Goal: Task Accomplishment & Management: Manage account settings

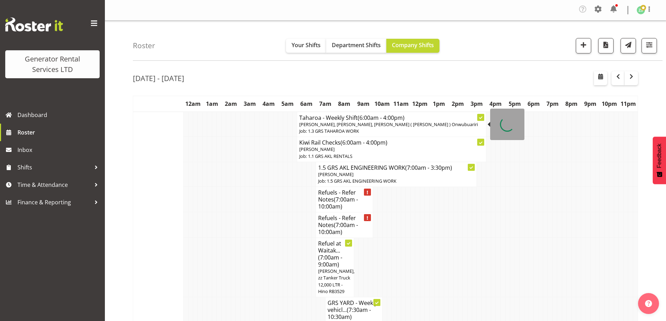
click at [330, 118] on h4 "Taharoa - Weekly Shift (6:00am - 4:00pm)" at bounding box center [391, 117] width 184 height 7
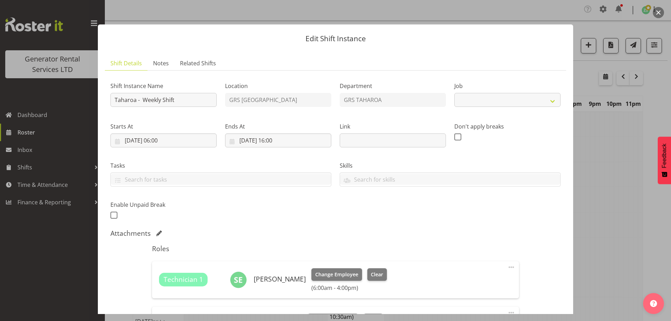
select select "874"
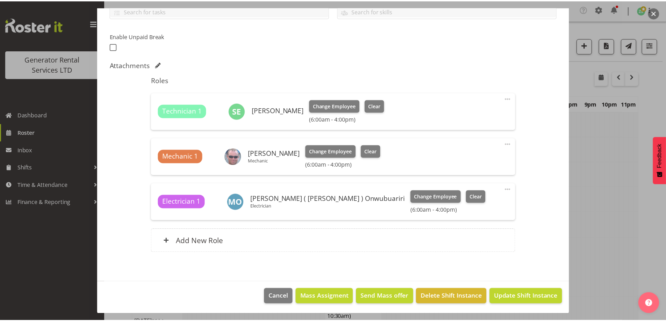
scroll to position [169, 0]
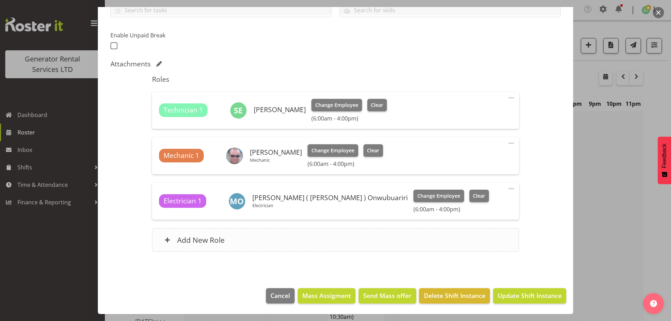
click at [268, 244] on div "Add New Role" at bounding box center [335, 240] width 367 height 24
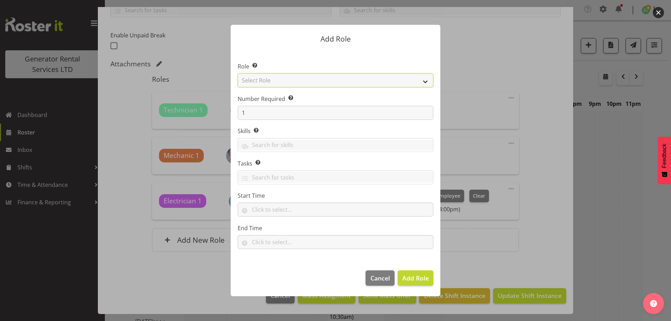
click at [271, 83] on select "Select Role Account Manager Electrician Engineering GM HSEQ manager MECH Mechan…" at bounding box center [336, 80] width 196 height 14
select select "20"
click at [238, 73] on select "Select Role Account Manager Electrician Engineering GM HSEQ manager MECH Mechan…" at bounding box center [336, 80] width 196 height 14
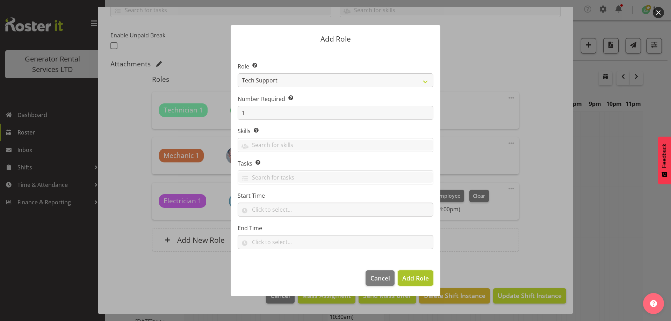
drag, startPoint x: 415, startPoint y: 274, endPoint x: 409, endPoint y: 264, distance: 11.9
click at [415, 275] on span "Add Role" at bounding box center [415, 278] width 27 height 8
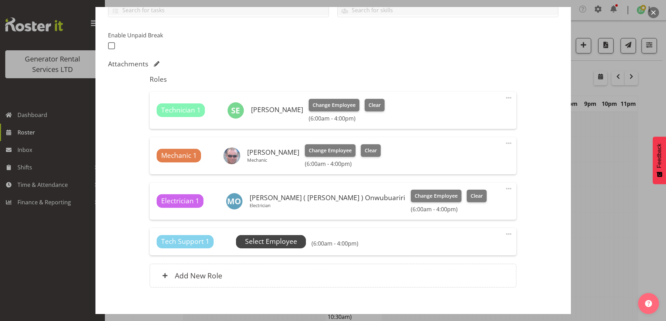
click at [292, 246] on span "Select Employee" at bounding box center [271, 242] width 52 height 10
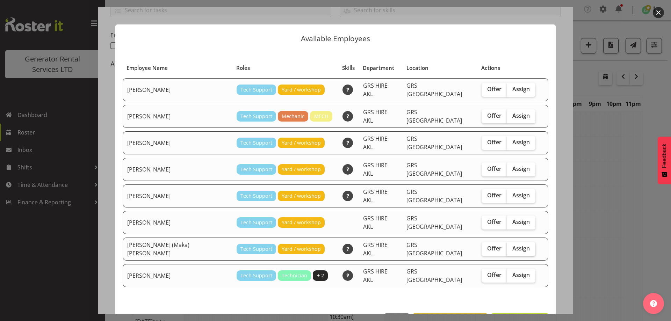
click at [512, 245] on span "Assign" at bounding box center [520, 248] width 17 height 7
click at [507, 246] on input "Assign" at bounding box center [509, 248] width 5 height 5
checkbox input "true"
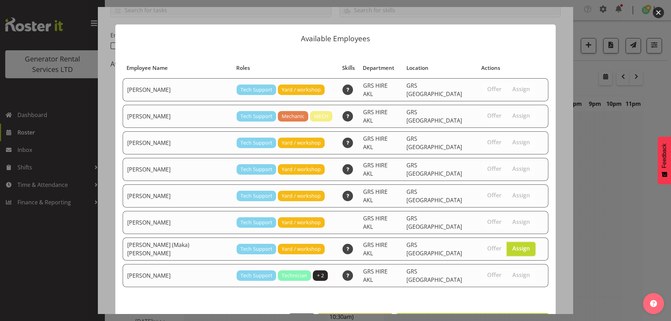
click at [514, 317] on span "Assign Sione (Maka) Fifita" at bounding box center [472, 321] width 144 height 8
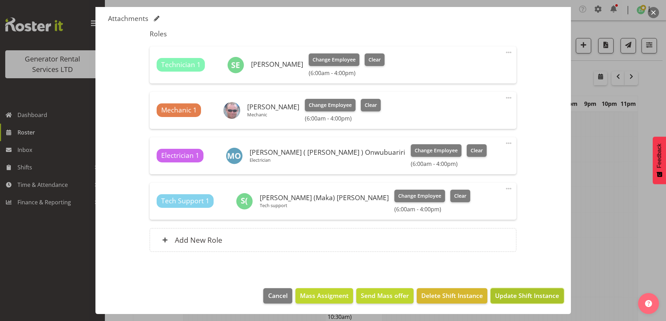
click at [507, 297] on span "Update Shift Instance" at bounding box center [527, 295] width 64 height 9
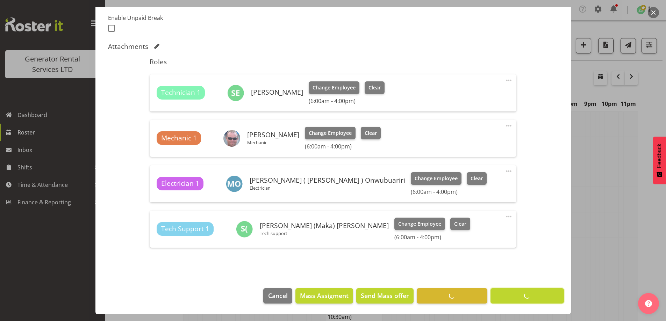
scroll to position [187, 0]
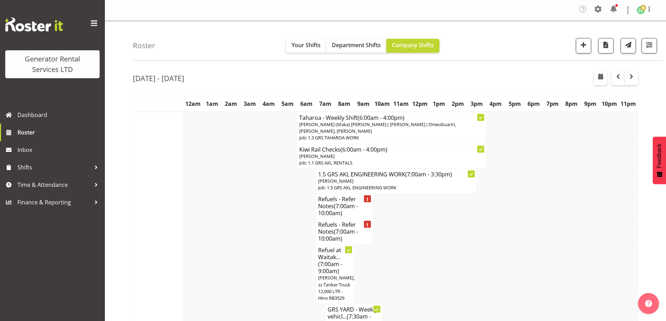
click at [256, 249] on td at bounding box center [256, 274] width 5 height 59
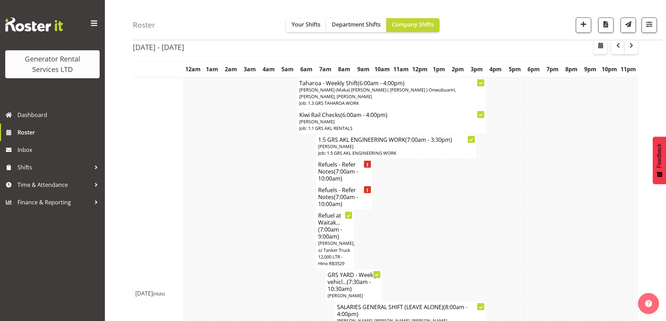
scroll to position [35, 0]
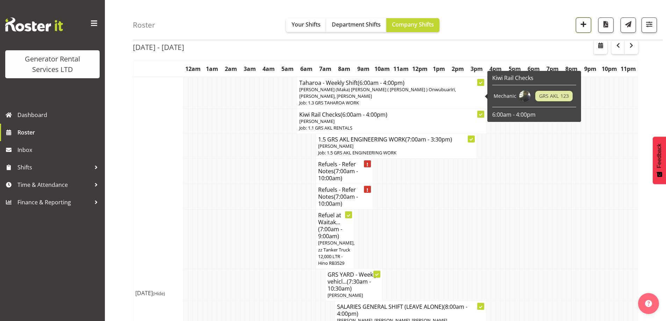
click at [577, 24] on button "button" at bounding box center [582, 24] width 15 height 15
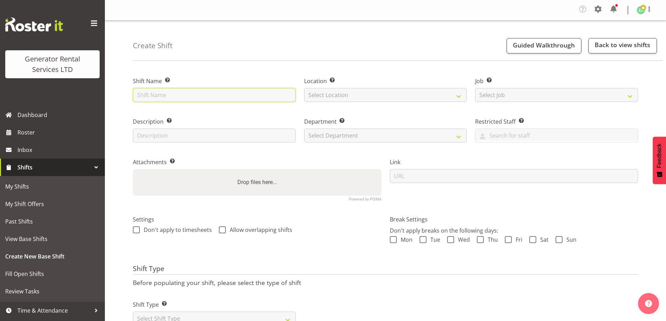
click at [170, 97] on input "text" at bounding box center [214, 95] width 163 height 14
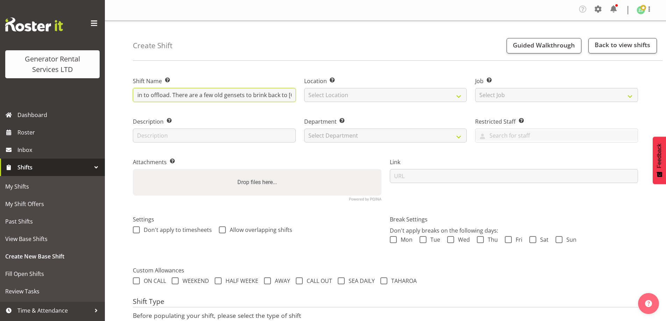
scroll to position [0, 272]
type input "Deliver one of the Atlas 1450kvas to [GEOGRAPHIC_DATA]. 10am onsite as they hav…"
click at [393, 82] on label "Location Enter the location where the shift will occur." at bounding box center [385, 81] width 163 height 8
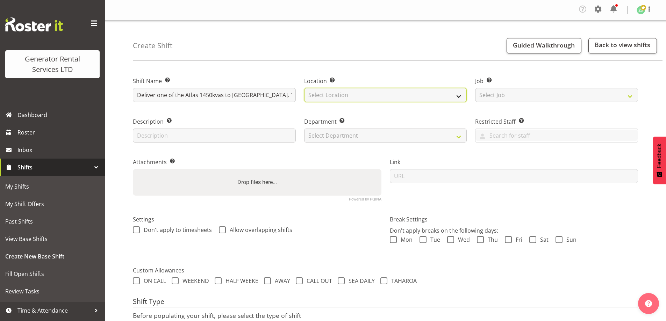
click at [393, 94] on select "Select Location GRS Auckland" at bounding box center [385, 95] width 163 height 14
select select "28"
click at [304, 88] on select "Select Location GRS Auckland" at bounding box center [385, 95] width 163 height 14
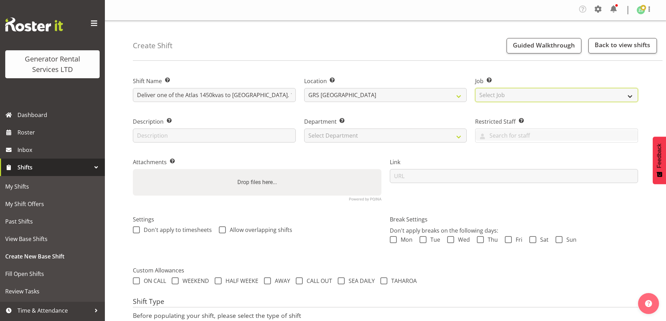
drag, startPoint x: 523, startPoint y: 92, endPoint x: 525, endPoint y: 101, distance: 9.0
click at [524, 94] on select "Select Job Create new job 1.1 GRS AKL RENTALS 1.1 GRS AKL RENTALS AC 1.1 GRS AK…" at bounding box center [556, 95] width 163 height 14
select select "9"
click at [475, 88] on select "Select Job Create new job 1.1 GRS AKL RENTALS 1.1 GRS AKL RENTALS AC 1.1 GRS AK…" at bounding box center [556, 95] width 163 height 14
drag, startPoint x: 394, startPoint y: 121, endPoint x: 384, endPoint y: 131, distance: 13.8
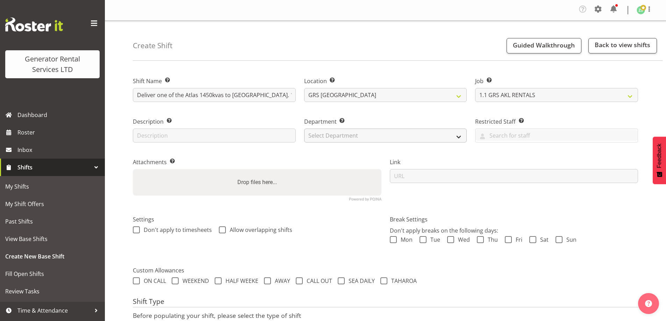
click at [388, 127] on div "Department Set the department that the shift relates to. Select Department GRS …" at bounding box center [385, 129] width 163 height 25
click at [381, 136] on select "Select Department GRS ADMIN AKL GRS HIRE AKL GRS HIRE TGA GRS HIRE HST GRS ENGI…" at bounding box center [385, 136] width 163 height 14
select select "20"
click at [304, 129] on select "Select Department GRS ADMIN AKL GRS HIRE AKL GRS HIRE TGA GRS HIRE HST GRS ENGI…" at bounding box center [385, 136] width 163 height 14
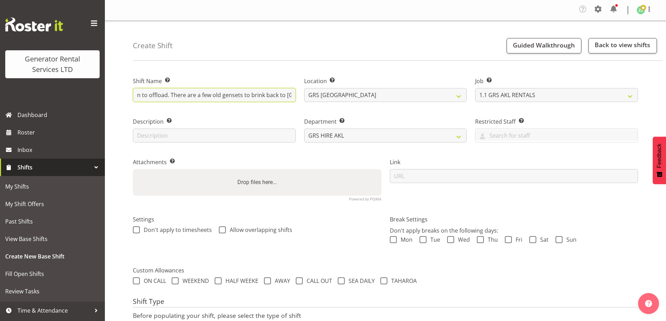
drag, startPoint x: 238, startPoint y: 98, endPoint x: 360, endPoint y: 117, distance: 123.8
click at [360, 117] on div "Shift Name Enter a name for the shift (e.g. Day Shift). Deliver one of the Atla…" at bounding box center [385, 136] width 513 height 138
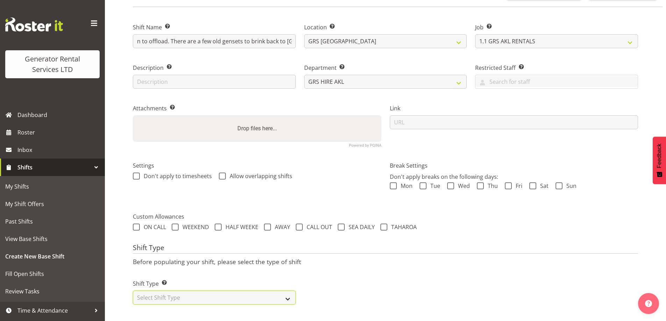
scroll to position [0, 0]
click at [218, 291] on select "Select Shift Type One Off Shift Recurring Shift Rotating Shift" at bounding box center [214, 298] width 163 height 14
select select "one_off"
click at [133, 291] on select "Select Shift Type One Off Shift Recurring Shift Rotating Shift" at bounding box center [214, 298] width 163 height 14
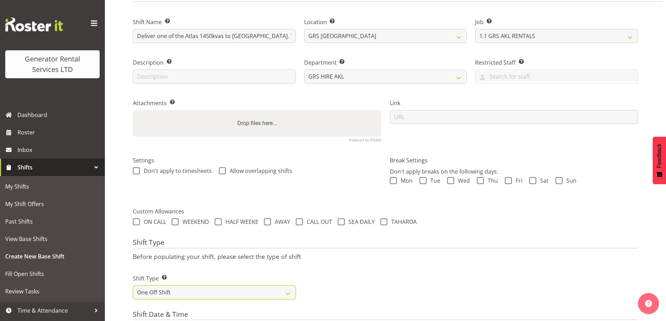
scroll to position [269, 0]
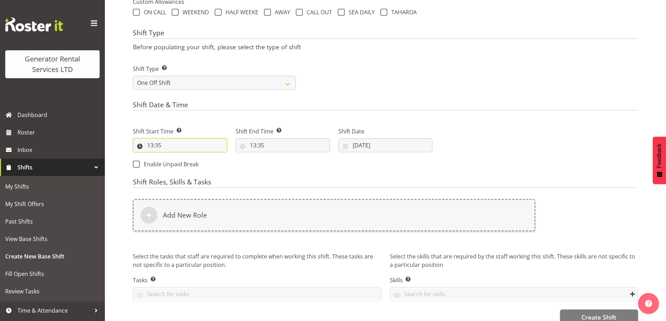
click at [184, 146] on input "13:35" at bounding box center [180, 145] width 94 height 14
click at [175, 159] on select "00 01 02 03 04 05 06 07 08 09 10 11 12 13 14 15 16 17 18 19 20 21 22 23" at bounding box center [181, 164] width 16 height 14
select select "7"
click at [173, 157] on select "00 01 02 03 04 05 06 07 08 09 10 11 12 13 14 15 16 17 18 19 20 21 22 23" at bounding box center [181, 164] width 16 height 14
type input "07:35"
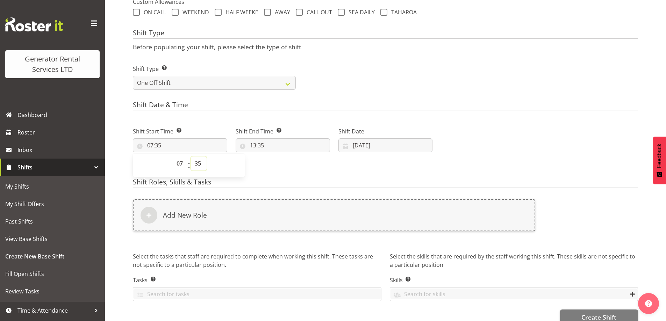
drag, startPoint x: 199, startPoint y: 161, endPoint x: 201, endPoint y: 158, distance: 4.1
click at [199, 161] on select "00 01 02 03 04 05 06 07 08 09 10 11 12 13 14 15 16 17 18 19 20 21 22 23 24 25 2…" at bounding box center [199, 164] width 16 height 14
select select "0"
click at [191, 157] on select "00 01 02 03 04 05 06 07 08 09 10 11 12 13 14 15 16 17 18 19 20 21 22 23 24 25 2…" at bounding box center [199, 164] width 16 height 14
type input "07:00"
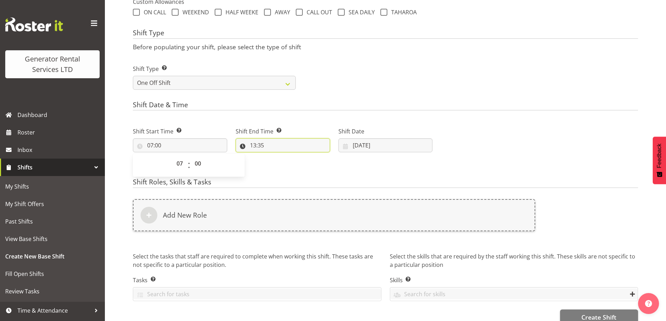
click at [312, 149] on input "13:35" at bounding box center [282, 145] width 94 height 14
click at [282, 164] on select "00 01 02 03 04 05 06 07 08 09 10 11 12 13 14 15 16 17 18 19 20 21 22 23" at bounding box center [283, 164] width 16 height 14
select select "16"
click at [275, 157] on select "00 01 02 03 04 05 06 07 08 09 10 11 12 13 14 15 16 17 18 19 20 21 22 23" at bounding box center [283, 164] width 16 height 14
type input "16:35"
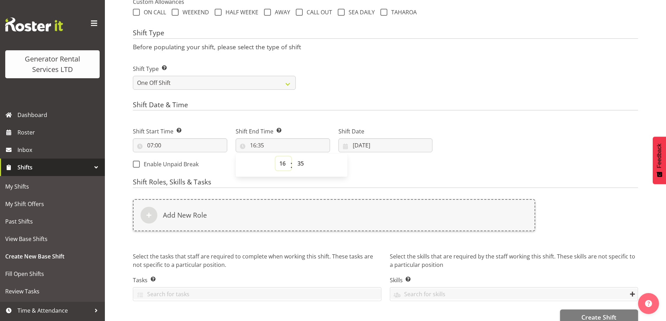
drag, startPoint x: 287, startPoint y: 162, endPoint x: 286, endPoint y: 158, distance: 4.6
click at [287, 162] on select "00 01 02 03 04 05 06 07 08 09 10 11 12 13 14 15 16 17 18 19 20 21 22 23" at bounding box center [283, 164] width 16 height 14
select select "15"
click at [275, 157] on select "00 01 02 03 04 05 06 07 08 09 10 11 12 13 14 15 16 17 18 19 20 21 22 23" at bounding box center [283, 164] width 16 height 14
type input "15:35"
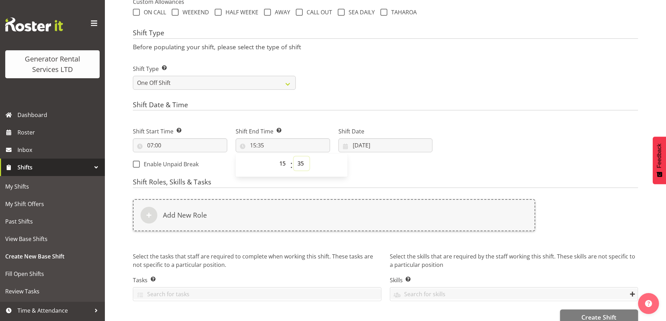
click at [300, 167] on select "00 01 02 03 04 05 06 07 08 09 10 11 12 13 14 15 16 17 18 19 20 21 22 23 24 25 2…" at bounding box center [301, 164] width 16 height 14
select select "0"
click at [293, 157] on select "00 01 02 03 04 05 06 07 08 09 10 11 12 13 14 15 16 17 18 19 20 21 22 23 24 25 2…" at bounding box center [301, 164] width 16 height 14
type input "15:00"
click at [401, 148] on input "29/08/2025" at bounding box center [385, 145] width 94 height 14
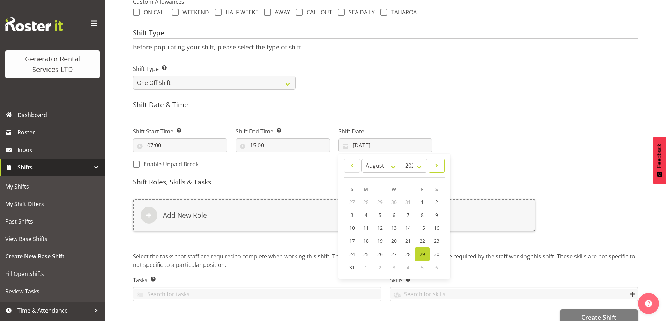
click at [439, 166] on span at bounding box center [436, 165] width 7 height 8
select select "8"
click at [365, 203] on span "1" at bounding box center [366, 202] width 3 height 7
type input "01/09/2025"
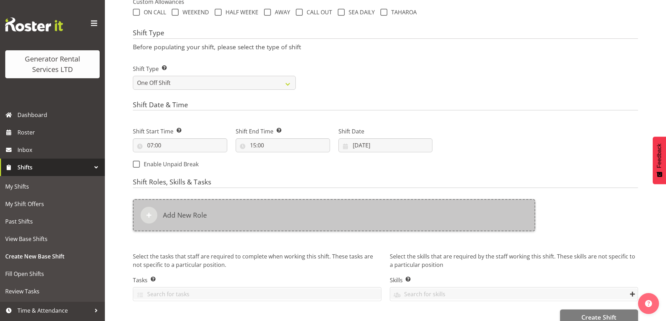
click at [280, 208] on div "Add New Role" at bounding box center [334, 215] width 402 height 32
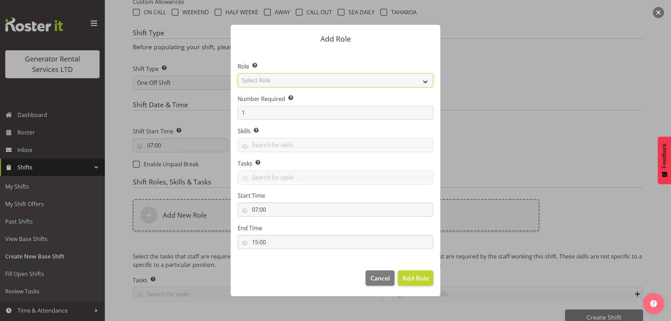
click at [259, 77] on select "Select Role Account Manager Electrician Engineering GM HSEQ manager MECH Mechan…" at bounding box center [336, 80] width 196 height 14
select select "20"
click at [238, 73] on select "Select Role Account Manager Electrician Engineering GM HSEQ manager MECH Mechan…" at bounding box center [336, 80] width 196 height 14
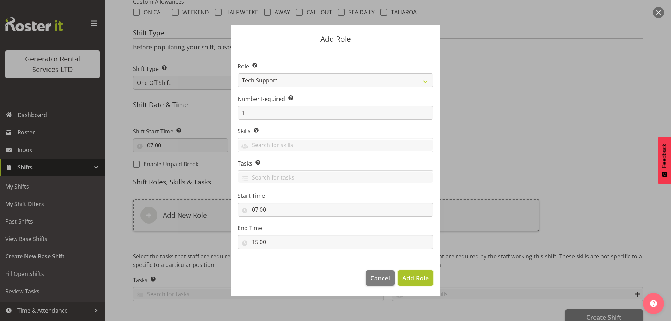
click at [412, 278] on span "Add Role" at bounding box center [415, 278] width 27 height 8
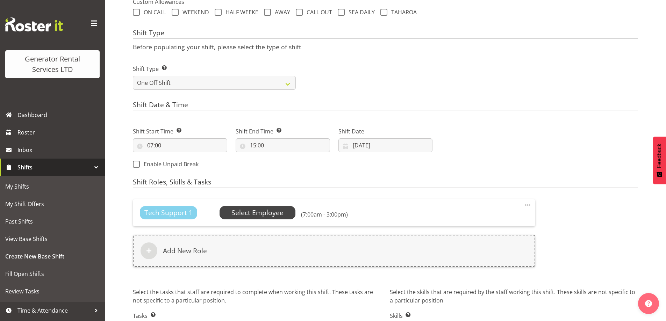
click at [265, 213] on span "Select Employee" at bounding box center [257, 213] width 52 height 10
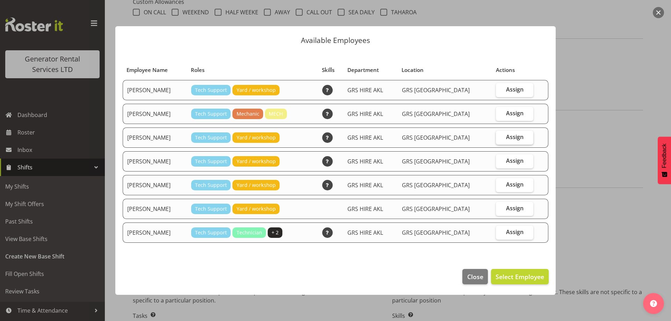
click at [507, 140] on span "Assign" at bounding box center [514, 136] width 17 height 7
click at [500, 139] on input "Assign" at bounding box center [498, 137] width 5 height 5
checkbox input "true"
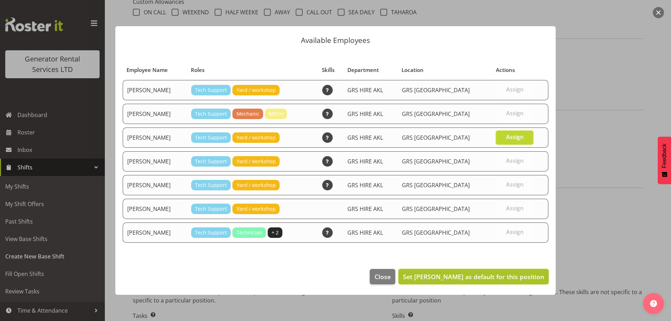
click at [464, 274] on span "Set Michael Marshall as default for this position" at bounding box center [473, 277] width 141 height 8
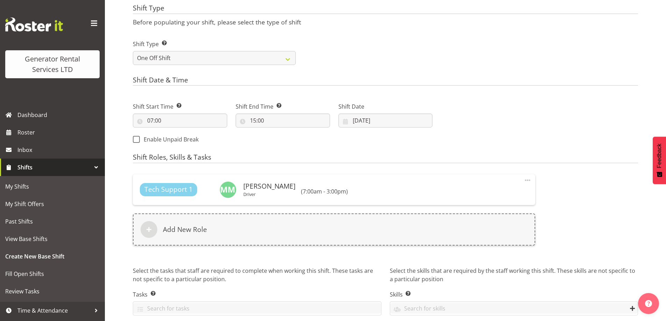
scroll to position [322, 0]
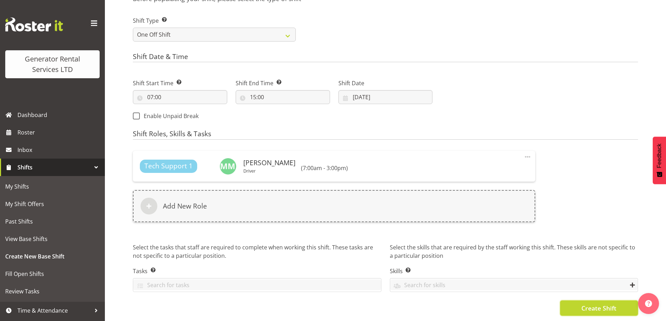
click at [609, 304] on span "Create Shift" at bounding box center [598, 308] width 35 height 9
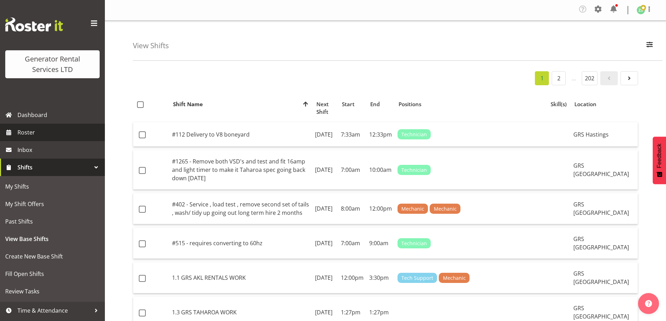
click at [47, 124] on link "Roster" at bounding box center [52, 132] width 105 height 17
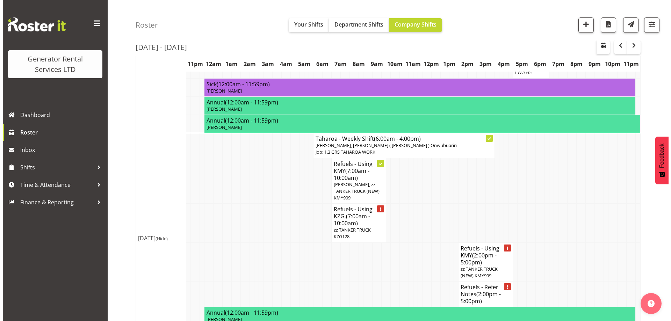
scroll to position [804, 0]
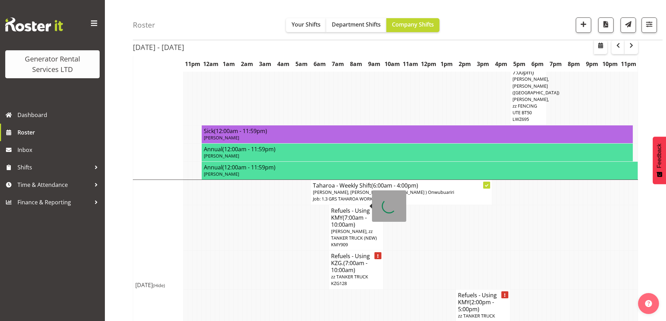
click at [358, 259] on span "(7:00am - 10:00am)" at bounding box center [349, 266] width 36 height 15
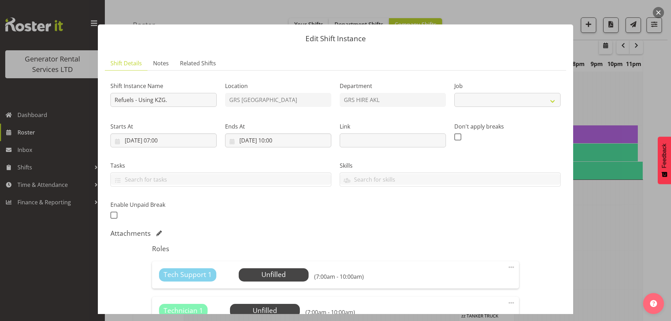
select select "9"
click at [270, 276] on span "Select Employee" at bounding box center [273, 275] width 52 height 10
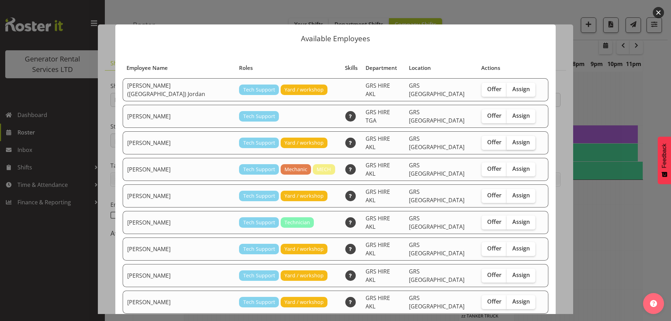
click at [512, 139] on span "Assign" at bounding box center [520, 142] width 17 height 7
click at [507, 140] on input "Assign" at bounding box center [509, 142] width 5 height 5
checkbox input "true"
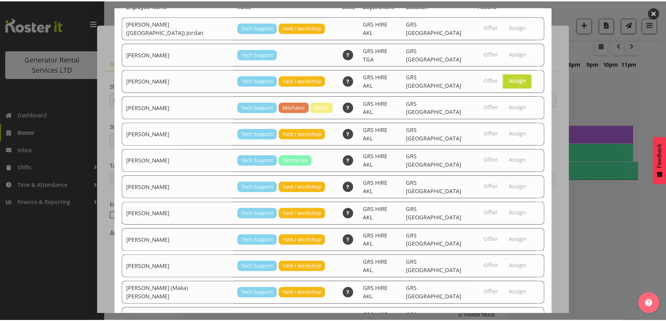
scroll to position [98, 0]
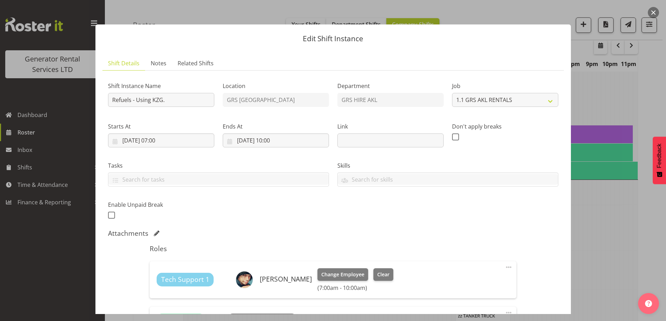
scroll to position [160, 0]
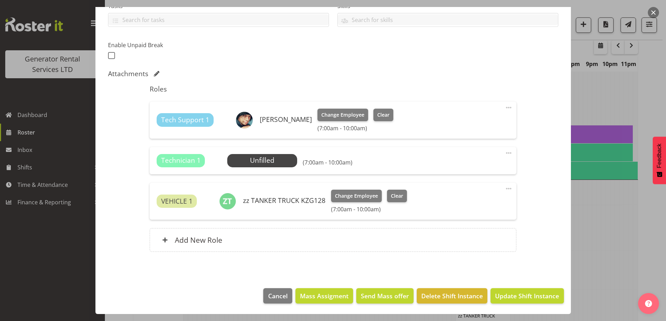
click at [505, 153] on span at bounding box center [508, 153] width 8 height 8
click at [481, 198] on link "Delete" at bounding box center [478, 195] width 67 height 13
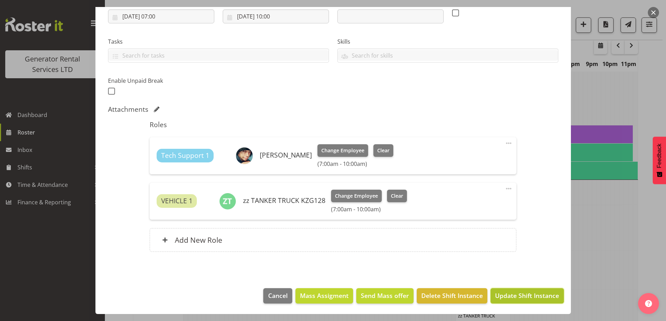
click at [513, 298] on span "Update Shift Instance" at bounding box center [527, 295] width 64 height 9
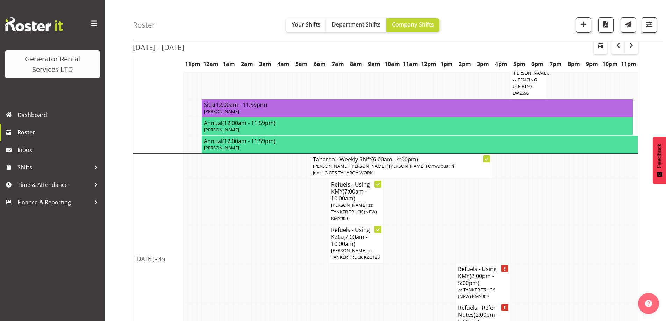
scroll to position [933, 0]
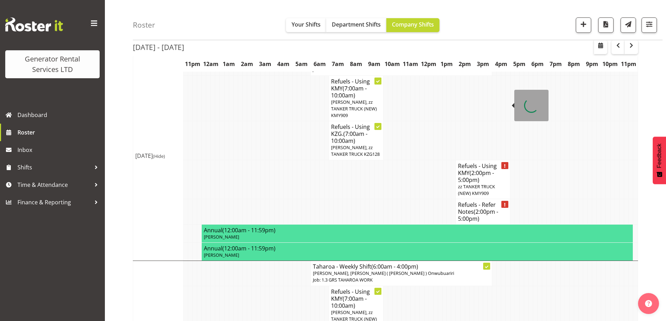
click at [469, 162] on h4 "Refuels - Using KMY (2:00pm - 5:00pm)" at bounding box center [483, 172] width 50 height 21
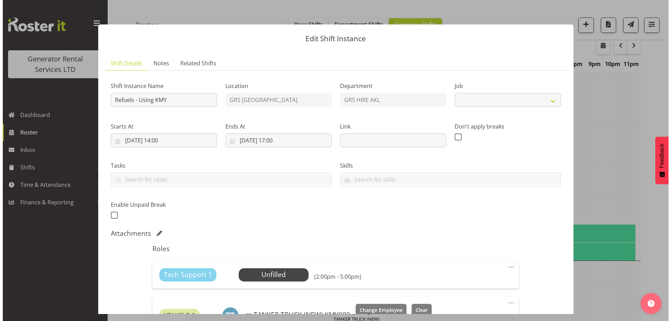
scroll to position [919, 0]
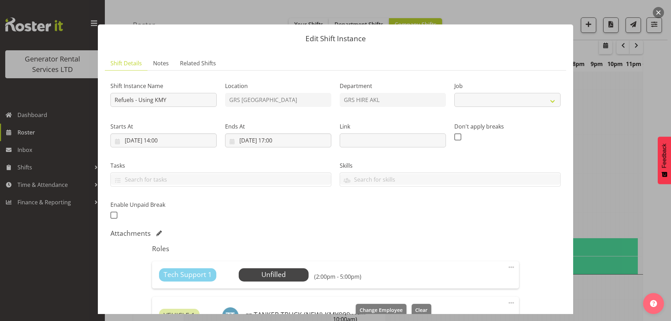
select select "9"
click at [280, 273] on span "Select Employee" at bounding box center [273, 275] width 52 height 10
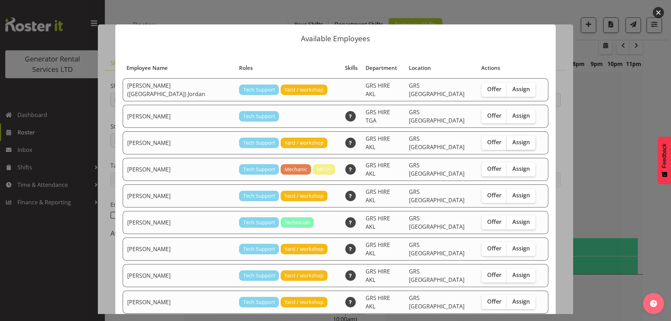
click at [512, 139] on span "Assign" at bounding box center [520, 142] width 17 height 7
click at [507, 140] on input "Assign" at bounding box center [509, 142] width 5 height 5
checkbox input "true"
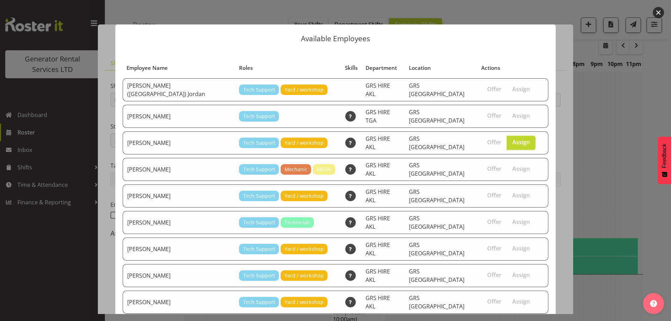
scroll to position [98, 0]
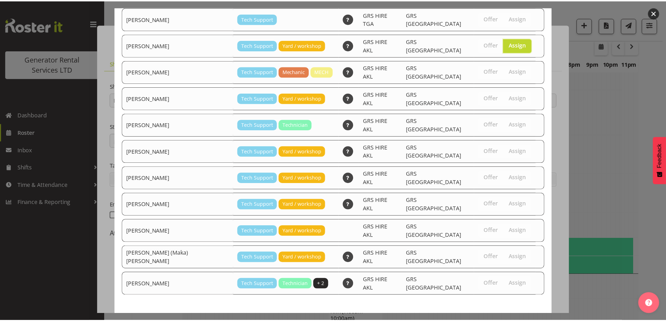
scroll to position [933, 0]
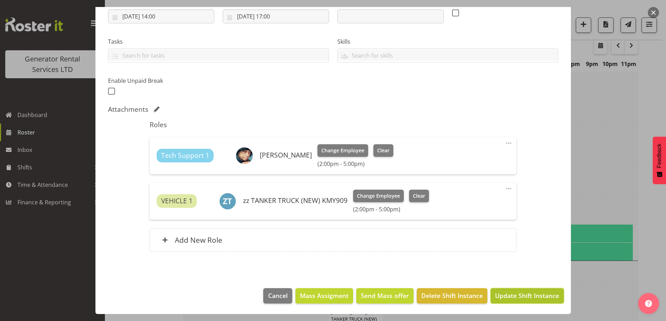
click at [532, 296] on span "Update Shift Instance" at bounding box center [527, 295] width 64 height 9
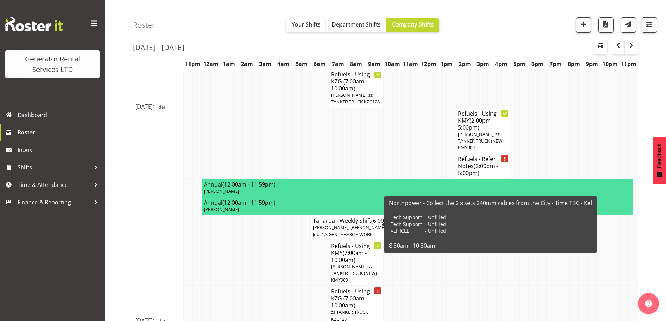
scroll to position [1021, 0]
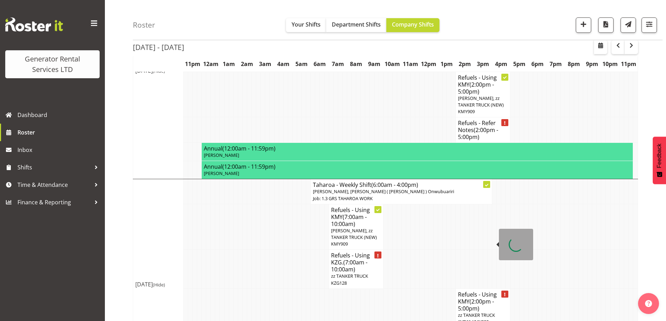
click at [479, 312] on span "zz TANKER TRUCK (NEW) KMY909" at bounding box center [476, 318] width 37 height 13
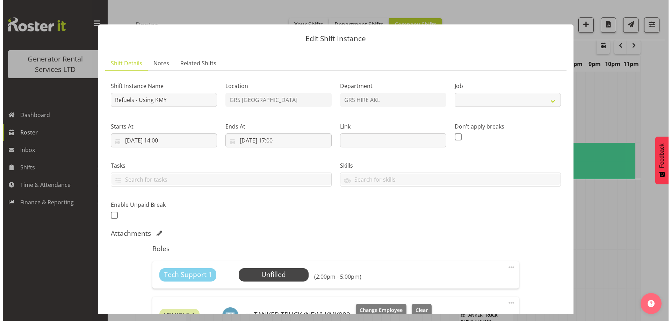
scroll to position [1007, 0]
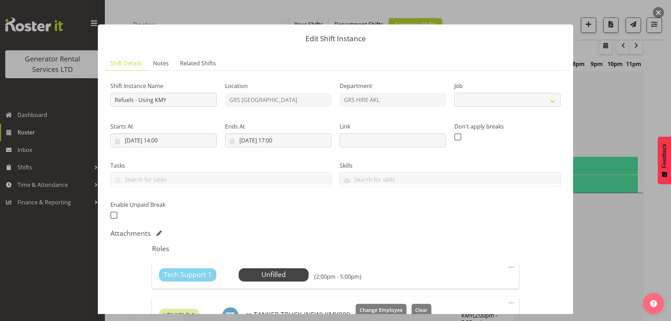
select select "9"
click at [254, 275] on span "Select Employee" at bounding box center [273, 275] width 52 height 10
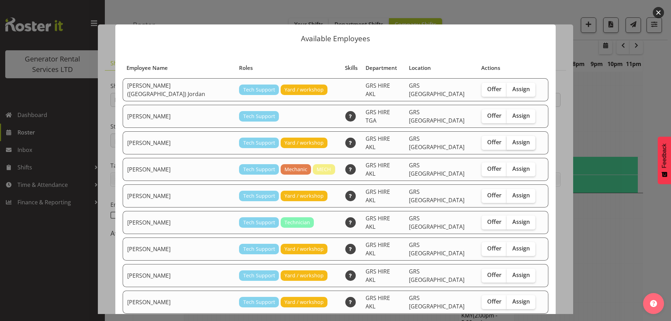
click at [512, 139] on span "Assign" at bounding box center [520, 142] width 17 height 7
click at [507, 140] on input "Assign" at bounding box center [509, 142] width 5 height 5
checkbox input "true"
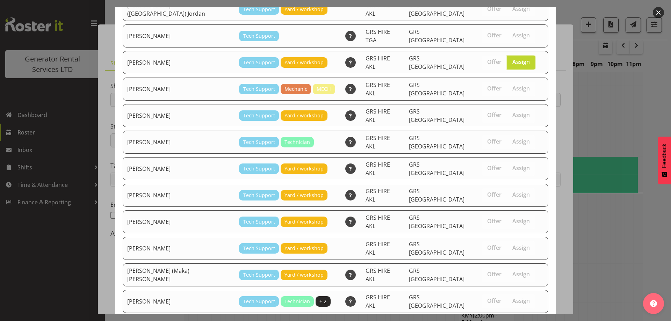
scroll to position [98, 0]
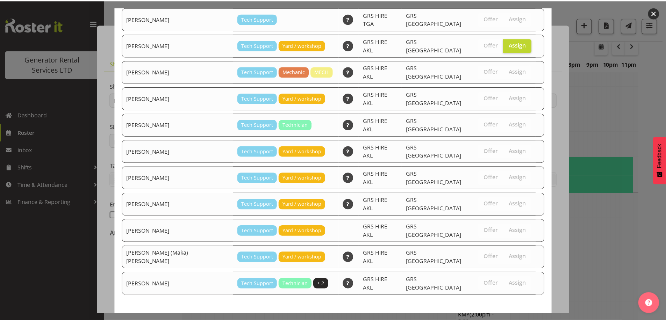
scroll to position [1021, 0]
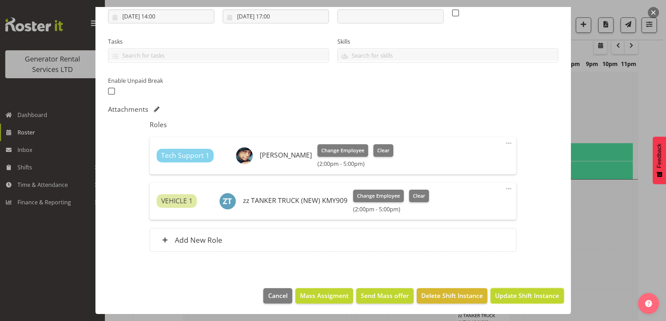
click at [511, 289] on button "Update Shift Instance" at bounding box center [526, 295] width 73 height 15
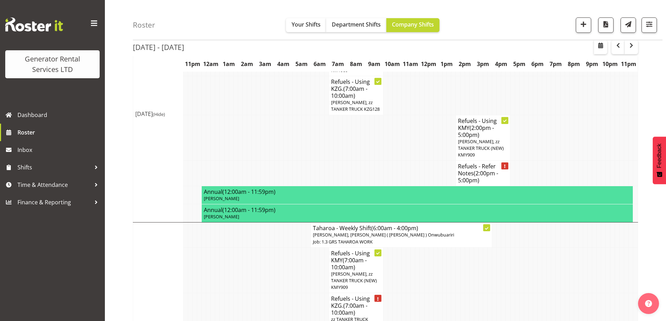
scroll to position [1028, 0]
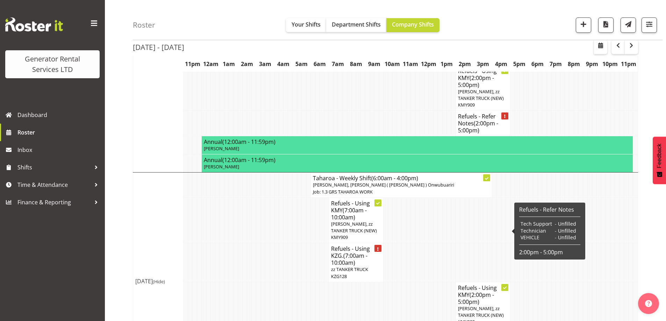
click at [467, 305] on span "[PERSON_NAME], zz TANKER TRUCK (NEW) KMY909" at bounding box center [481, 315] width 46 height 20
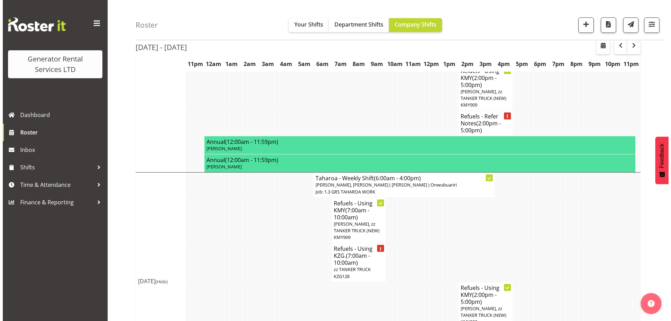
scroll to position [1014, 0]
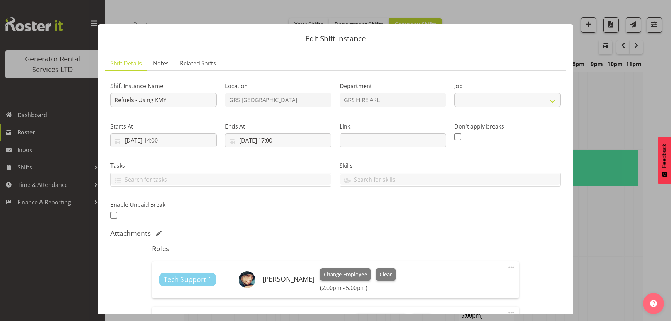
select select "9"
click at [342, 278] on span "Change Employee" at bounding box center [345, 275] width 43 height 8
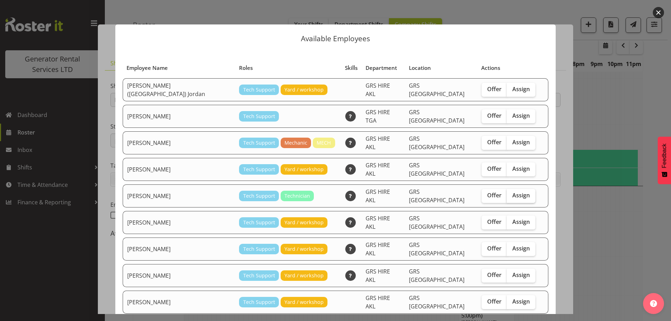
click at [512, 192] on span "Assign" at bounding box center [520, 195] width 17 height 7
click at [507, 193] on input "Assign" at bounding box center [509, 195] width 5 height 5
checkbox input "true"
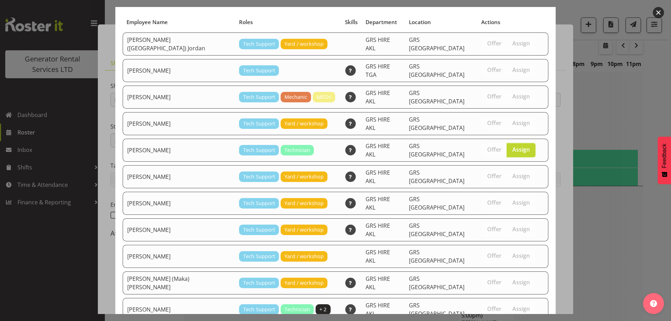
scroll to position [74, 0]
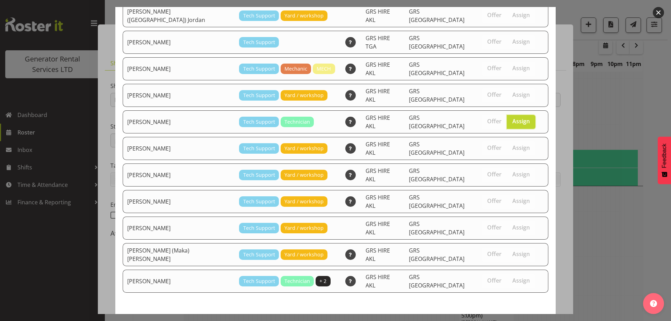
click at [513, 321] on span "Assign Craig Barrett" at bounding box center [508, 326] width 71 height 8
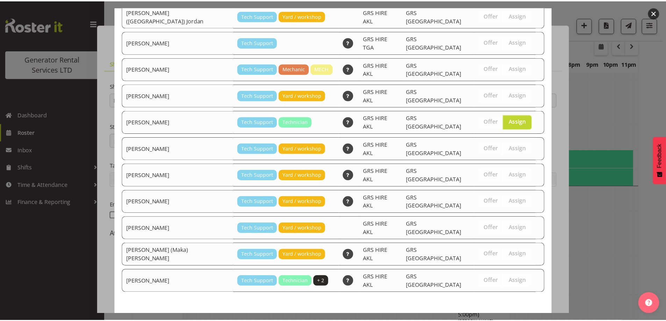
scroll to position [1028, 0]
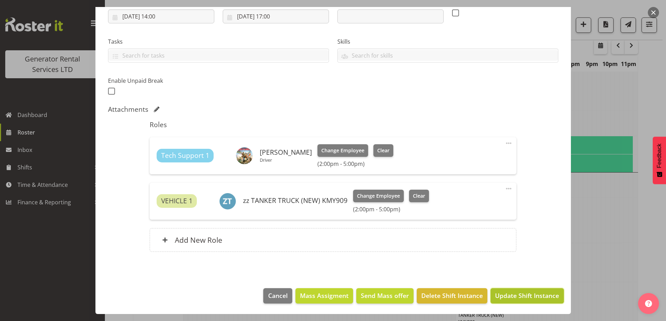
click at [514, 294] on span "Update Shift Instance" at bounding box center [527, 295] width 64 height 9
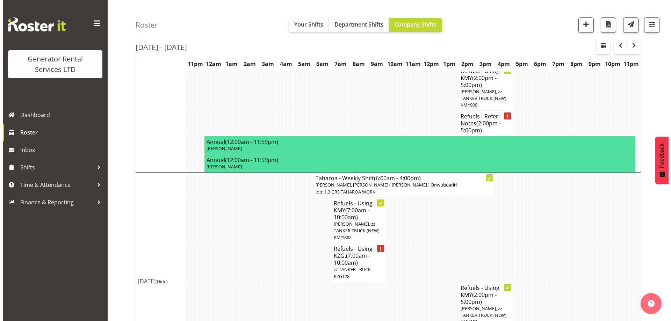
scroll to position [1014, 0]
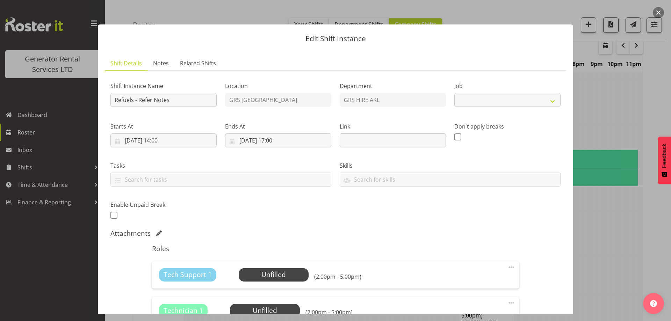
select select "9"
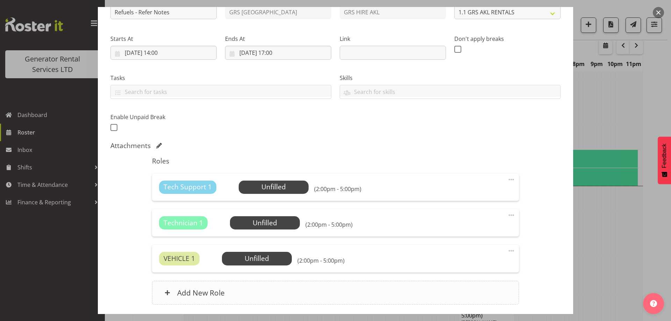
scroll to position [140, 0]
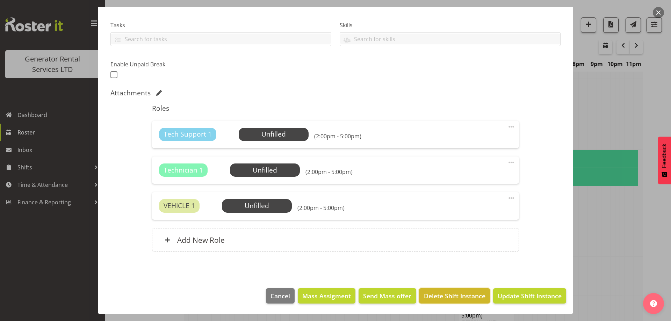
click at [437, 289] on button "Delete Shift Instance" at bounding box center [454, 295] width 71 height 15
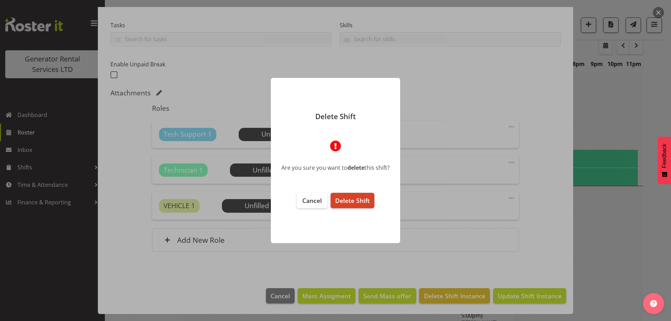
click at [368, 202] on span "Delete Shift" at bounding box center [352, 200] width 35 height 8
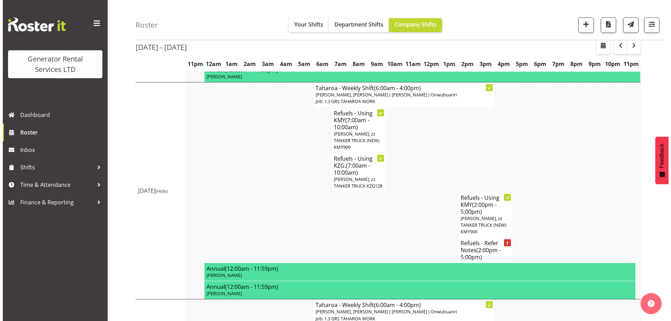
scroll to position [898, 0]
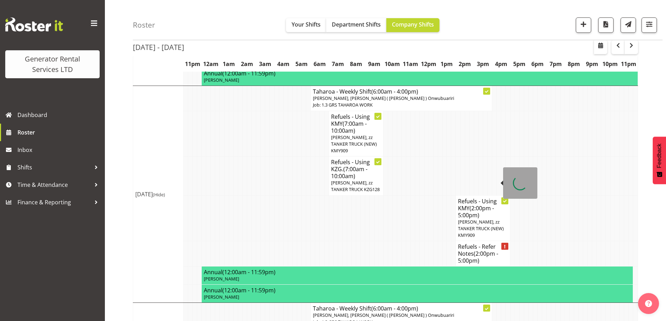
click at [466, 243] on h4 "Refuels - Refer Notes (2:00pm - 5:00pm)" at bounding box center [483, 253] width 50 height 21
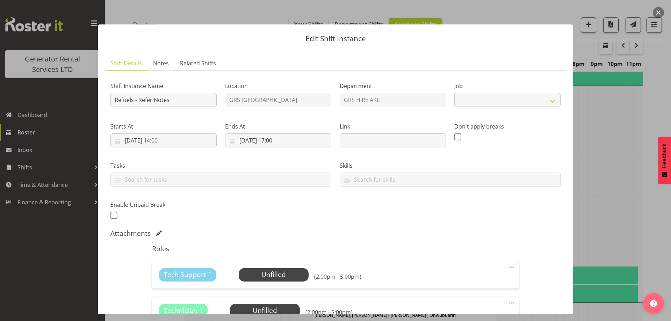
select select "9"
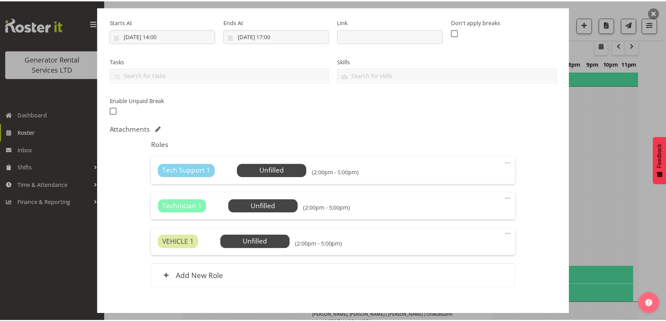
scroll to position [140, 0]
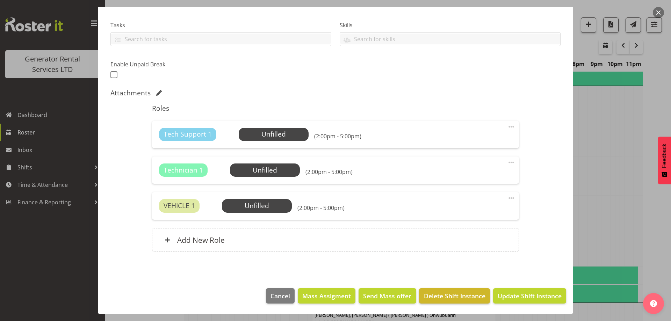
click at [443, 288] on footer "Cancel Mass Assigment Send Mass offer Delete Shift Instance Update Shift Instan…" at bounding box center [335, 297] width 475 height 33
click at [442, 289] on button "Delete Shift Instance" at bounding box center [454, 295] width 71 height 15
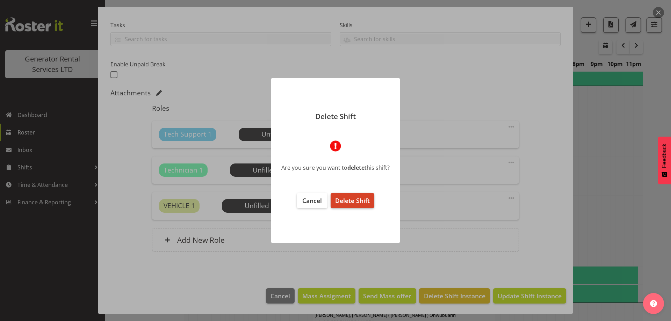
click at [362, 201] on span "Delete Shift" at bounding box center [352, 200] width 35 height 8
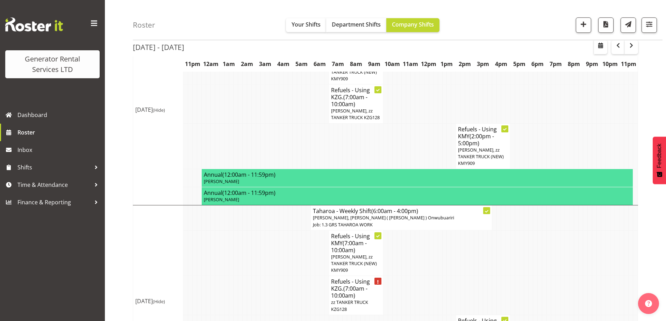
scroll to position [977, 0]
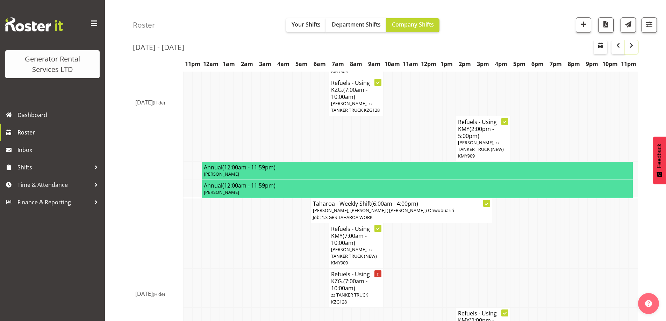
click at [633, 48] on span "button" at bounding box center [631, 45] width 8 height 8
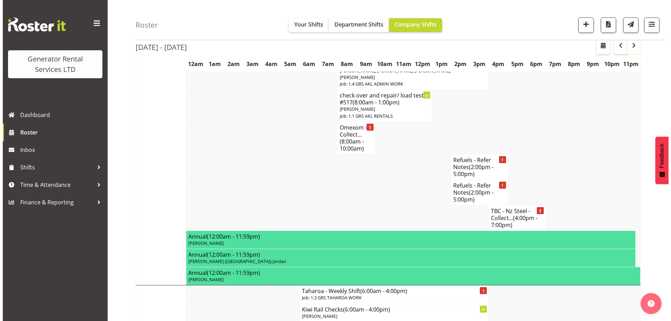
scroll to position [314, 0]
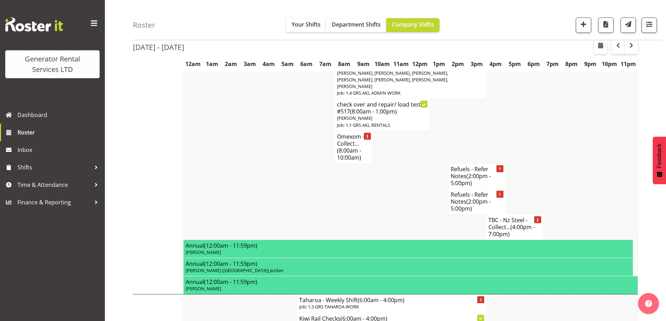
click at [363, 144] on h4 "Omexom - Collect... (8:00am - 10:00am)" at bounding box center [353, 147] width 33 height 28
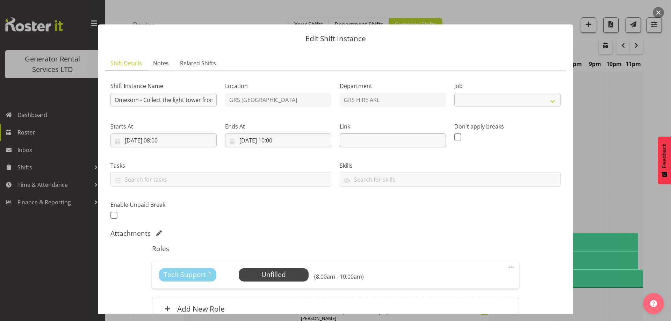
select select "7504"
drag, startPoint x: 172, startPoint y: 101, endPoint x: 210, endPoint y: 104, distance: 37.8
click at [210, 104] on input "Omexom - Collect the light tower from the Omexom depot in Silverdale. Anytime d…" at bounding box center [163, 100] width 106 height 14
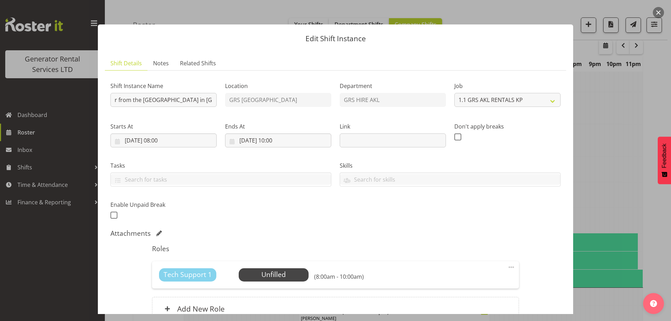
scroll to position [0, 0]
click at [225, 164] on label "Tasks" at bounding box center [220, 165] width 221 height 8
drag, startPoint x: 187, startPoint y: 102, endPoint x: 217, endPoint y: 104, distance: 30.1
click at [217, 104] on div "Shift Instance Name Omexom - Collect the light tower from the Omexom depot in S…" at bounding box center [163, 92] width 115 height 41
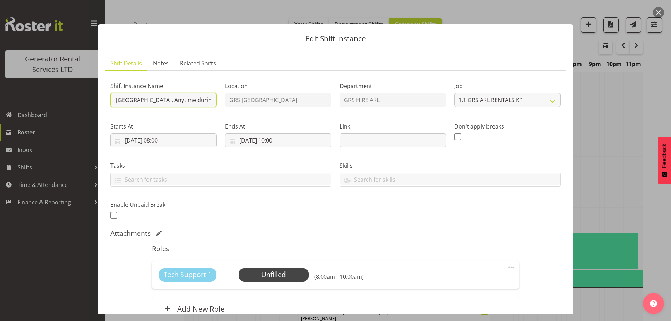
click at [187, 98] on input "Omexom - Collect the light tower from the Omexom depot in Silverdale. Anytime d…" at bounding box center [163, 100] width 106 height 14
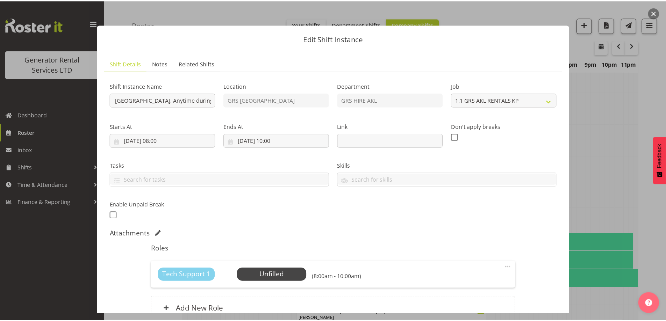
scroll to position [0, 0]
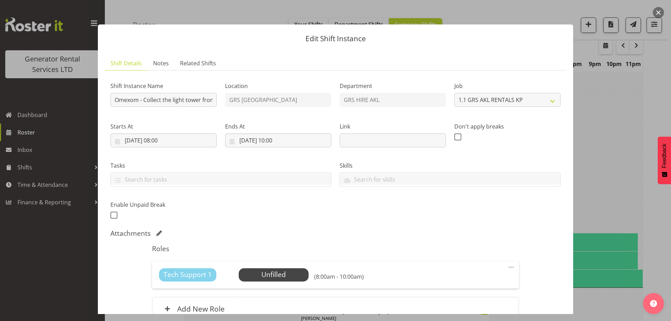
click at [217, 150] on div "Starts At 01/09/2025, 08:00 January February March April May June July August S…" at bounding box center [163, 132] width 115 height 39
click at [276, 276] on span "Select Employee" at bounding box center [273, 275] width 52 height 10
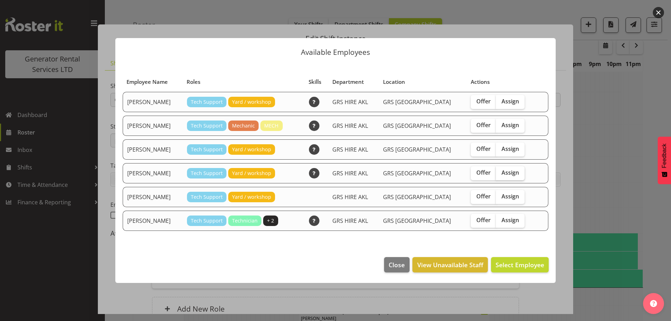
click at [501, 172] on span "Assign" at bounding box center [509, 172] width 17 height 7
click at [500, 172] on input "Assign" at bounding box center [498, 173] width 5 height 5
checkbox input "true"
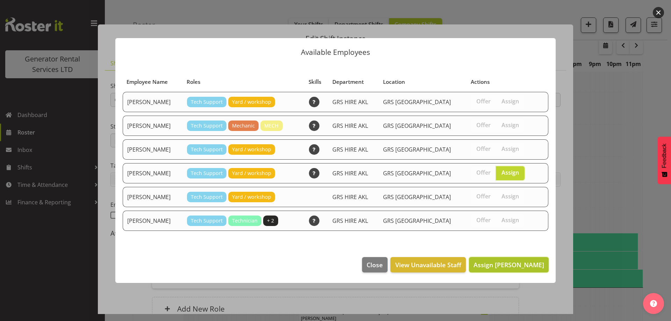
click at [516, 265] on span "Assign Sam Carter" at bounding box center [508, 265] width 71 height 8
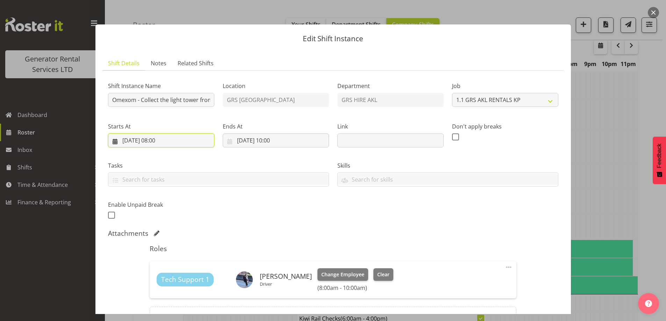
click at [197, 142] on input "01/09/2025, 08:00" at bounding box center [161, 140] width 106 height 14
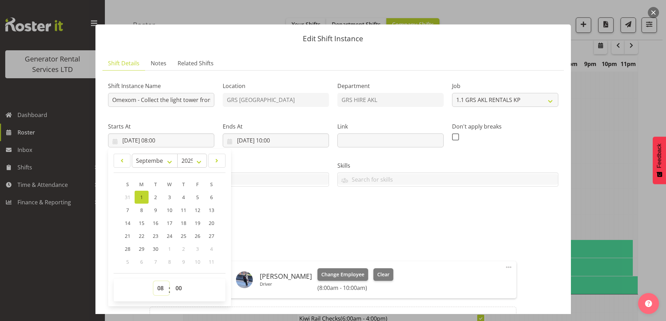
click at [162, 288] on select "00 01 02 03 04 05 06 07 08 09 10 11 12 13 14 15 16 17 18 19 20 21 22 23" at bounding box center [161, 288] width 16 height 14
select select "10"
click at [153, 281] on select "00 01 02 03 04 05 06 07 08 09 10 11 12 13 14 15 16 17 18 19 20 21 22 23" at bounding box center [161, 288] width 16 height 14
type input "[DATE] 10:00"
click at [283, 139] on input "[DATE] 10:00" at bounding box center [276, 140] width 106 height 14
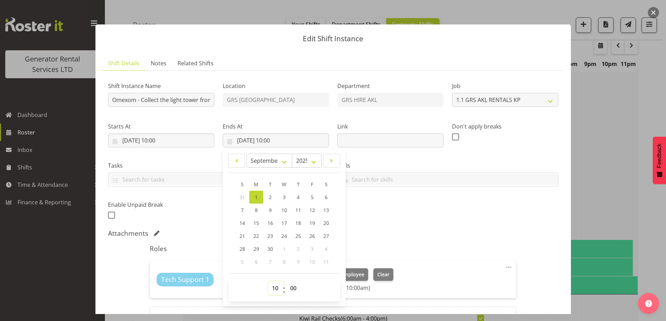
click at [276, 283] on select "00 01 02 03 04 05 06 07 08 09 10 11 12 13 14 15 16 17 18 19 20 21 22 23" at bounding box center [276, 288] width 16 height 14
select select "11"
click at [268, 281] on select "00 01 02 03 04 05 06 07 08 09 10 11 12 13 14 15 16 17 18 19 20 21 22 23" at bounding box center [276, 288] width 16 height 14
type input "01/09/2025, 11:00"
click at [297, 289] on select "00 01 02 03 04 05 06 07 08 09 10 11 12 13 14 15 16 17 18 19 20 21 22 23 24 25 2…" at bounding box center [294, 288] width 16 height 14
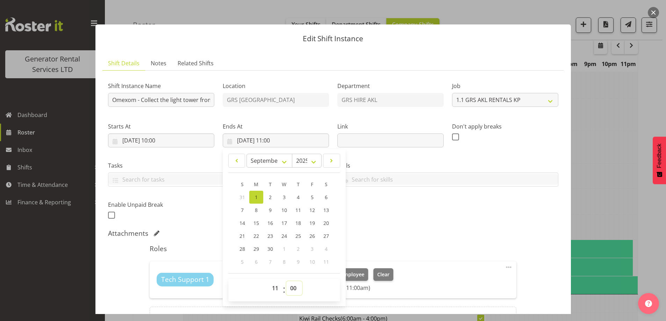
select select "30"
click at [286, 281] on select "00 01 02 03 04 05 06 07 08 09 10 11 12 13 14 15 16 17 18 19 20 21 22 23 24 25 2…" at bounding box center [294, 288] width 16 height 14
type input "01/09/2025, 11:30"
click at [358, 225] on div "Shift Instance Name Omexom - Collect the light tower from the Omexom depot in S…" at bounding box center [333, 207] width 450 height 263
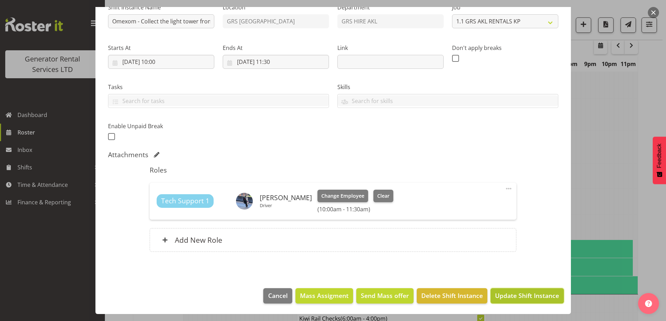
click at [501, 291] on span "Update Shift Instance" at bounding box center [527, 295] width 64 height 9
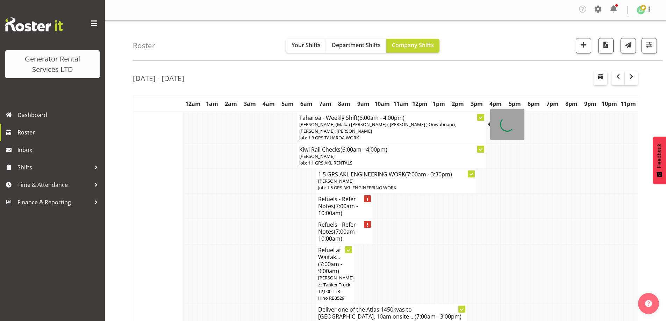
click at [344, 135] on p "Job: 1.3 GRS TAHAROA WORK" at bounding box center [391, 138] width 184 height 7
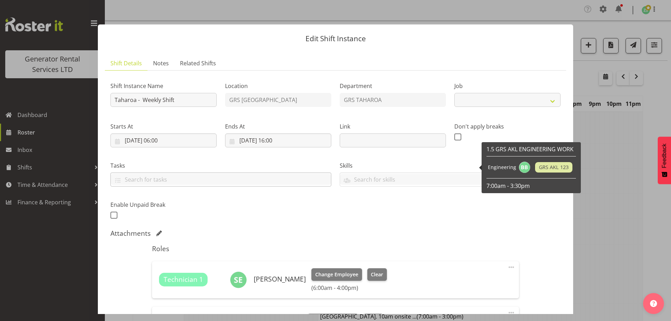
select select "874"
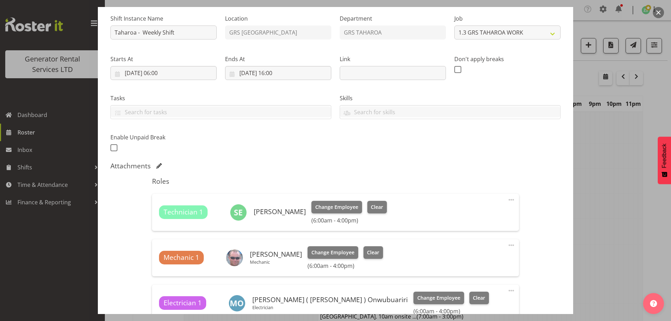
scroll to position [175, 0]
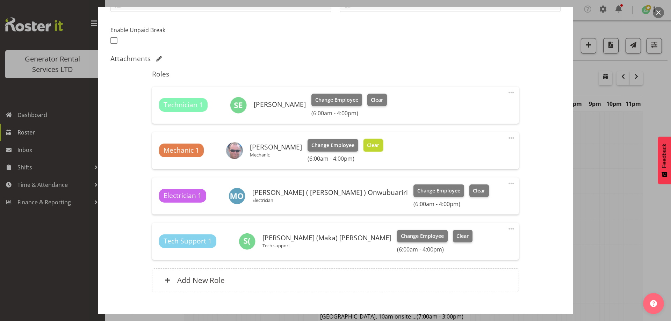
click at [370, 145] on span "Clear" at bounding box center [373, 146] width 12 height 8
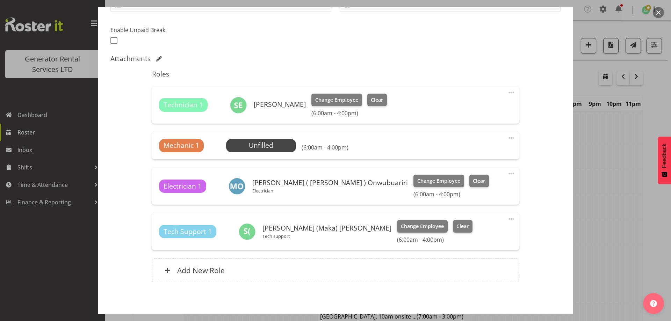
click at [507, 137] on span at bounding box center [511, 138] width 8 height 8
click at [483, 177] on link "Delete" at bounding box center [481, 180] width 67 height 13
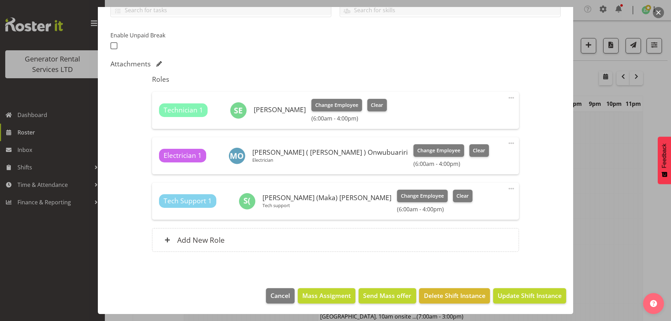
scroll to position [169, 0]
click at [517, 296] on span "Update Shift Instance" at bounding box center [530, 295] width 64 height 9
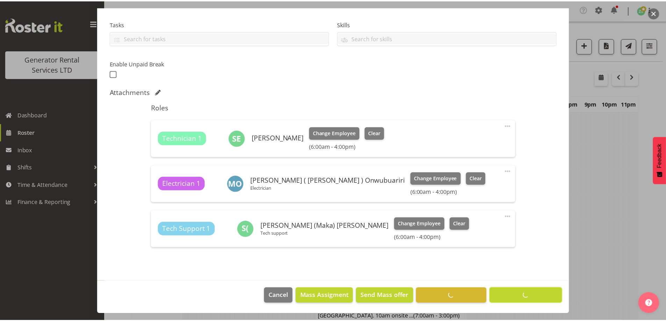
scroll to position [142, 0]
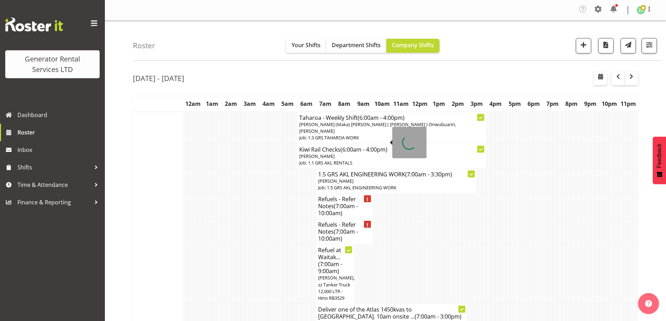
click at [232, 252] on td at bounding box center [233, 274] width 5 height 59
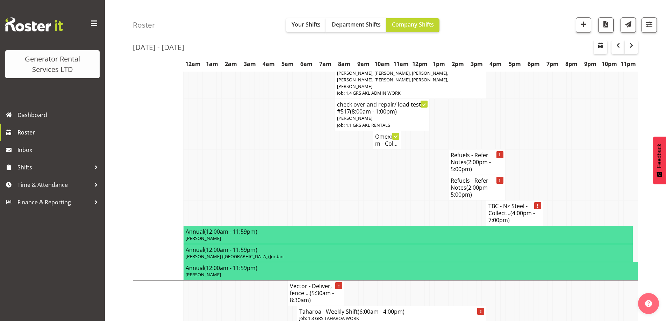
scroll to position [70, 0]
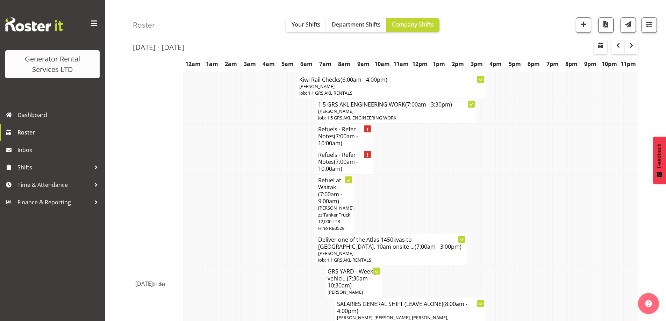
click at [227, 180] on td at bounding box center [228, 204] width 5 height 59
click at [57, 126] on link "Roster" at bounding box center [52, 132] width 105 height 17
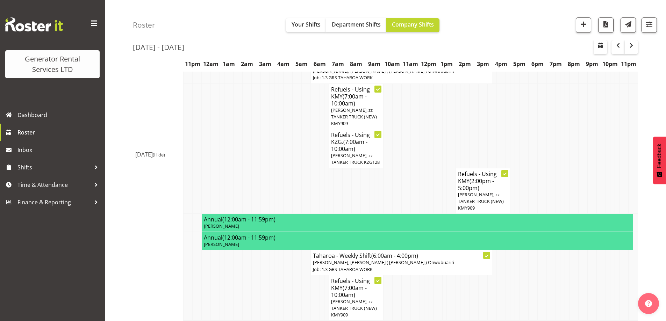
scroll to position [977, 0]
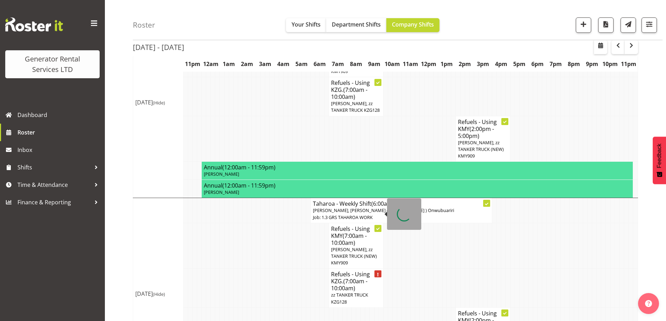
click at [364, 292] on span "zz TANKER TRUCK KZG128" at bounding box center [349, 298] width 37 height 13
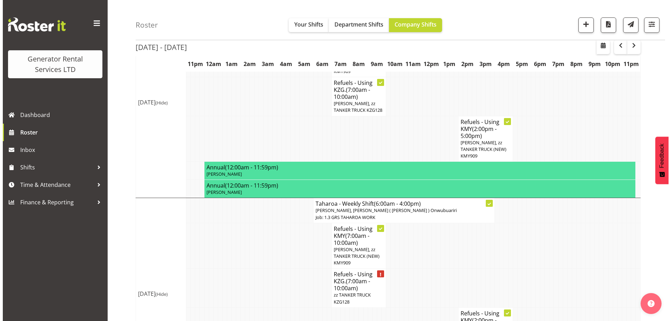
scroll to position [963, 0]
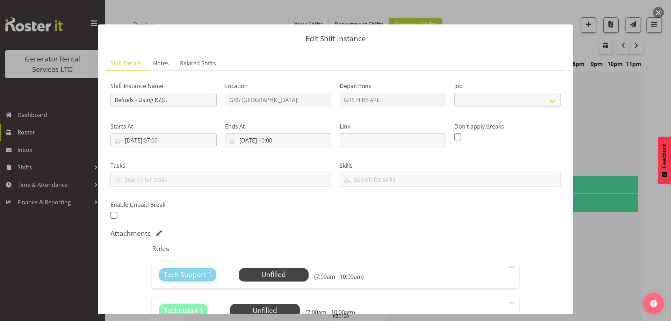
select select "9"
click at [147, 59] on link "Notes" at bounding box center [160, 63] width 27 height 14
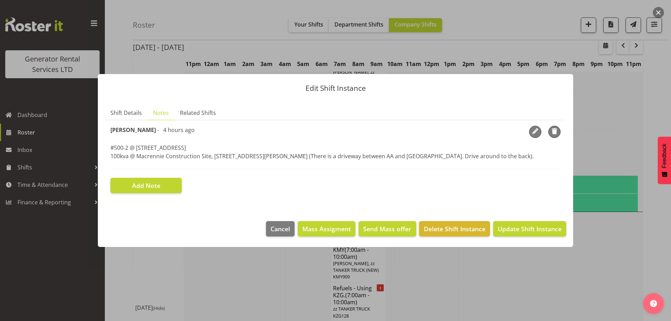
click at [614, 197] on div at bounding box center [335, 160] width 671 height 321
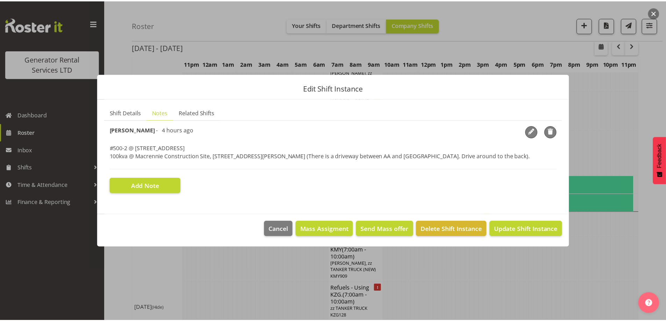
scroll to position [977, 0]
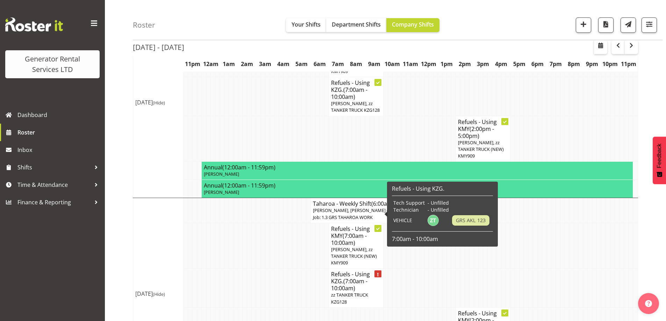
click at [354, 277] on span "(7:00am - 10:00am)" at bounding box center [349, 284] width 36 height 15
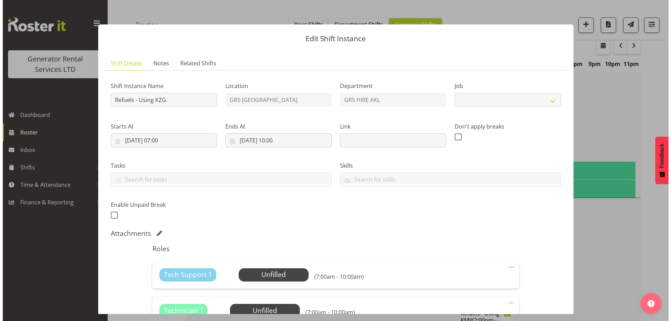
scroll to position [963, 0]
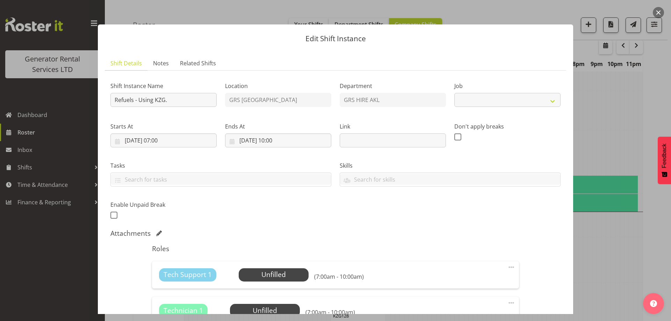
select select "9"
click at [279, 272] on span "Select Employee" at bounding box center [273, 275] width 52 height 10
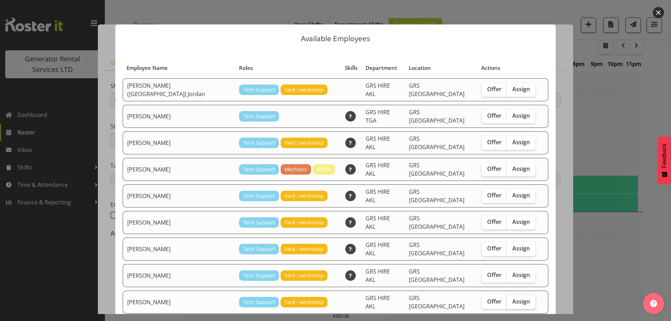
click at [512, 298] on span "Assign" at bounding box center [520, 301] width 17 height 7
click at [507, 299] on input "Assign" at bounding box center [509, 301] width 5 height 5
checkbox input "true"
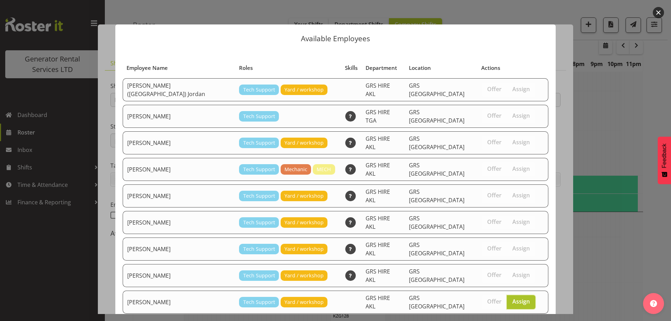
scroll to position [74, 0]
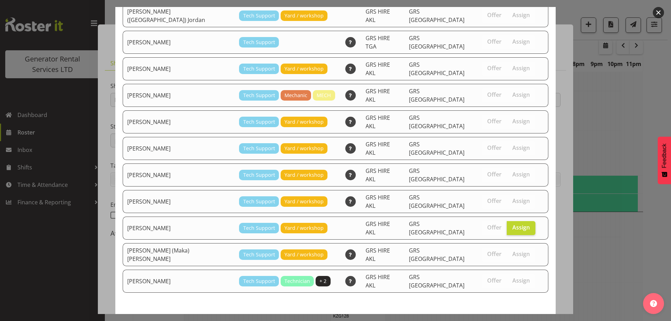
click at [513, 321] on span "Assign Sean Moitra" at bounding box center [508, 326] width 71 height 8
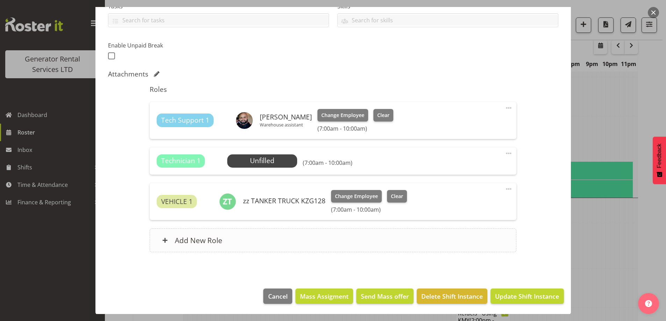
scroll to position [160, 0]
click at [504, 152] on span at bounding box center [508, 153] width 8 height 8
click at [483, 193] on link "Delete" at bounding box center [478, 195] width 67 height 13
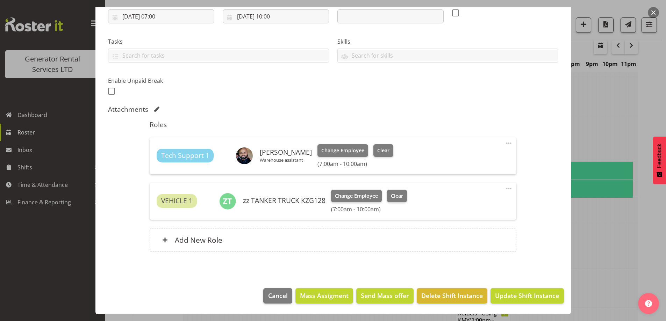
scroll to position [124, 0]
click at [531, 296] on span "Update Shift Instance" at bounding box center [527, 295] width 64 height 9
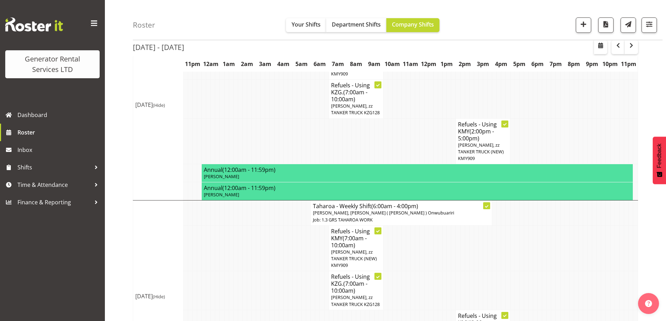
scroll to position [977, 0]
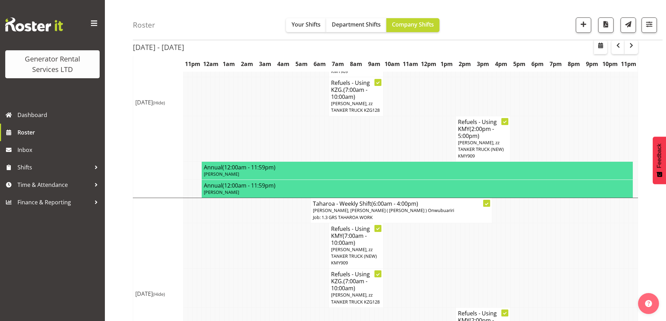
click at [636, 47] on button "button" at bounding box center [630, 47] width 13 height 14
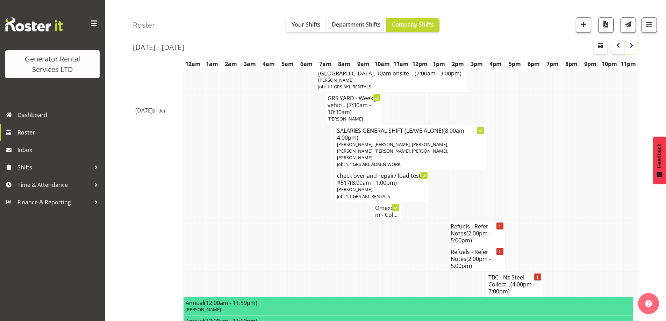
scroll to position [208, 0]
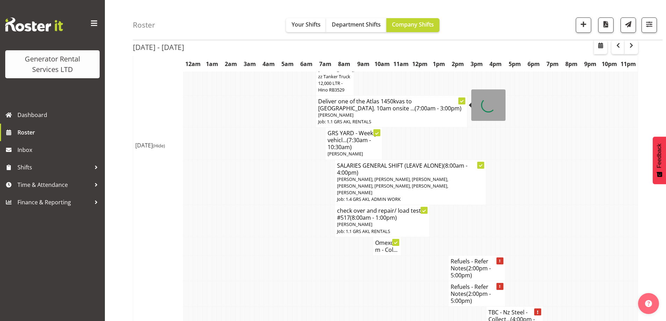
click at [339, 101] on h4 "Deliver one of the Atlas 1450kvas to Tauranga yard. 10am onsite ... (7:00am - 3…" at bounding box center [391, 105] width 147 height 14
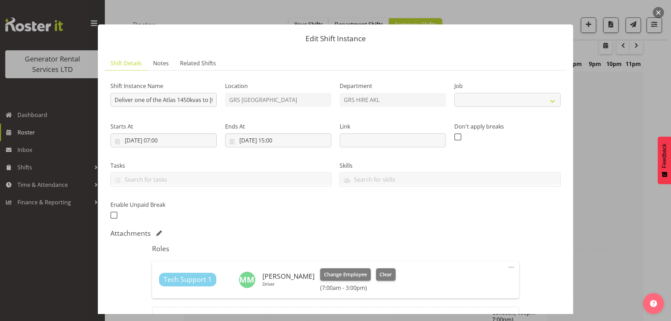
select select "9"
click at [332, 272] on span "Change Employee" at bounding box center [345, 275] width 43 height 8
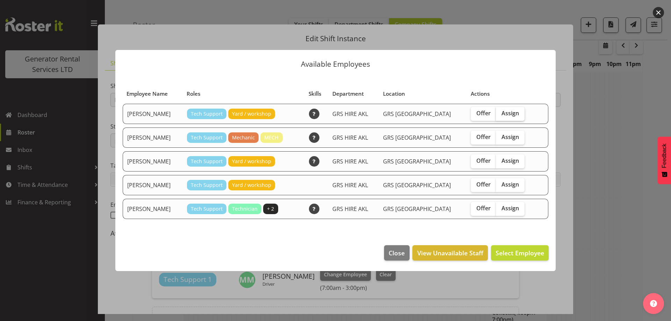
click at [504, 115] on span "Assign" at bounding box center [509, 113] width 17 height 7
click at [500, 115] on input "Assign" at bounding box center [498, 113] width 5 height 5
checkbox input "true"
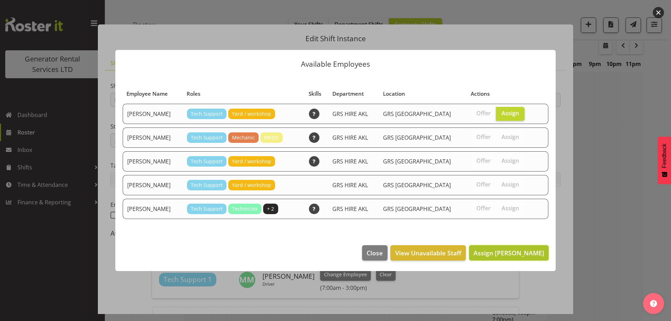
click at [520, 249] on span "Assign Caleb Phillips" at bounding box center [508, 253] width 71 height 8
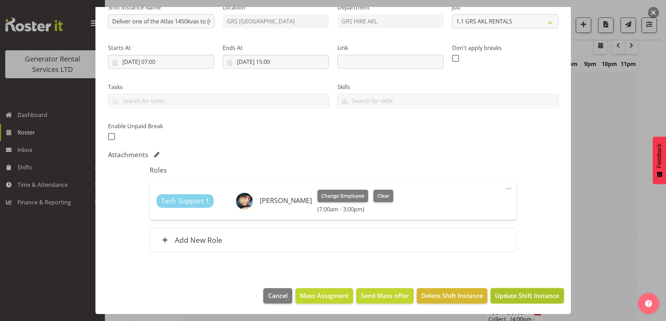
click at [513, 296] on span "Update Shift Instance" at bounding box center [527, 295] width 64 height 9
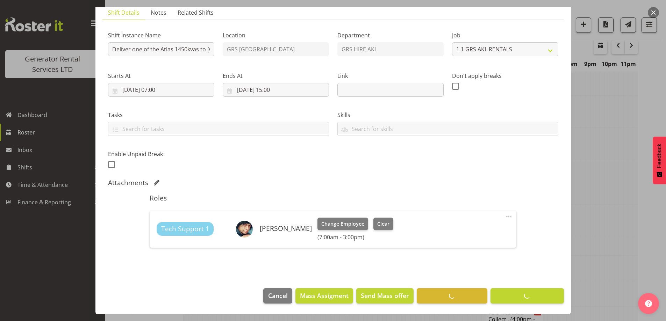
scroll to position [24, 0]
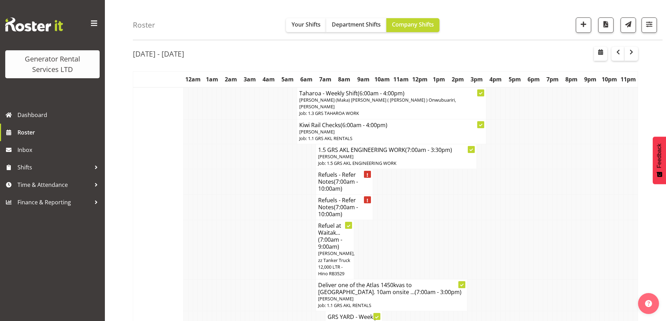
click at [208, 212] on td at bounding box center [209, 208] width 5 height 26
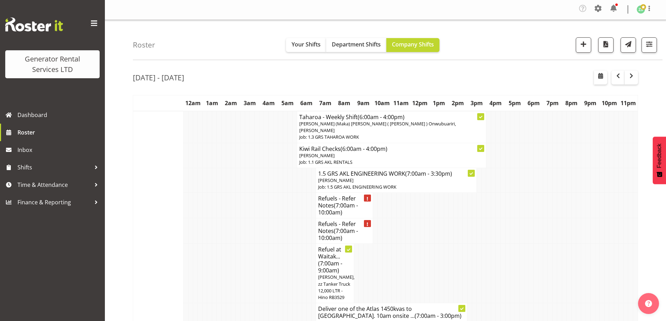
scroll to position [0, 0]
click at [354, 196] on h4 "Refuels - Refer Notes (7:00am - 10:00am)" at bounding box center [344, 206] width 52 height 21
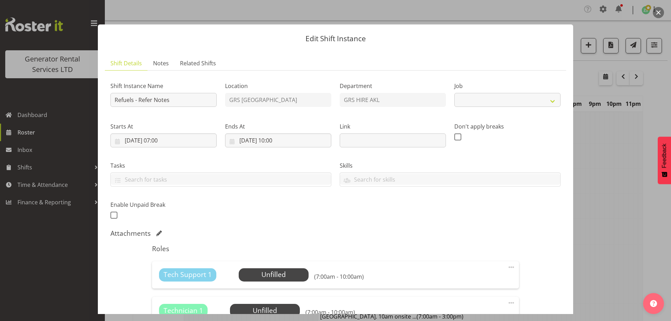
select select "9"
click at [161, 63] on span "Notes" at bounding box center [161, 63] width 16 height 8
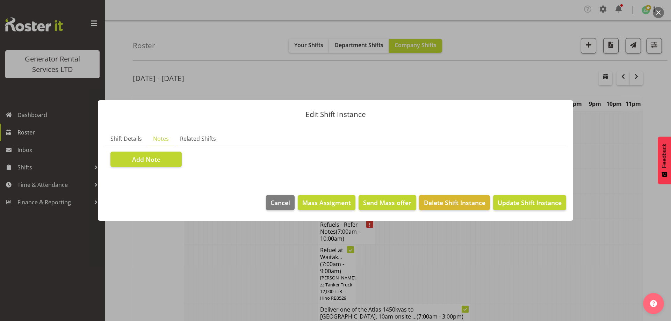
click at [183, 160] on div "Add Note" at bounding box center [335, 159] width 450 height 15
click at [176, 160] on button "Add Note" at bounding box center [145, 159] width 71 height 15
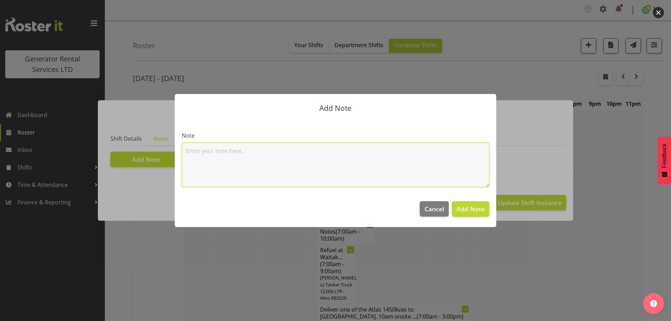
click at [215, 158] on textarea at bounding box center [335, 165] width 307 height 45
paste textarea "800KVA, 500kvas & 300kva @ 651 Massey road, 37 Plumley Cres & 46 Cyclamen road,…"
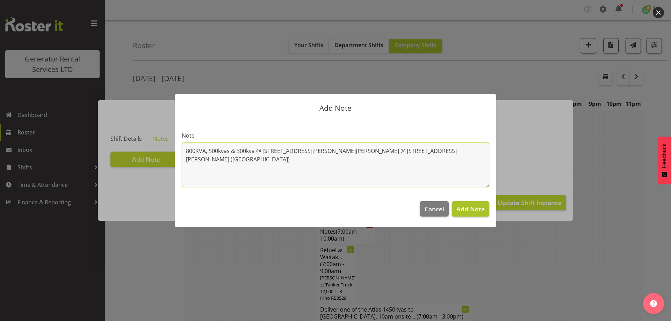
type textarea "800KVA, 500kvas & 300kva @ 651 Massey road, 37 Plumley Cres & 46 Cyclamen road,…"
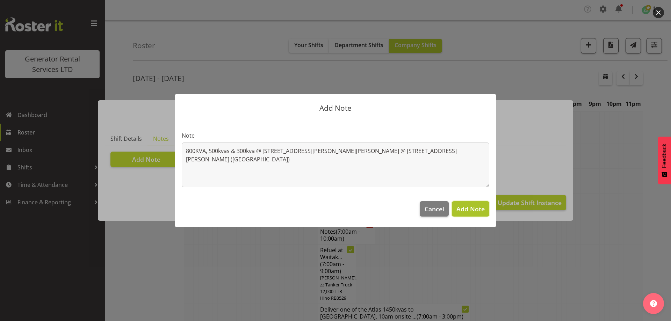
click at [476, 214] on button "Add Note" at bounding box center [470, 208] width 37 height 15
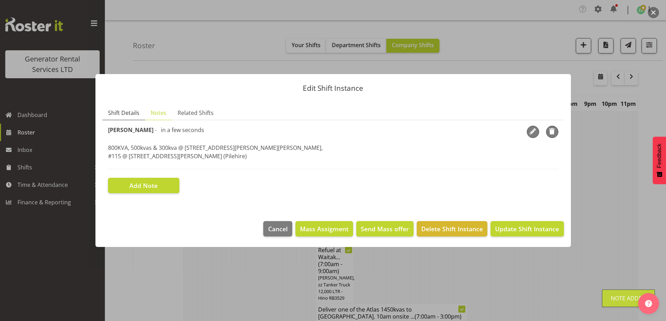
click at [116, 116] on span "Shift Details" at bounding box center [123, 113] width 31 height 8
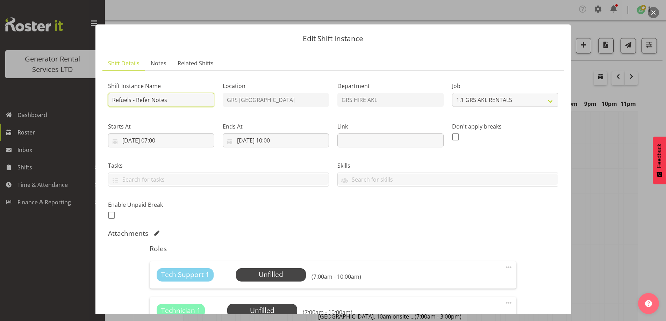
drag, startPoint x: 166, startPoint y: 101, endPoint x: 137, endPoint y: 100, distance: 29.0
click at [137, 100] on input "Refuels - Refer Notes" at bounding box center [161, 100] width 106 height 14
type input "Refuels - Using KMY"
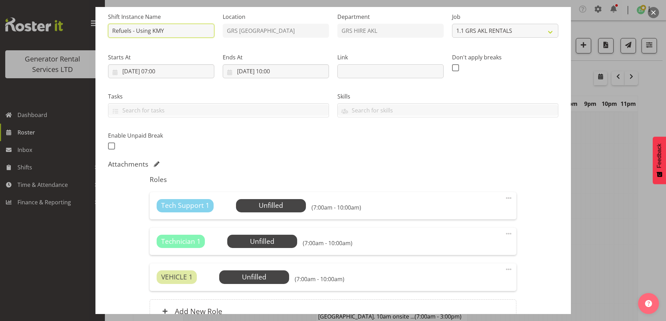
scroll to position [70, 0]
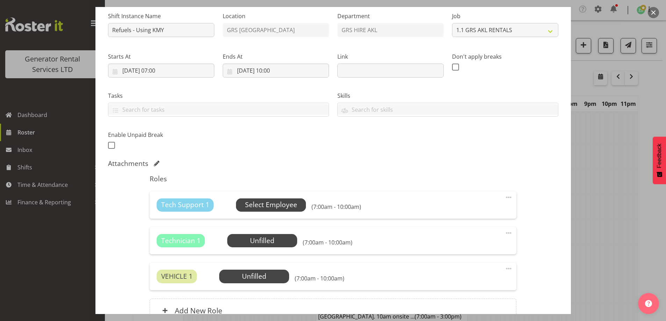
click at [274, 206] on span "Select Employee" at bounding box center [271, 205] width 52 height 10
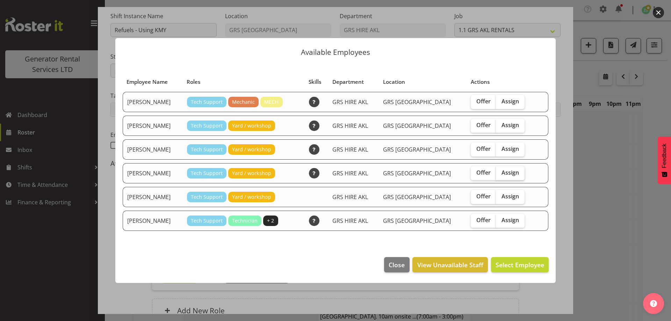
click at [499, 177] on label "Assign" at bounding box center [510, 173] width 29 height 14
click at [499, 175] on input "Assign" at bounding box center [498, 173] width 5 height 5
checkbox input "true"
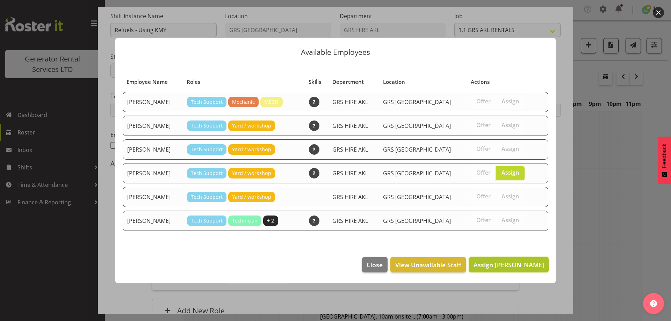
click at [509, 267] on span "Assign Sam Carter" at bounding box center [508, 265] width 71 height 8
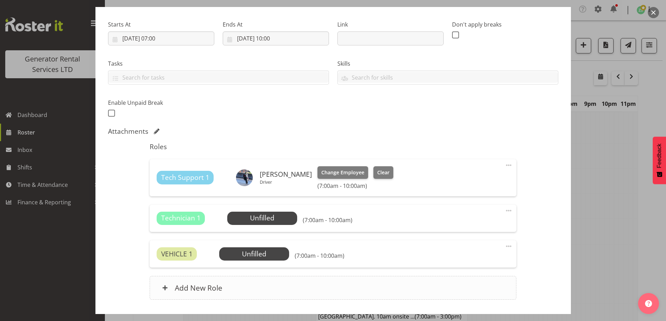
scroll to position [150, 0]
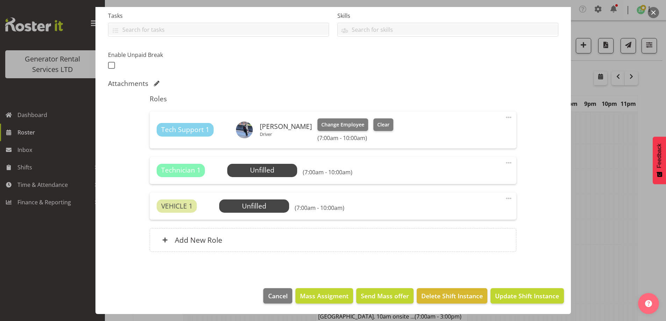
click at [504, 160] on span at bounding box center [508, 163] width 8 height 8
click at [473, 204] on link "Delete" at bounding box center [478, 204] width 67 height 13
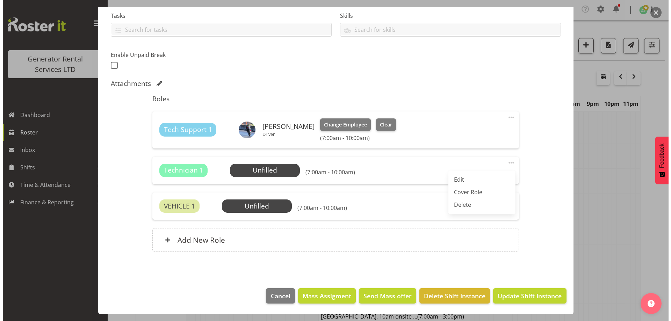
scroll to position [114, 0]
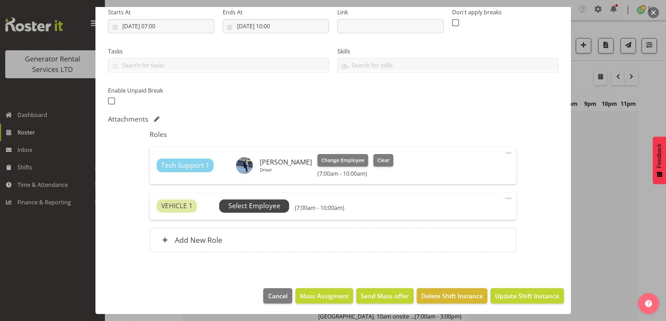
click at [276, 205] on span "Select Employee" at bounding box center [254, 206] width 52 height 10
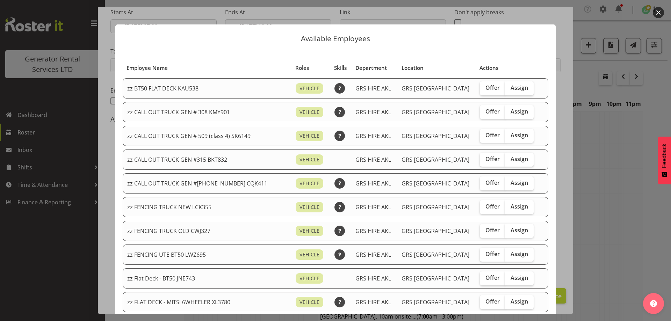
click at [602, 228] on div at bounding box center [335, 160] width 671 height 321
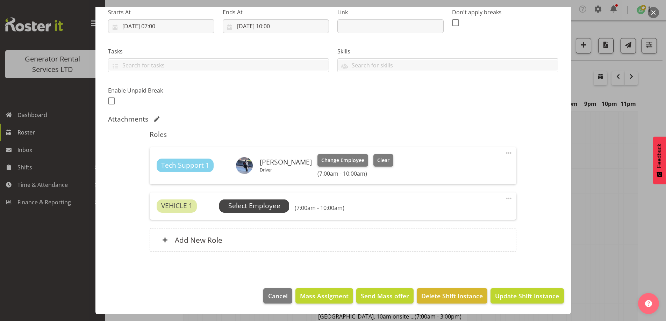
click at [283, 209] on span "Select Employee" at bounding box center [254, 205] width 70 height 13
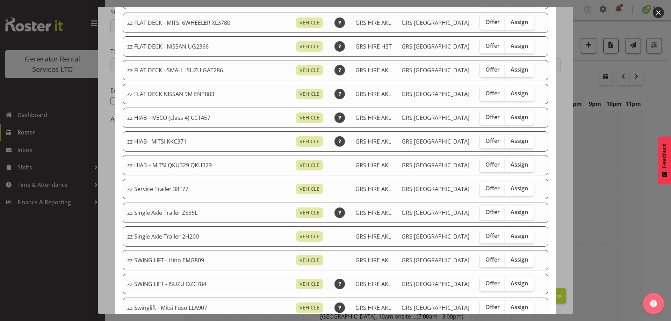
scroll to position [559, 0]
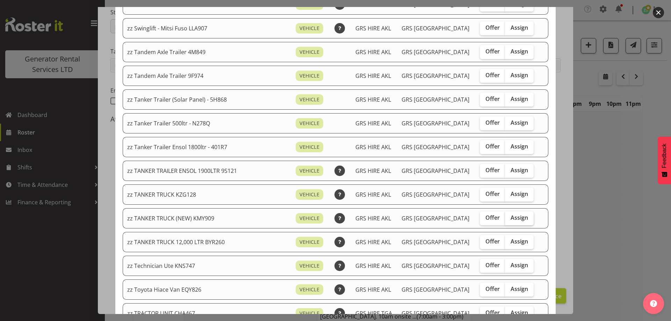
click at [510, 215] on span "Assign" at bounding box center [518, 217] width 17 height 7
click at [508, 216] on input "Assign" at bounding box center [507, 218] width 5 height 5
checkbox input "true"
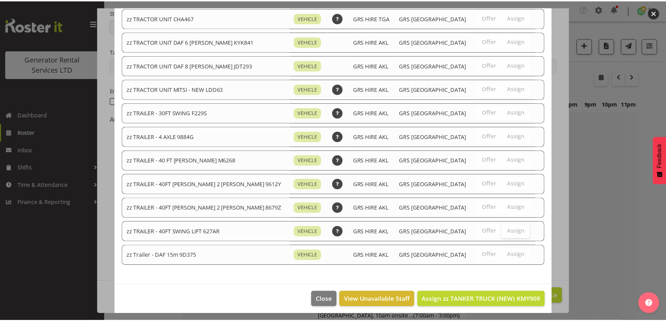
scroll to position [858, 0]
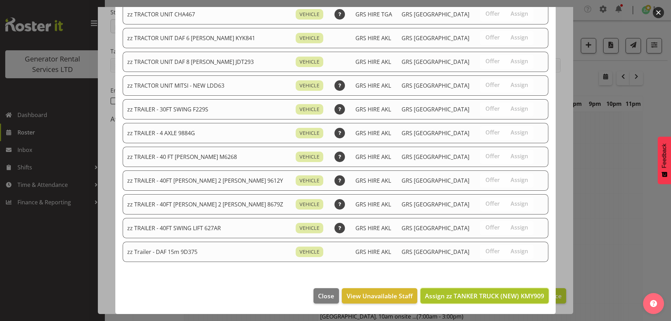
click at [475, 301] on button "Assign zz TANKER TRUCK (NEW) KMY909" at bounding box center [484, 295] width 128 height 15
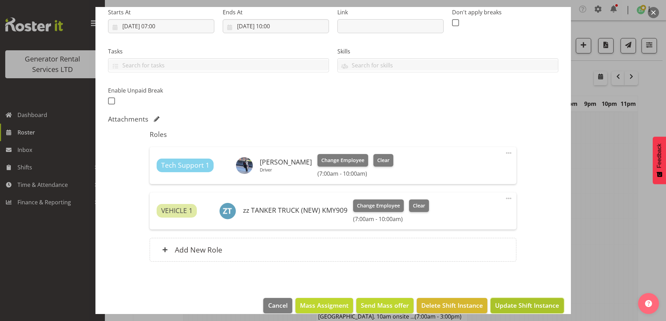
click at [540, 307] on span "Update Shift Instance" at bounding box center [527, 305] width 64 height 9
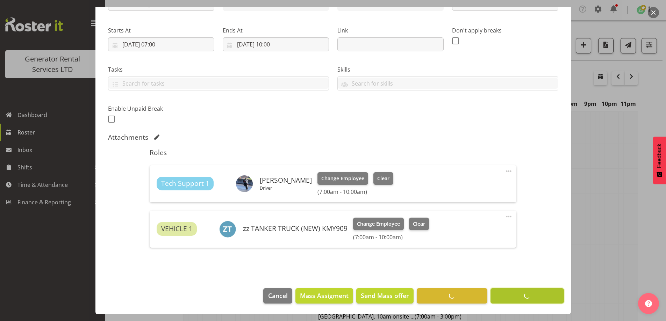
scroll to position [96, 0]
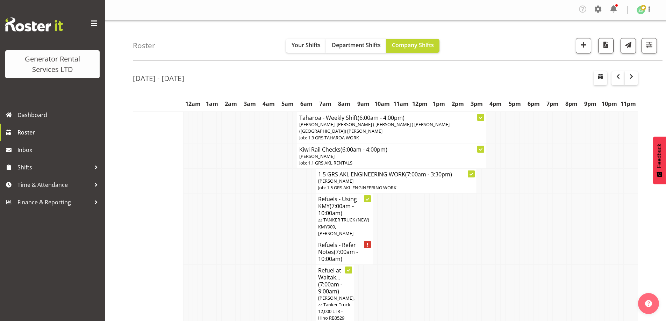
click at [224, 239] on td at bounding box center [223, 252] width 5 height 26
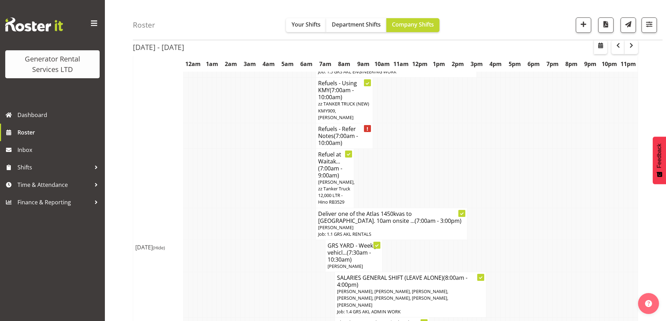
scroll to position [105, 0]
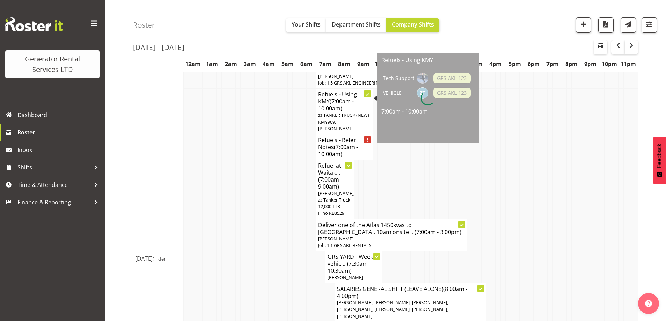
click at [330, 112] on span "zz TANKER TRUCK (NEW) KMY909, [PERSON_NAME]" at bounding box center [343, 122] width 51 height 20
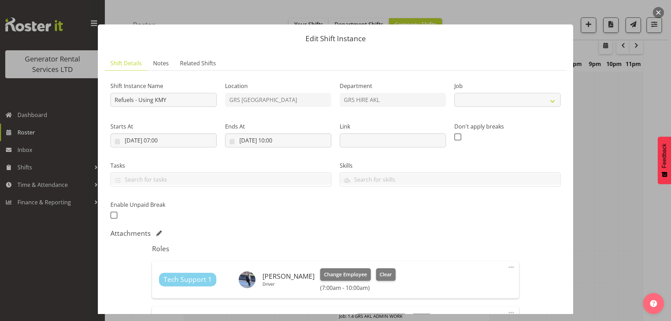
select select
click at [598, 154] on div at bounding box center [335, 160] width 671 height 321
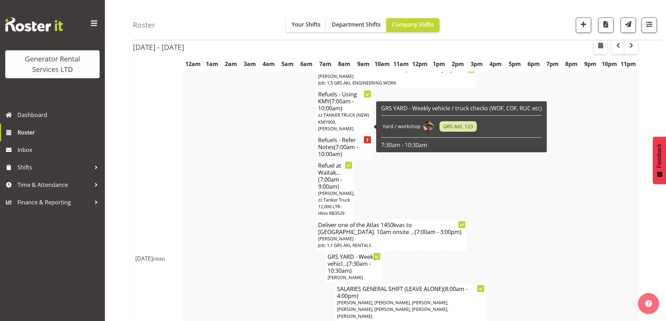
click at [329, 137] on h4 "Refuels - Refer Notes (7:00am - 10:00am)" at bounding box center [344, 147] width 52 height 21
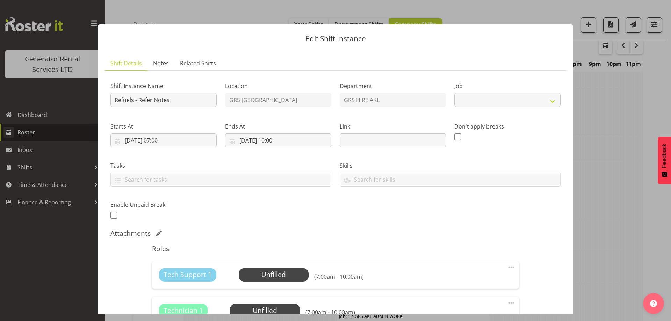
select select "9"
click at [158, 69] on link "Notes" at bounding box center [160, 63] width 27 height 14
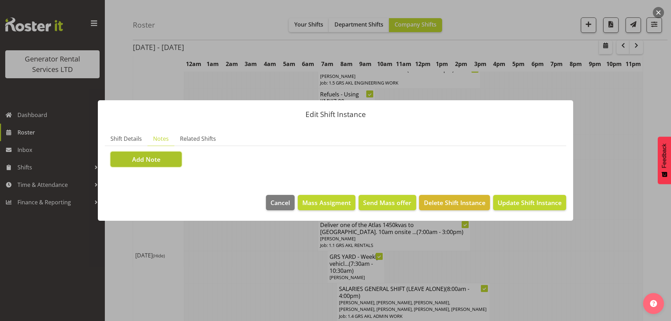
click at [165, 157] on button "Add Note" at bounding box center [145, 159] width 71 height 15
click at [207, 158] on textarea at bounding box center [335, 165] width 323 height 47
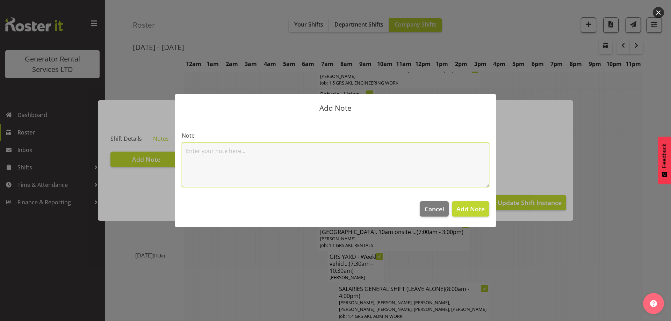
paste textarea "#500-2 @ 67 View road, Glenfield 100kva @ Macrennie Construction Site, 6 Carr R…"
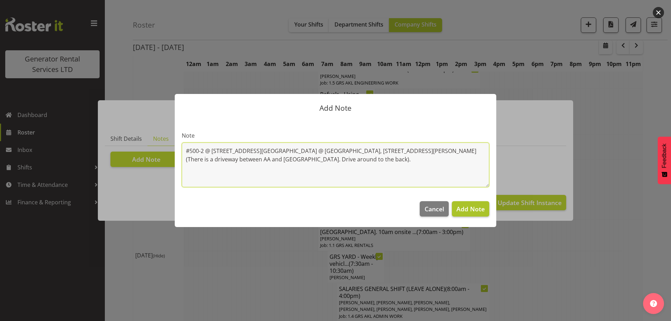
type textarea "#500-2 @ 67 View road, Glenfield 100kva @ Macrennie Construction Site, 6 Carr R…"
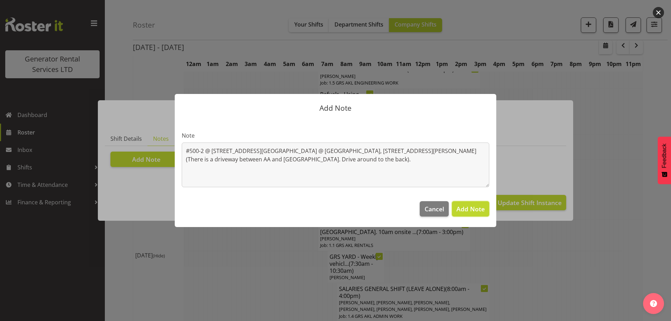
drag, startPoint x: 473, startPoint y: 211, endPoint x: 480, endPoint y: 215, distance: 7.7
click at [475, 212] on span "Add Note" at bounding box center [470, 209] width 28 height 8
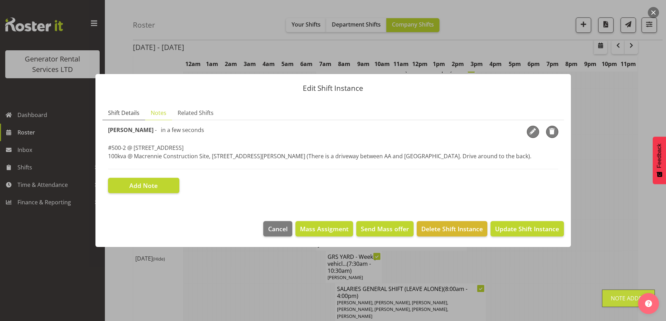
click at [125, 115] on span "Shift Details" at bounding box center [123, 113] width 31 height 8
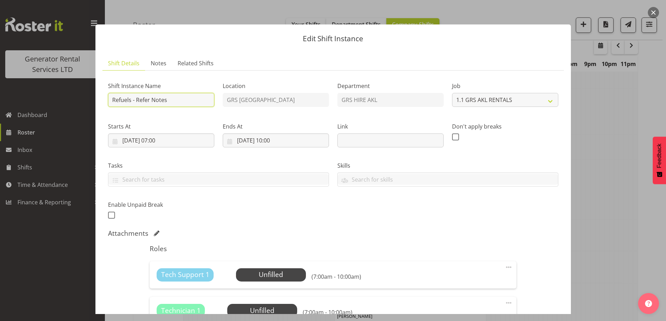
drag, startPoint x: 181, startPoint y: 101, endPoint x: 137, endPoint y: 101, distance: 44.0
click at [137, 101] on input "Refuels - Refer Notes" at bounding box center [161, 100] width 106 height 14
type input "Refuels - Using KZG."
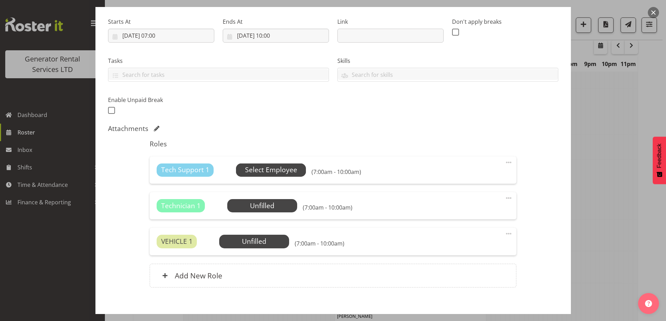
click at [249, 169] on span "Select Employee" at bounding box center [271, 170] width 52 height 10
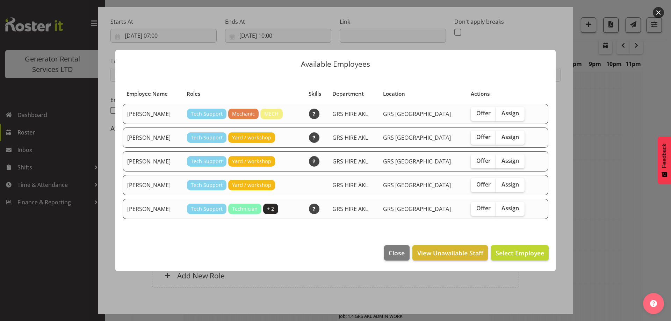
click at [585, 221] on div at bounding box center [335, 160] width 671 height 321
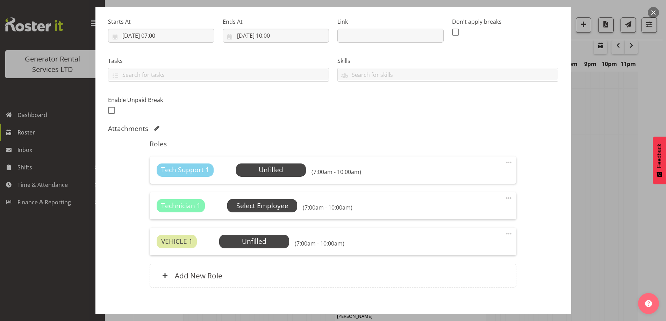
click at [0, 0] on span "Select Employee" at bounding box center [0, 0] width 0 height 0
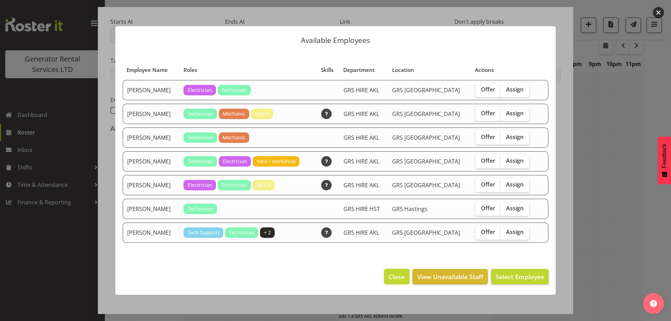
click at [391, 279] on span "Close" at bounding box center [397, 276] width 16 height 9
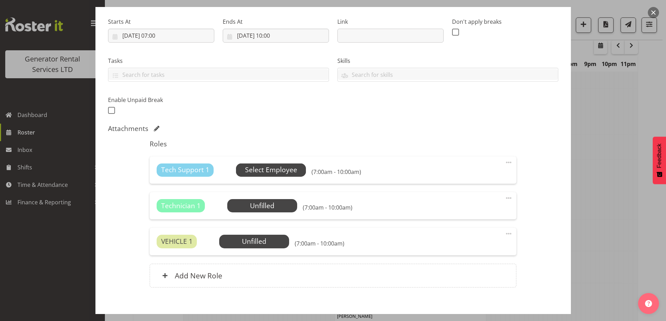
click at [262, 175] on span "Select Employee" at bounding box center [271, 170] width 70 height 13
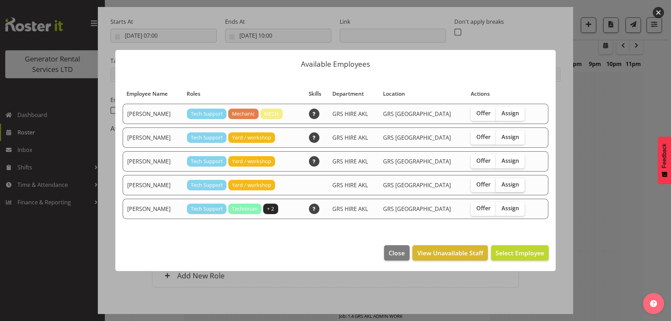
click at [499, 188] on label "Assign" at bounding box center [510, 185] width 29 height 14
click at [499, 187] on input "Assign" at bounding box center [498, 184] width 5 height 5
checkbox input "true"
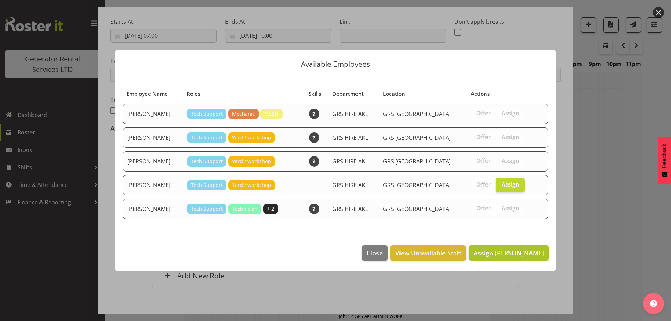
click at [522, 247] on button "Assign Sean Moitra" at bounding box center [509, 252] width 80 height 15
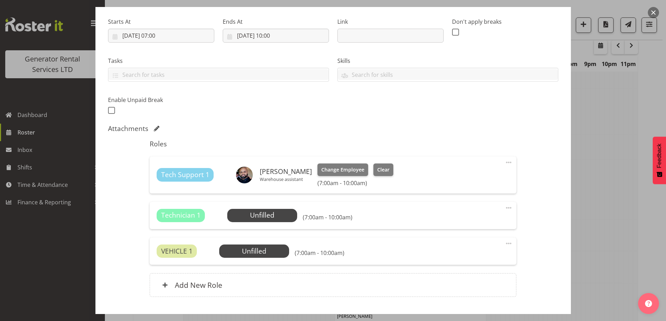
scroll to position [150, 0]
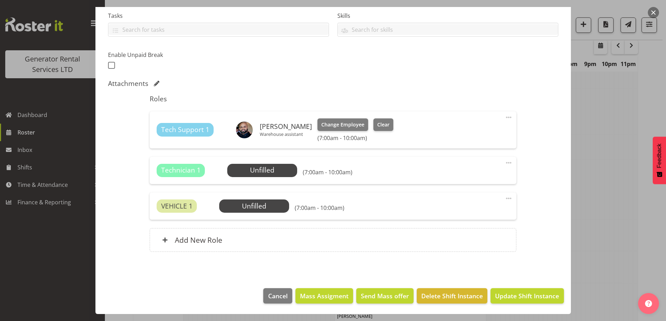
click at [504, 163] on span at bounding box center [508, 163] width 8 height 8
click at [463, 206] on link "Delete" at bounding box center [478, 204] width 67 height 13
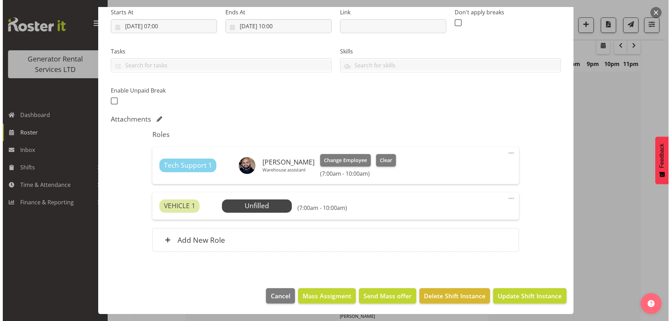
scroll to position [114, 0]
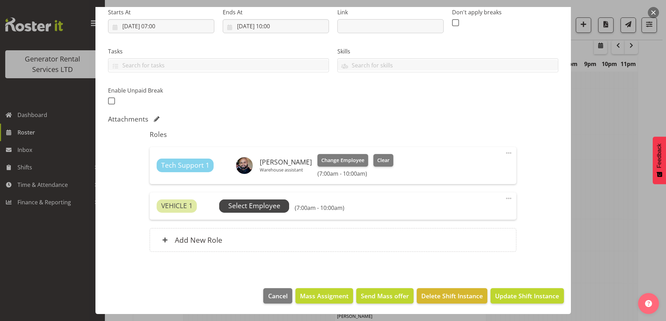
click at [251, 202] on span "Select Employee" at bounding box center [254, 206] width 52 height 10
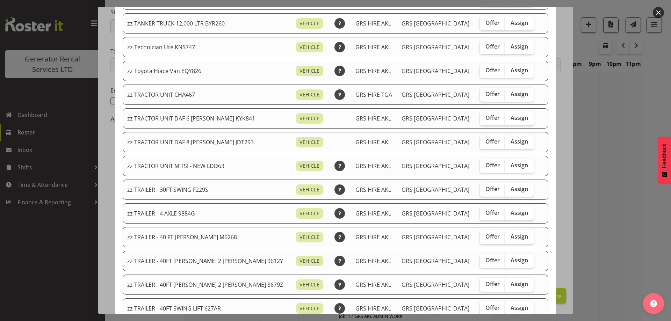
scroll to position [590, 0]
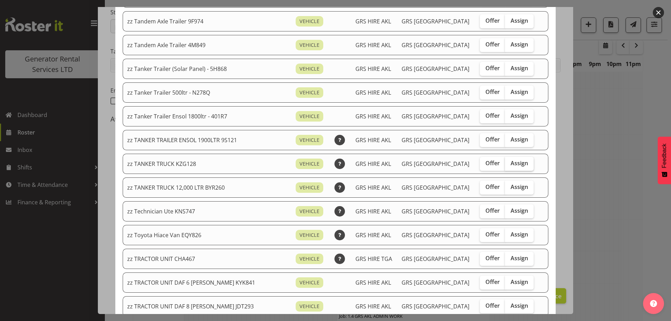
click at [510, 165] on span "Assign" at bounding box center [518, 163] width 17 height 7
click at [508, 165] on input "Assign" at bounding box center [507, 163] width 5 height 5
checkbox input "true"
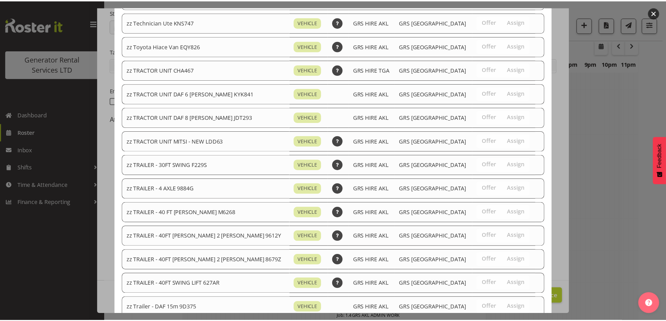
scroll to position [834, 0]
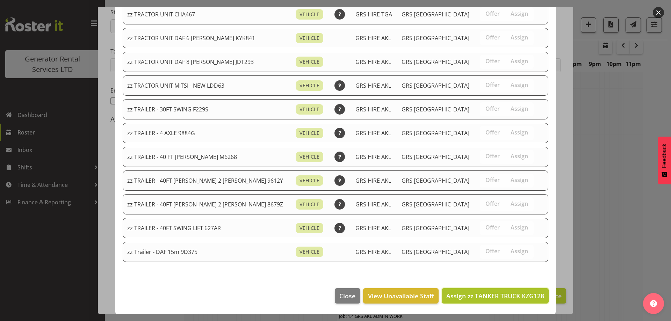
click at [500, 295] on span "Assign zz TANKER TRUCK KZG128" at bounding box center [495, 296] width 98 height 8
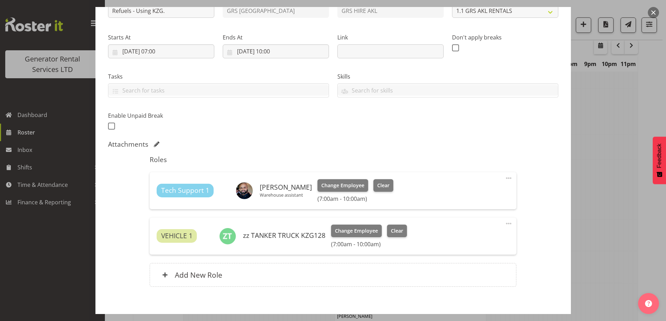
click at [497, 294] on div "Roles Tech Support 1 Sean Moitra Warehouse assistant Change Employee Clear (7:0…" at bounding box center [332, 223] width 375 height 144
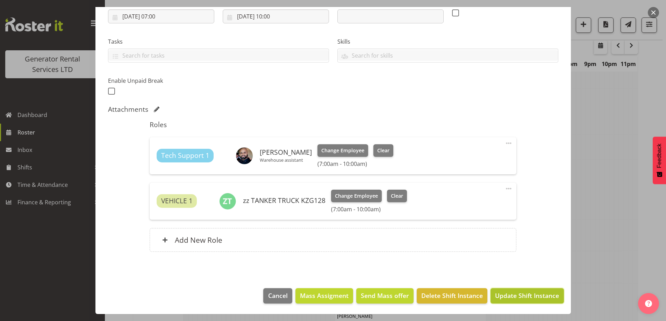
click at [516, 298] on span "Update Shift Instance" at bounding box center [527, 295] width 64 height 9
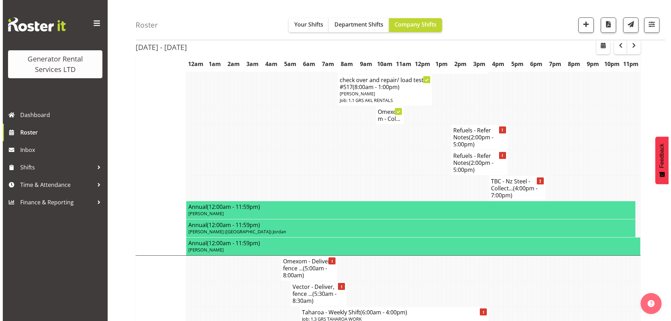
scroll to position [304, 0]
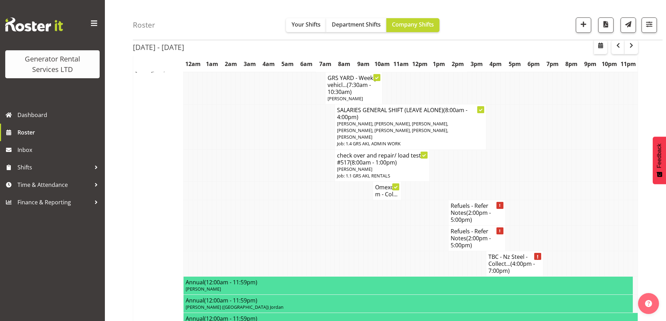
click at [445, 200] on td at bounding box center [445, 213] width 5 height 26
click at [458, 202] on h4 "Refuels - Refer Notes (2:00pm - 5:00pm)" at bounding box center [476, 212] width 52 height 21
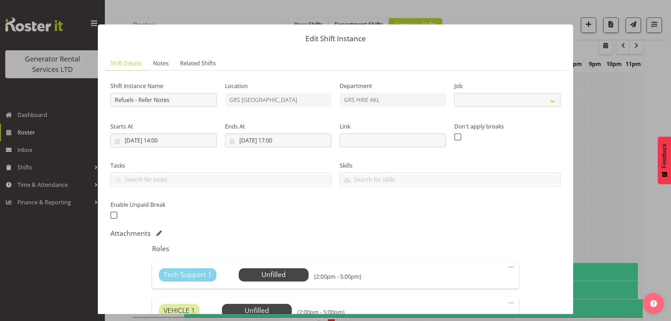
select select "9"
click at [169, 59] on link "Notes" at bounding box center [160, 63] width 27 height 14
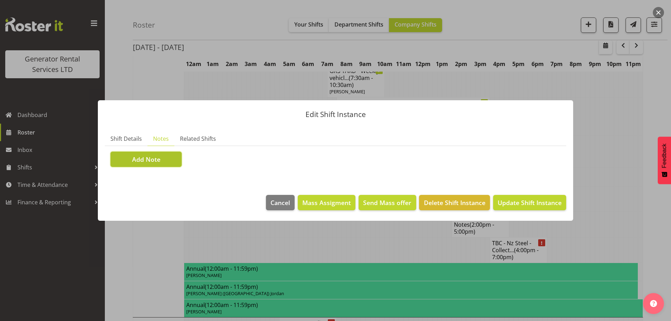
click at [153, 159] on span "Add Note" at bounding box center [146, 159] width 28 height 9
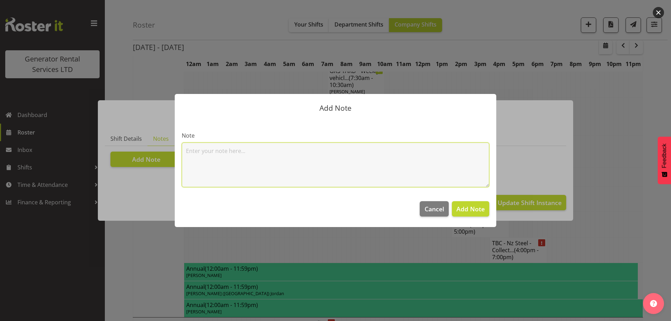
click at [219, 151] on textarea at bounding box center [335, 165] width 307 height 45
paste textarea "800KVA, 500kvas & 300kva @ 651 Massey road, 37 Plumley Cres & 46 Cyclamen road,…"
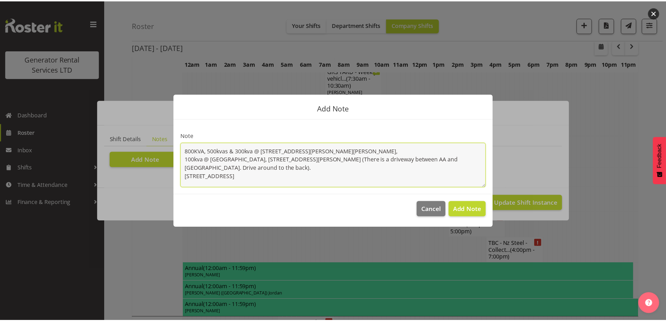
scroll to position [1, 0]
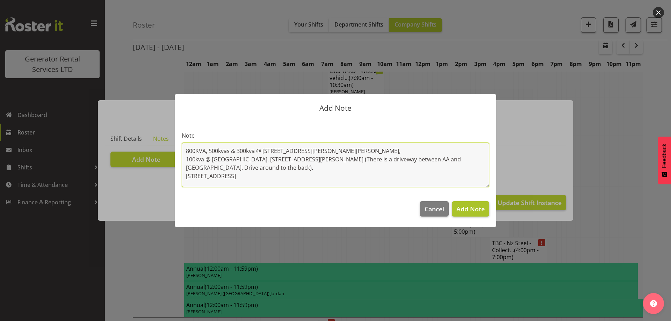
type textarea "800KVA, 500kvas & 300kva @ 651 Massey road, 37 Plumley Cres & 46 Cyclamen road,…"
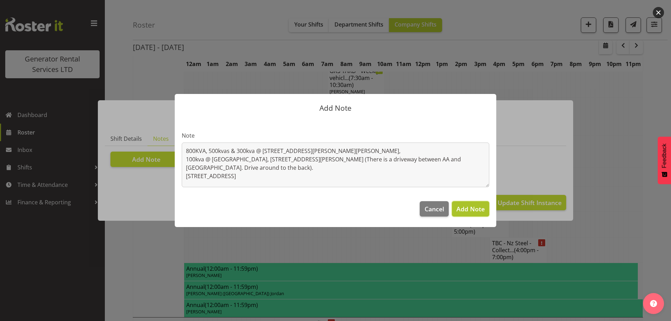
drag, startPoint x: 476, startPoint y: 210, endPoint x: 459, endPoint y: 205, distance: 17.0
click at [474, 209] on span "Add Note" at bounding box center [470, 209] width 28 height 8
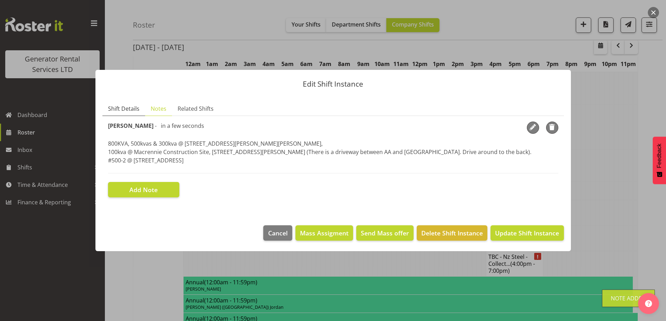
click at [127, 114] on link "Shift Details" at bounding box center [123, 109] width 43 height 14
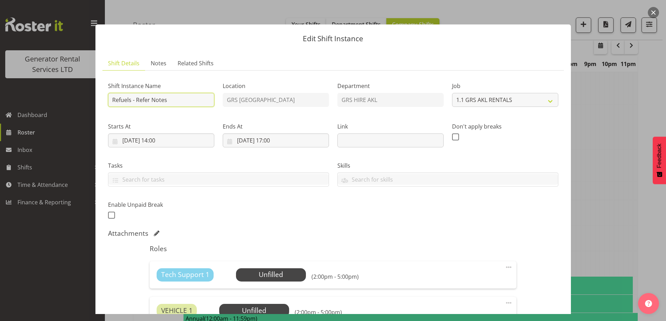
drag, startPoint x: 181, startPoint y: 103, endPoint x: 137, endPoint y: 101, distance: 44.1
click at [137, 101] on input "Refuels - Refer Notes" at bounding box center [161, 100] width 106 height 14
type input "Refuels - Using KMY"
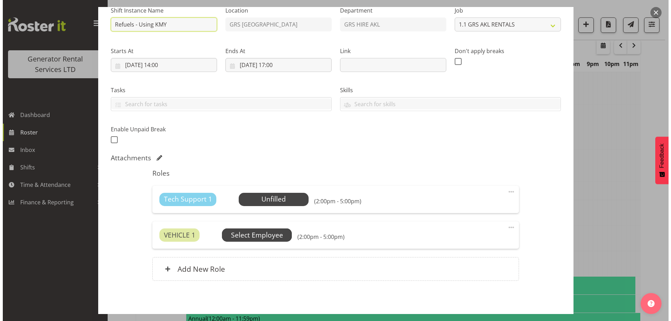
scroll to position [104, 0]
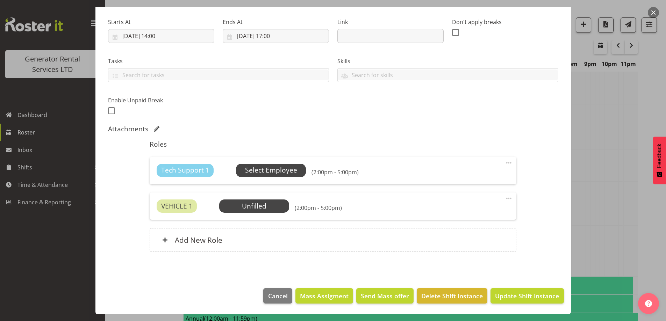
click at [263, 172] on span "Select Employee" at bounding box center [271, 170] width 52 height 10
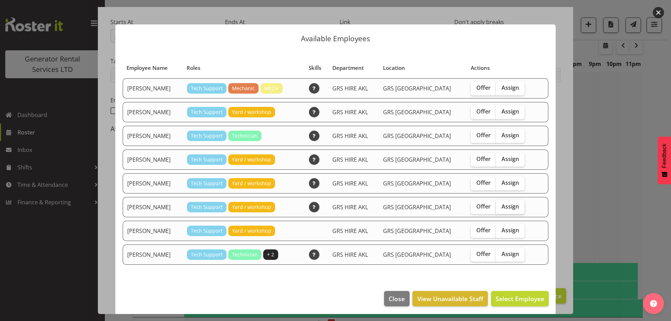
click at [501, 206] on span "Assign" at bounding box center [509, 206] width 17 height 7
click at [496, 206] on input "Assign" at bounding box center [498, 206] width 5 height 5
checkbox input "true"
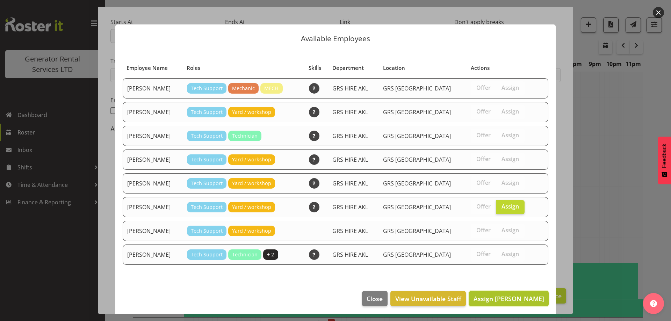
click at [504, 296] on span "Assign Sam Carter" at bounding box center [508, 299] width 71 height 8
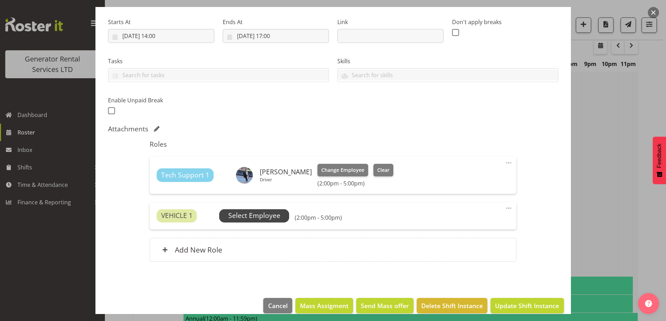
click at [245, 215] on span "Select Employee" at bounding box center [254, 216] width 52 height 10
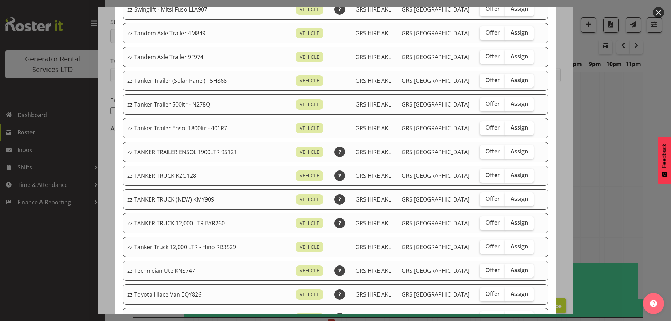
scroll to position [594, 0]
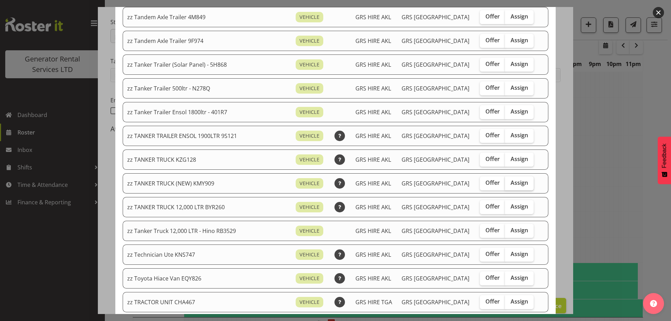
click at [510, 181] on span "Assign" at bounding box center [518, 182] width 17 height 7
click at [505, 181] on input "Assign" at bounding box center [507, 183] width 5 height 5
checkbox input "true"
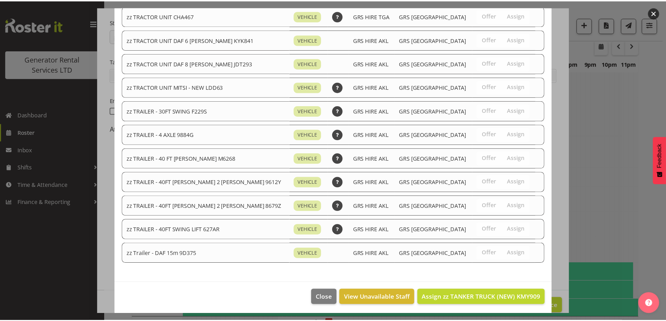
scroll to position [882, 0]
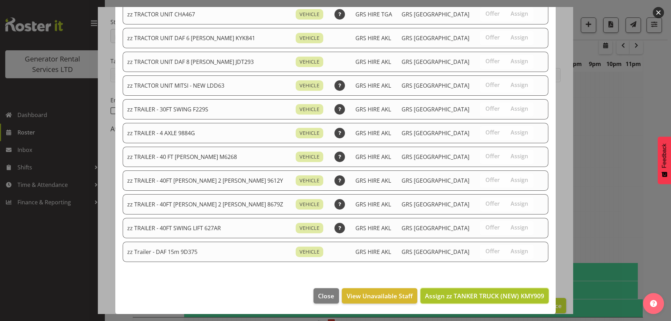
click at [506, 295] on span "Assign zz TANKER TRUCK (NEW) KMY909" at bounding box center [484, 296] width 119 height 8
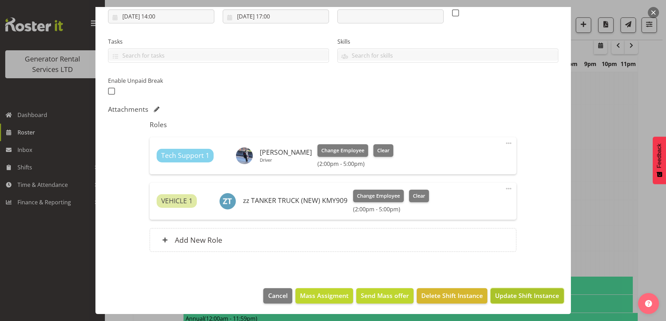
click at [510, 295] on span "Update Shift Instance" at bounding box center [527, 295] width 64 height 9
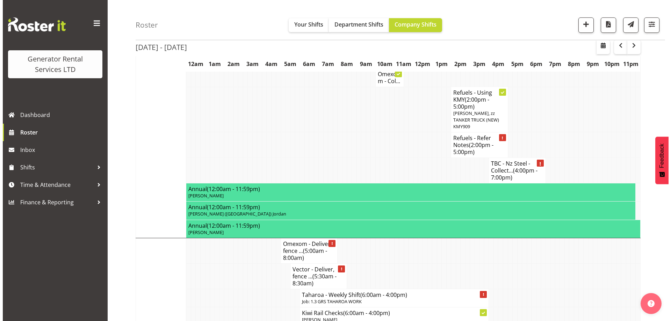
scroll to position [304, 0]
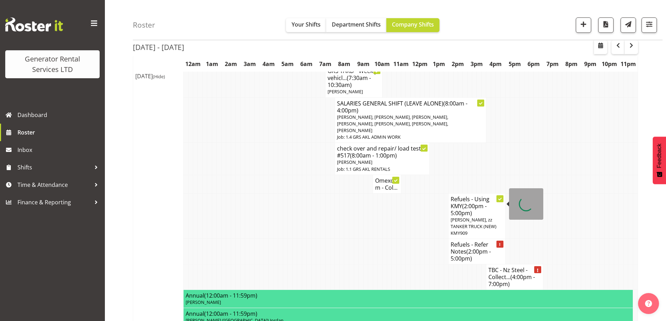
click at [465, 248] on span "(2:00pm - 5:00pm)" at bounding box center [470, 255] width 40 height 15
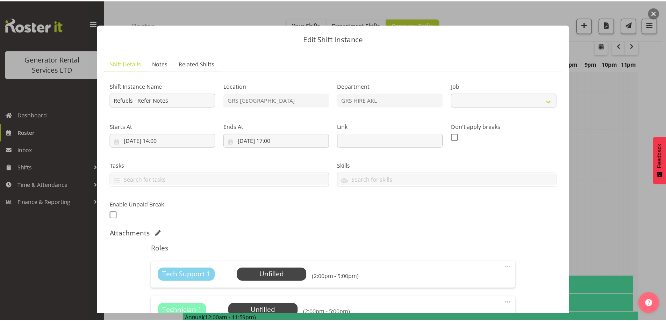
scroll to position [140, 0]
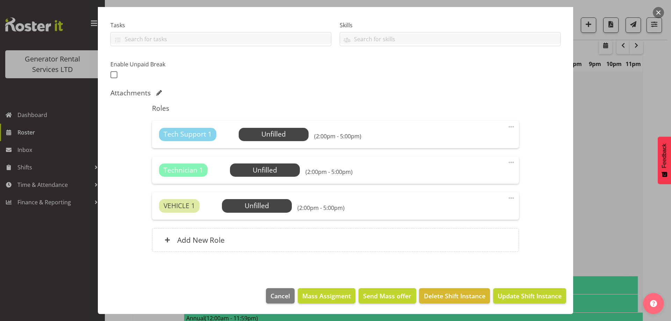
select select "9"
click at [448, 295] on span "Delete Shift Instance" at bounding box center [454, 295] width 61 height 9
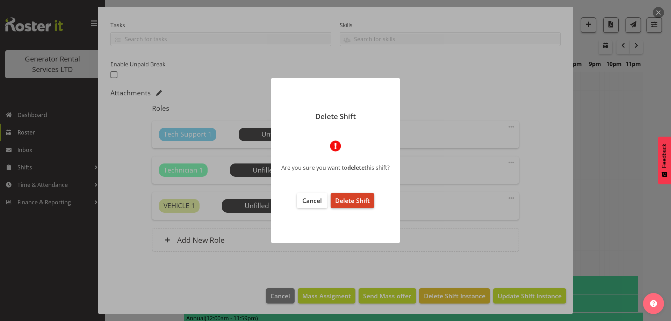
click at [358, 204] on span "Delete Shift" at bounding box center [352, 200] width 35 height 8
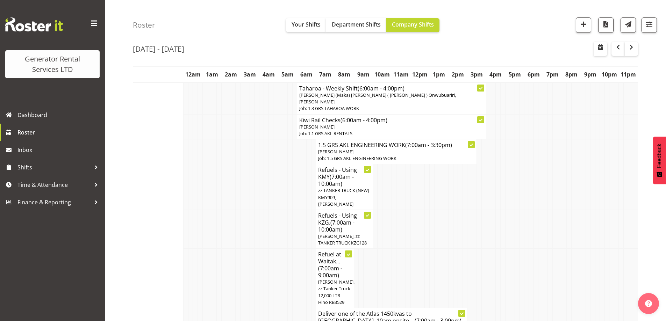
scroll to position [24, 0]
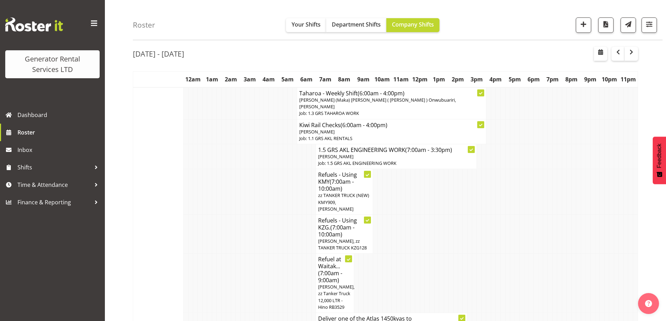
click at [247, 254] on td at bounding box center [247, 283] width 5 height 59
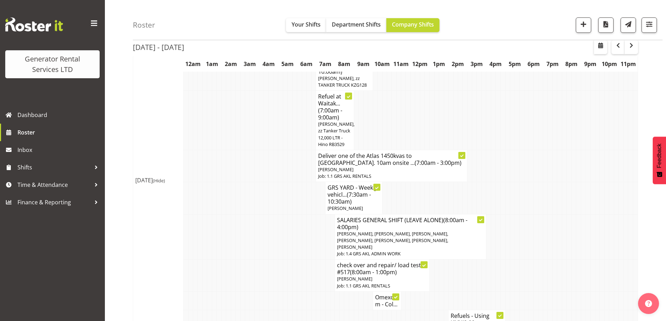
scroll to position [199, 0]
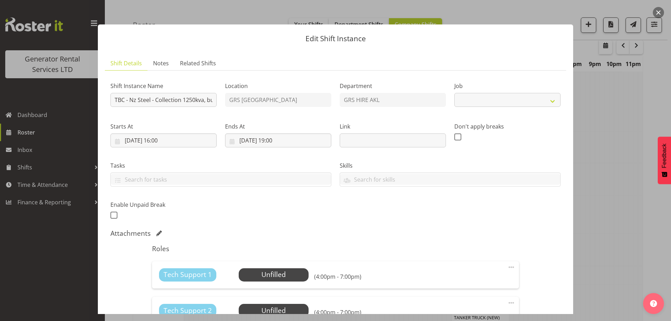
select select "9"
click at [250, 273] on span "Select Employee" at bounding box center [273, 275] width 52 height 10
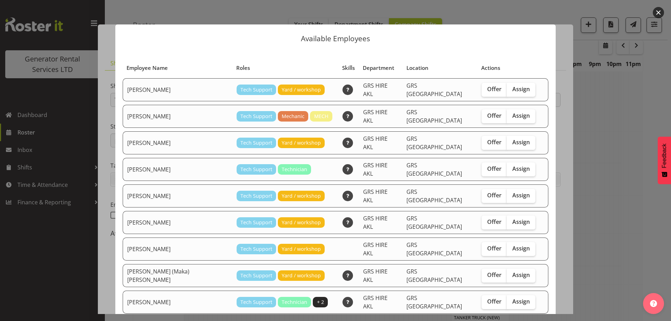
click at [585, 244] on div at bounding box center [335, 160] width 671 height 321
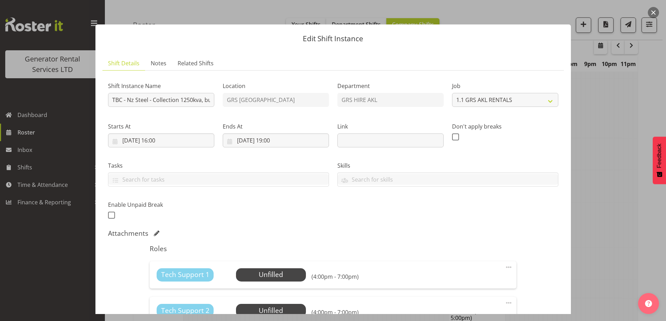
click at [597, 254] on div at bounding box center [333, 160] width 666 height 321
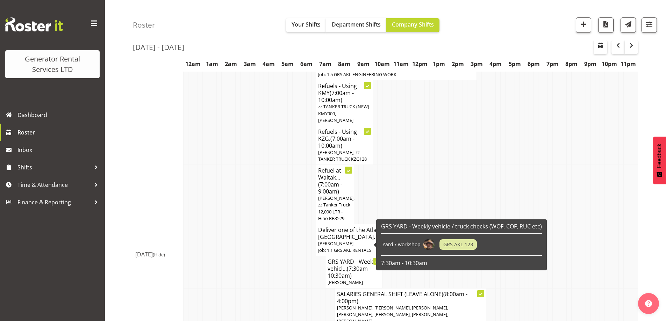
scroll to position [94, 0]
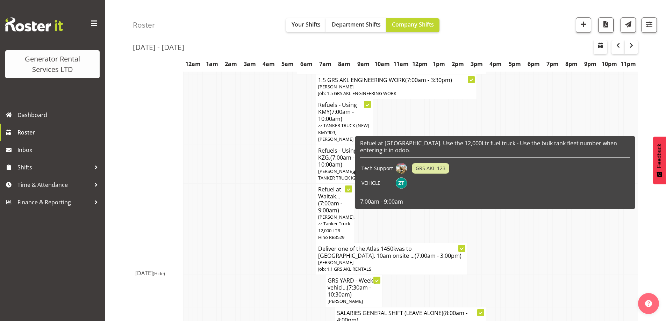
click at [274, 243] on td at bounding box center [275, 259] width 5 height 32
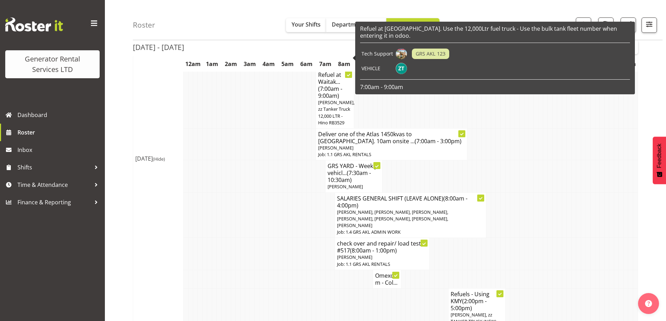
scroll to position [210, 0]
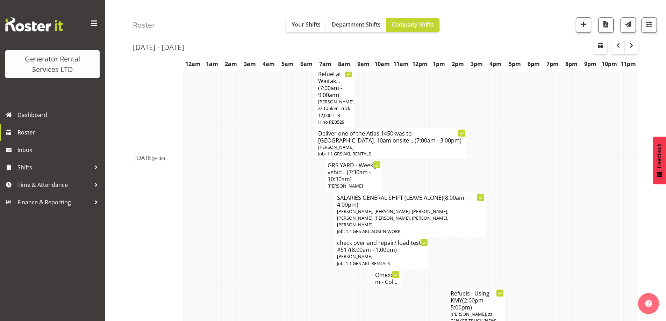
click at [26, 304] on div "Generator Rental Services LTD Dashboard Roster Inbox Shifts Time & Attendance F…" at bounding box center [52, 160] width 105 height 321
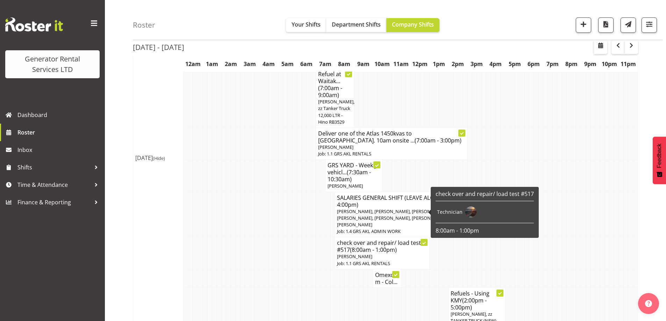
click at [298, 237] on td at bounding box center [299, 253] width 5 height 32
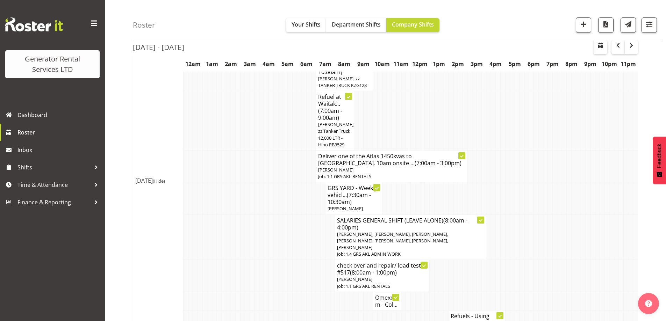
scroll to position [35, 0]
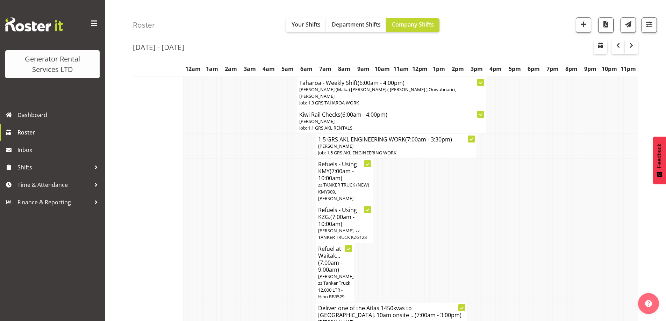
click at [224, 243] on td at bounding box center [223, 272] width 5 height 59
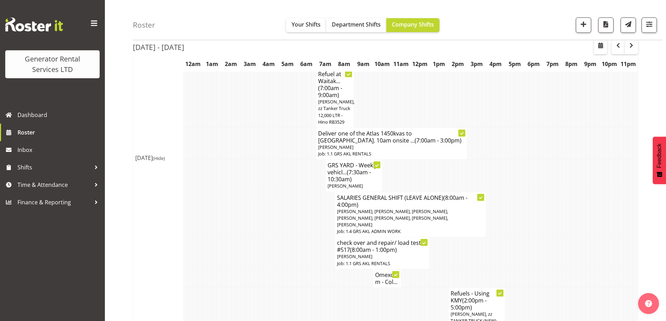
scroll to position [70, 0]
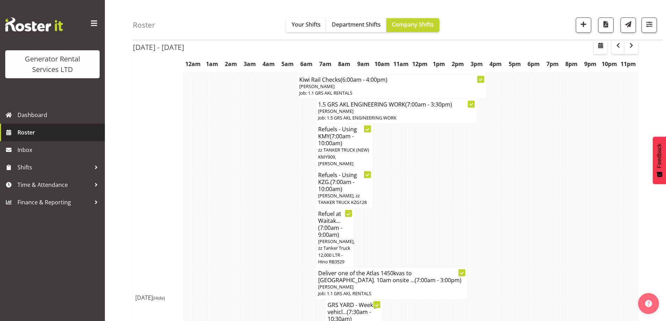
click at [75, 137] on span "Roster" at bounding box center [59, 132] width 84 height 10
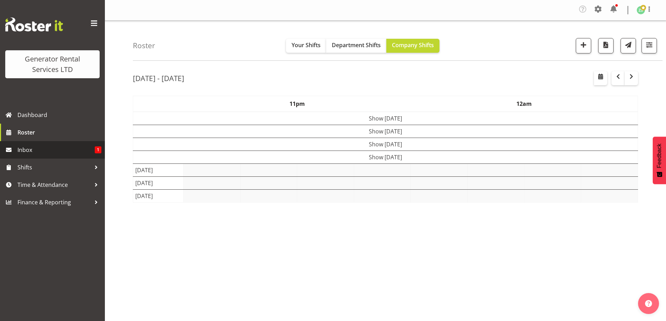
click at [77, 154] on span "Inbox" at bounding box center [55, 150] width 77 height 10
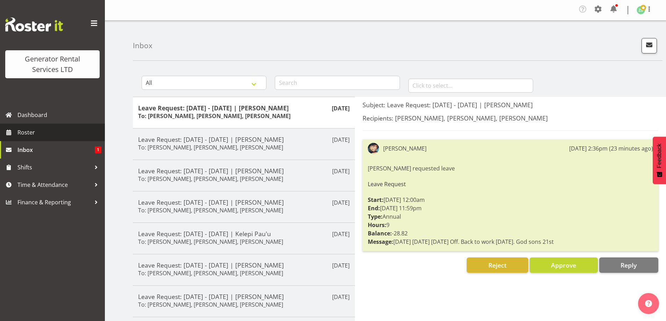
click at [36, 132] on span "Roster" at bounding box center [59, 132] width 84 height 10
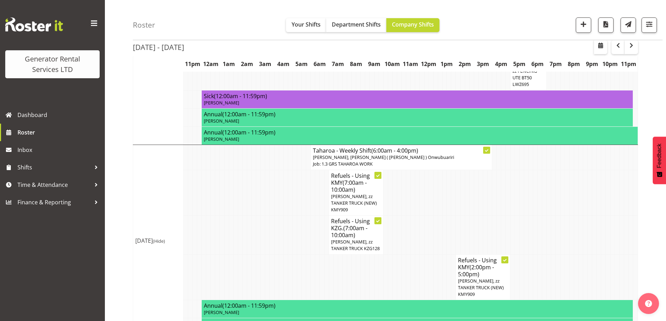
scroll to position [804, 0]
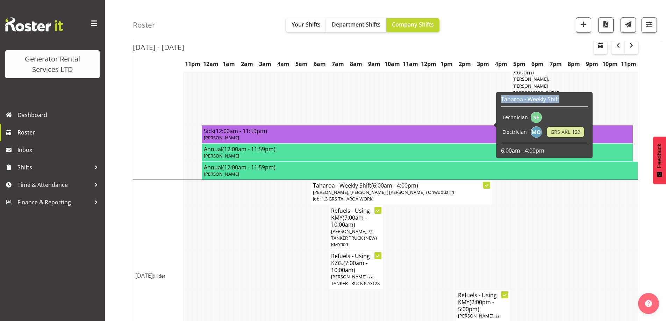
click at [499, 104] on div "Taharoa - Weekly Shift Technician Electrician GRS AKL 123 6:00am - 4:00pm" at bounding box center [544, 125] width 96 height 66
copy h6 "Taharoa - Weekly Shift"
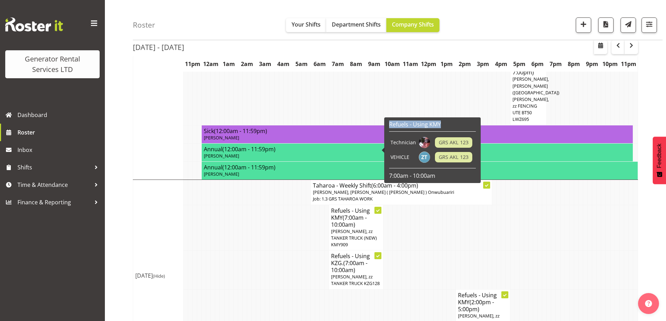
drag, startPoint x: 389, startPoint y: 125, endPoint x: 388, endPoint y: 131, distance: 5.8
click at [388, 131] on div "Refuels - Using KMY Technician GRS AKL 123 VEHICLE GRS AKL 123 7:00am - 10:00am" at bounding box center [432, 150] width 90 height 62
copy h6 "Refuels - Using KMY"
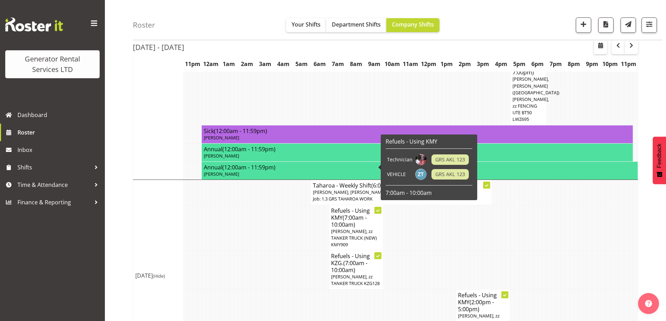
click at [344, 228] on span "[PERSON_NAME], zz TANKER TRUCK (NEW) KMY909" at bounding box center [354, 238] width 46 height 20
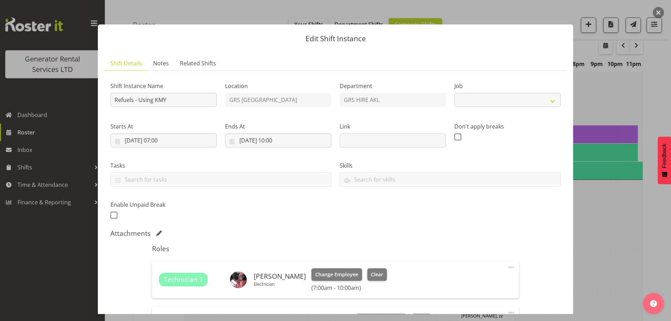
select select "9"
click at [160, 62] on span "Notes" at bounding box center [161, 63] width 16 height 8
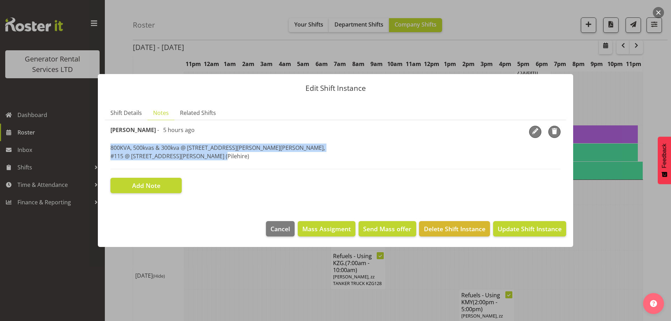
drag, startPoint x: 206, startPoint y: 156, endPoint x: 111, endPoint y: 147, distance: 94.8
click at [111, 147] on p "800KVA, 500kvas & 300kva @ [STREET_ADDRESS][PERSON_NAME][PERSON_NAME] @ [STREET…" at bounding box center [335, 152] width 450 height 17
copy p "800KVA, 500kvas & 300kva @ [STREET_ADDRESS][PERSON_NAME][PERSON_NAME] @ [STREET…"
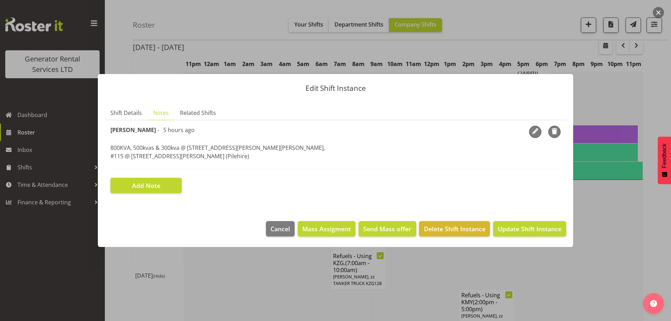
click at [130, 302] on div at bounding box center [335, 160] width 671 height 321
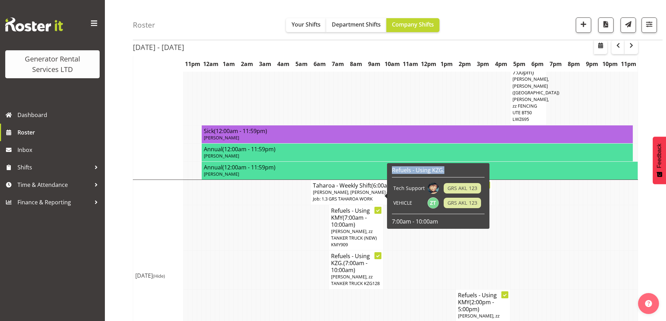
drag, startPoint x: 391, startPoint y: 172, endPoint x: 390, endPoint y: 178, distance: 6.0
click at [390, 178] on div "Refuels - Using KZG. Tech Support GRS AKL 123 VEHICLE GRS AKL 123 7:00am - 10:0…" at bounding box center [438, 196] width 96 height 62
copy div "Refuels - Using KZG."
click at [348, 274] on span "[PERSON_NAME], zz TANKER TRUCK KZG128" at bounding box center [355, 280] width 49 height 13
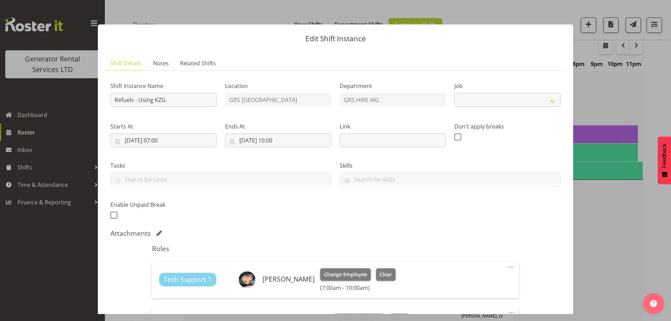
select select "9"
click at [160, 60] on span "Notes" at bounding box center [161, 63] width 16 height 8
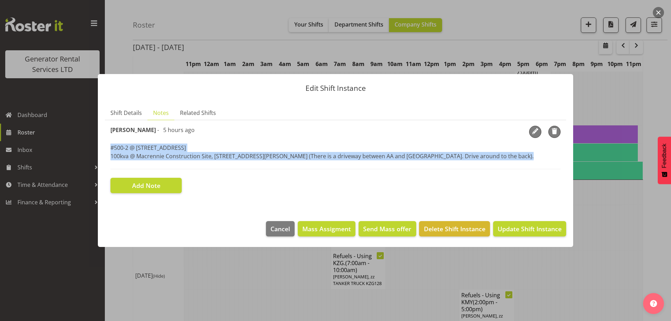
drag, startPoint x: 112, startPoint y: 146, endPoint x: 111, endPoint y: 162, distance: 16.1
click at [111, 162] on div "Zach Satiu - 5 hours ago #500-2 @ 67 View road, Glenfield 100kva @ Macrennie Co…" at bounding box center [335, 148] width 450 height 44
copy p "#500-2 @ [STREET_ADDRESS][GEOGRAPHIC_DATA] @ [GEOGRAPHIC_DATA], [STREET_ADDRESS…"
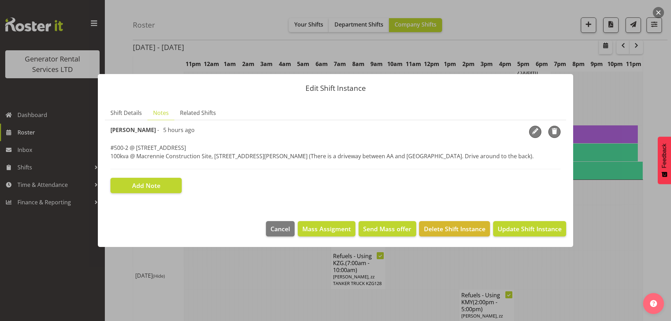
drag, startPoint x: 127, startPoint y: 270, endPoint x: 139, endPoint y: 281, distance: 16.3
click at [127, 270] on div at bounding box center [335, 160] width 671 height 321
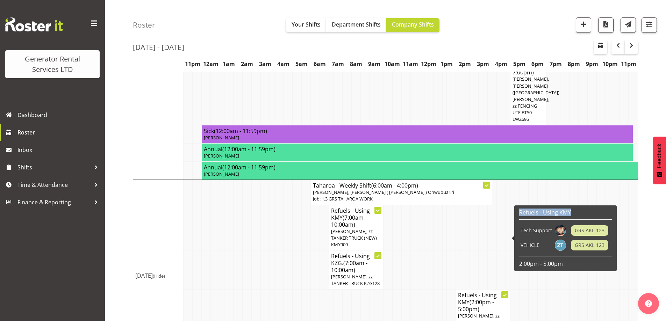
drag, startPoint x: 517, startPoint y: 216, endPoint x: 517, endPoint y: 220, distance: 4.6
click at [517, 220] on div "Refuels - Using KMY Tech Support GRS AKL 123 VEHICLE GRS AKL 123 2:00pm - 5:00pm" at bounding box center [565, 238] width 102 height 66
copy div "Refuels - Using KMY"
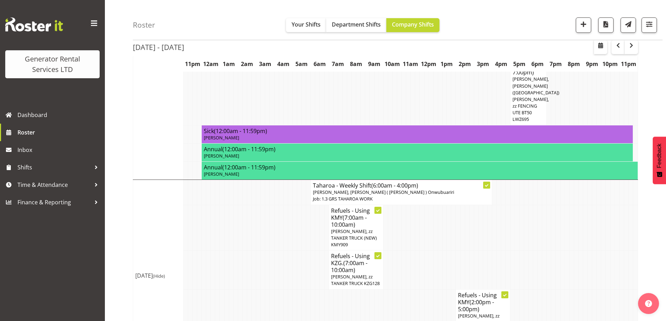
click at [479, 313] on span "[PERSON_NAME], zz TANKER TRUCK (NEW) KMY909" at bounding box center [481, 323] width 46 height 20
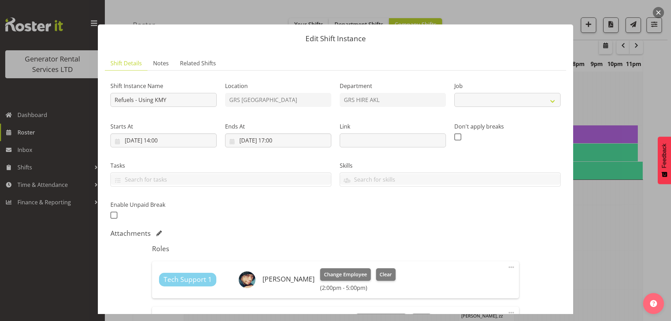
select select "9"
click at [162, 66] on span "Notes" at bounding box center [161, 63] width 16 height 8
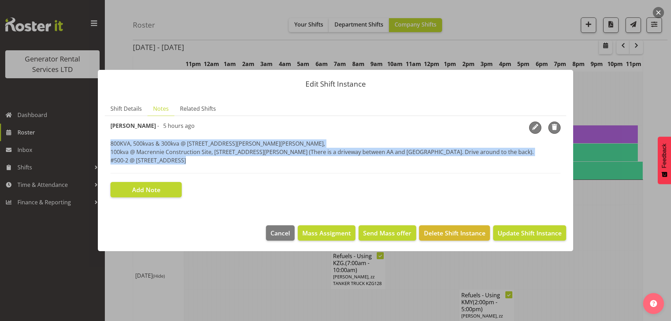
drag, startPoint x: 110, startPoint y: 142, endPoint x: 111, endPoint y: 165, distance: 22.7
click at [111, 165] on div "Zach Satiu - 5 hours ago 800KVA, 500kvas & 300kva @ 651 Massey road, 37 Plumley…" at bounding box center [335, 148] width 450 height 52
copy p "800KVA, 500kvas & 300kva @ [STREET_ADDRESS][PERSON_NAME][PERSON_NAME], 100kva @…"
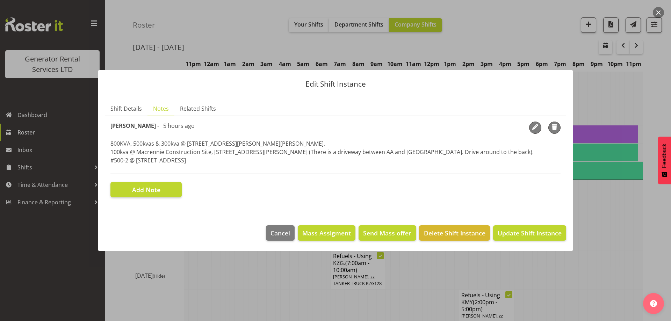
click at [252, 306] on div at bounding box center [335, 160] width 671 height 321
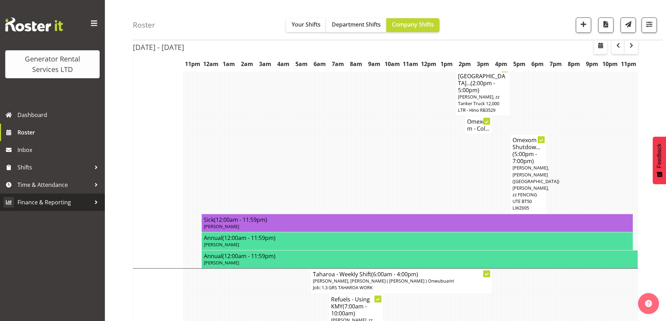
scroll to position [697, 0]
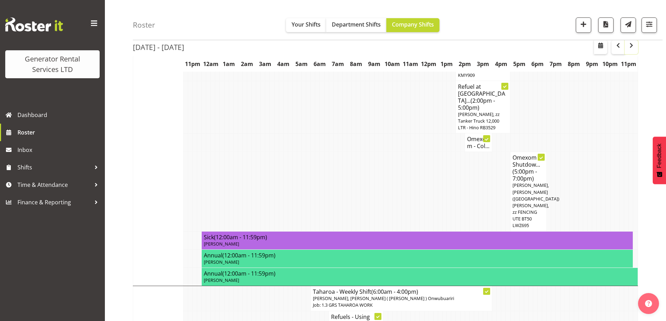
click at [632, 45] on span "button" at bounding box center [631, 45] width 8 height 8
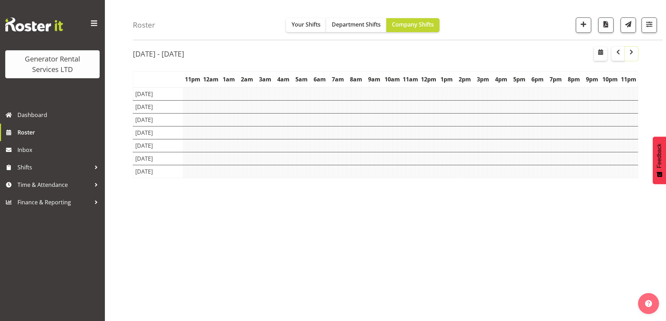
scroll to position [24, 0]
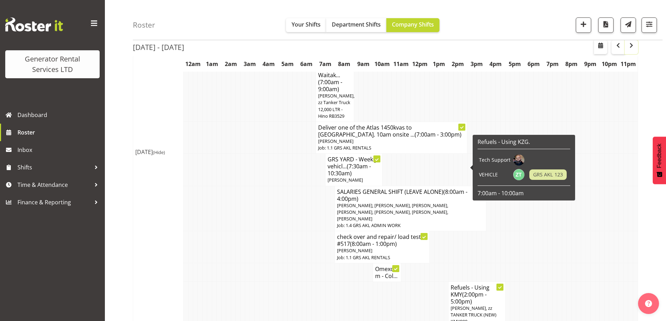
scroll to position [280, 0]
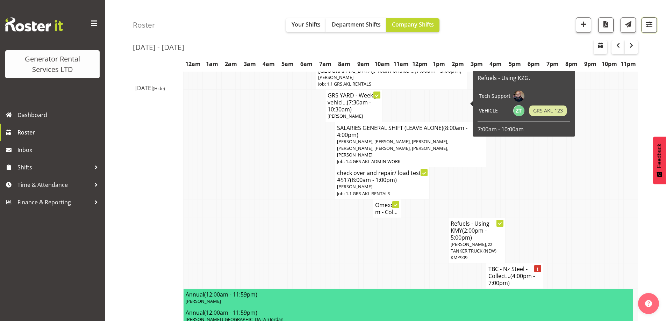
click at [644, 24] on button "button" at bounding box center [648, 24] width 15 height 15
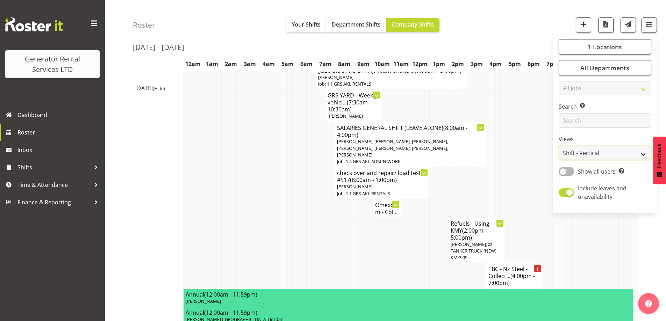
click at [603, 151] on select "Staff Role Shift - Horizontal Shift - Vertical Staff - Location" at bounding box center [604, 153] width 93 height 14
select select "role"
click at [559, 146] on select "Staff Role Shift - Horizontal Shift - Vertical Staff - Location" at bounding box center [604, 153] width 93 height 14
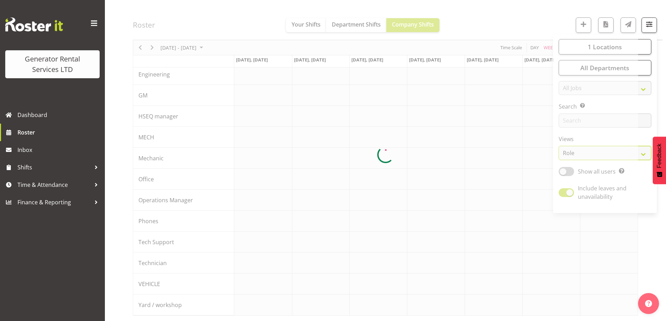
scroll to position [78, 0]
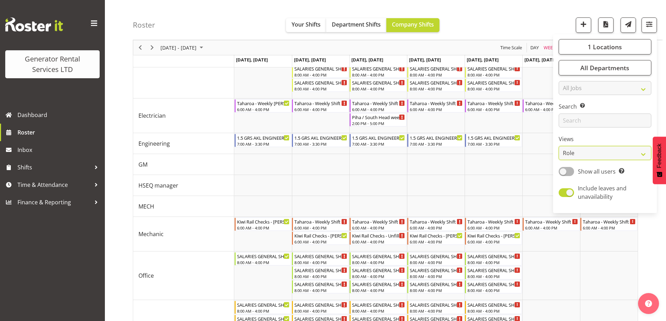
scroll to position [259, 0]
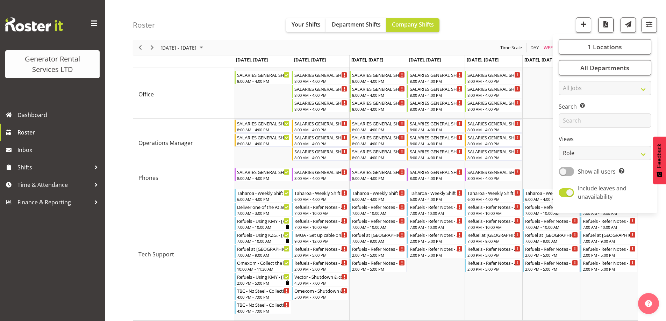
click at [523, 26] on div "Roster Your Shifts Department Shifts Company Shifts 1 Locations Clear GRS Auckl…" at bounding box center [397, 20] width 529 height 40
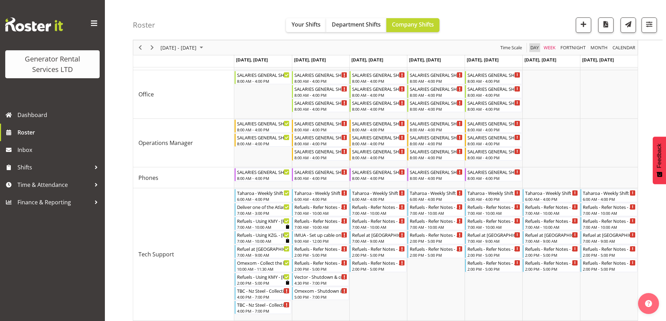
click at [535, 48] on span "Day" at bounding box center [534, 47] width 10 height 9
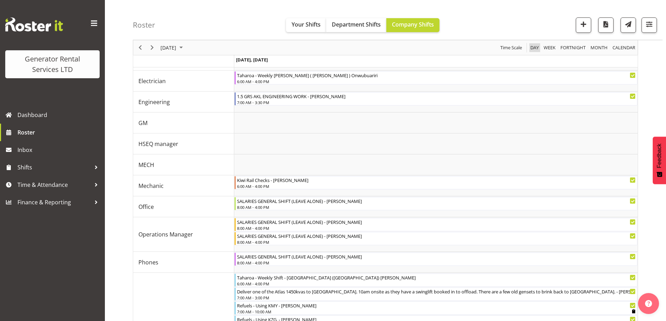
scroll to position [259, 0]
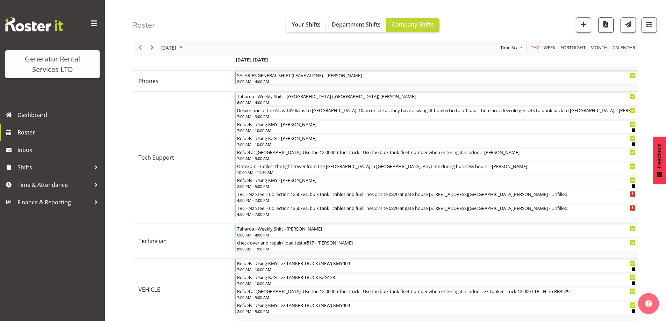
click at [604, 24] on span "button" at bounding box center [605, 24] width 9 height 9
click at [24, 133] on span "Roster" at bounding box center [59, 132] width 84 height 10
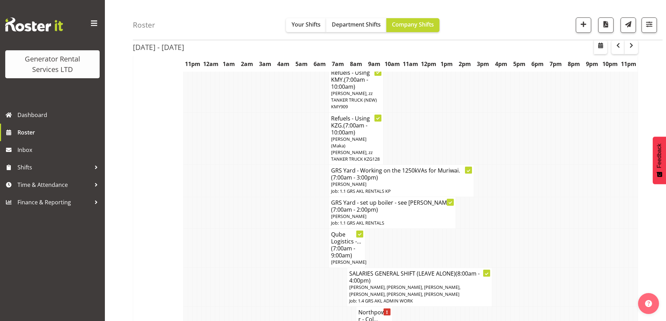
scroll to position [280, 0]
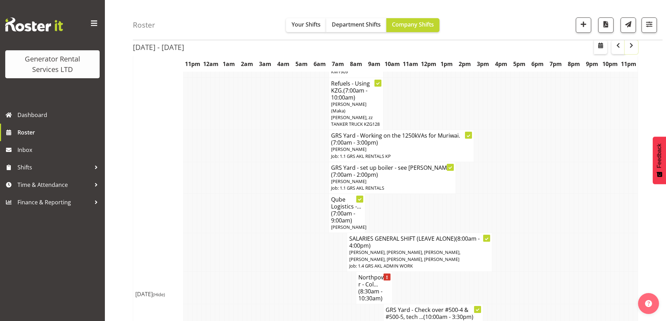
click at [628, 45] on span "button" at bounding box center [631, 45] width 8 height 8
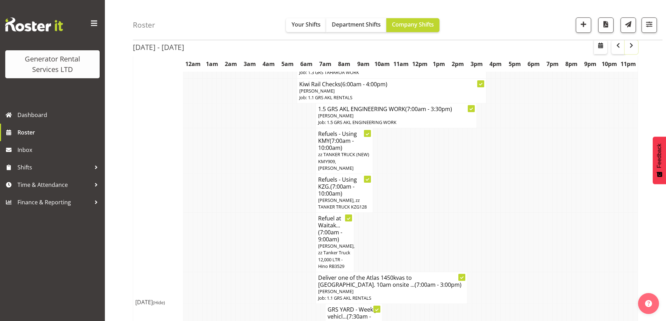
scroll to position [35, 0]
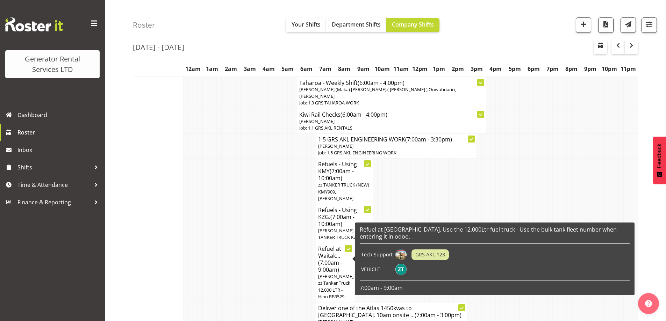
click at [247, 243] on td at bounding box center [247, 272] width 5 height 59
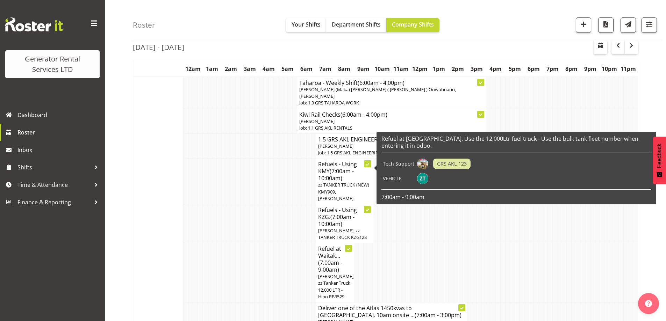
click at [334, 182] on span "zz TANKER TRUCK (NEW) KMY909, [PERSON_NAME]" at bounding box center [343, 192] width 51 height 20
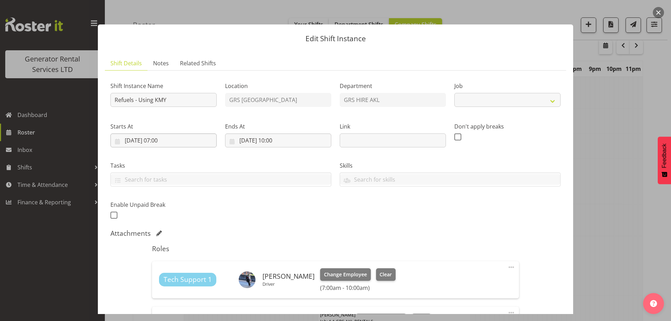
select select "9"
click at [160, 71] on section "Shift Instance Name Refuels - Using KMY Location GRS Auckland Department GRS HI…" at bounding box center [335, 230] width 461 height 319
click at [167, 60] on span "Notes" at bounding box center [161, 63] width 16 height 8
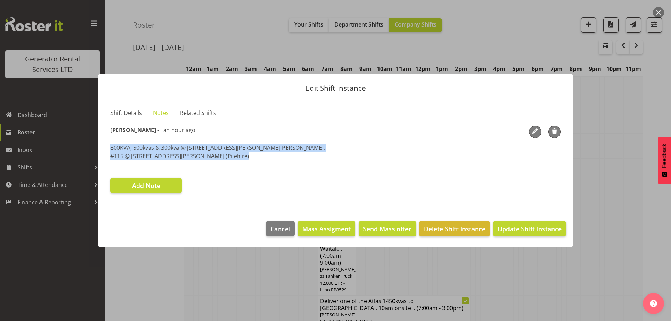
drag, startPoint x: 216, startPoint y: 159, endPoint x: 111, endPoint y: 150, distance: 105.5
click at [111, 150] on div "[PERSON_NAME] - an hour ago 800KVA, 500kvas & 300kva @ [STREET_ADDRESS][PERSON_…" at bounding box center [335, 148] width 450 height 44
copy p "800KVA, 500kvas & 300kva @ [STREET_ADDRESS][PERSON_NAME][PERSON_NAME] @ [STREET…"
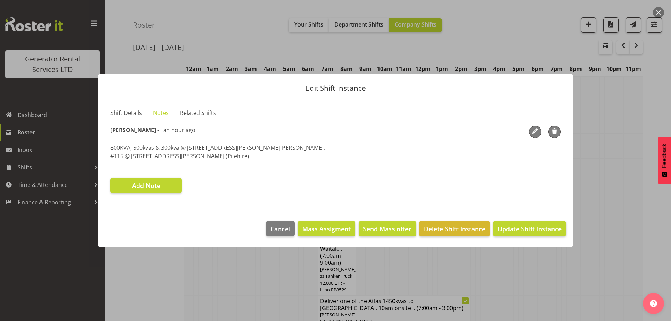
click at [290, 285] on div at bounding box center [335, 160] width 671 height 321
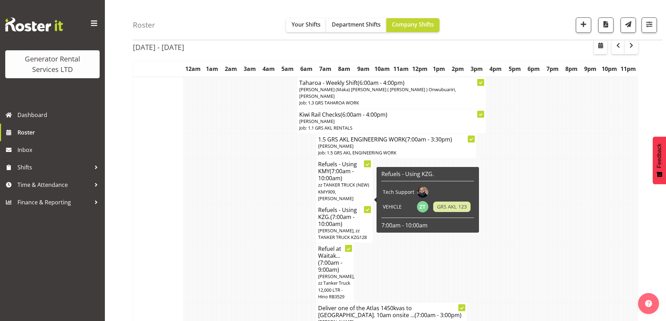
click at [336, 227] on span "[PERSON_NAME], zz TANKER TRUCK KZG128" at bounding box center [342, 233] width 49 height 13
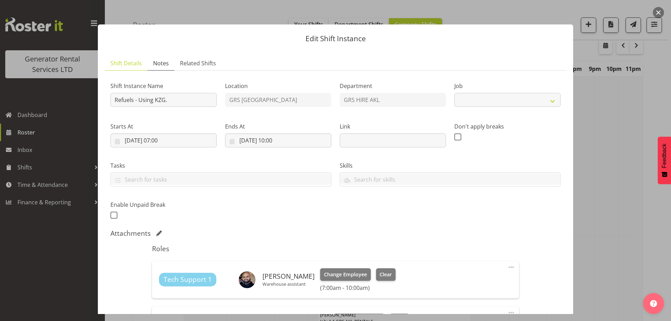
select select "9"
click at [158, 62] on span "Notes" at bounding box center [161, 63] width 16 height 8
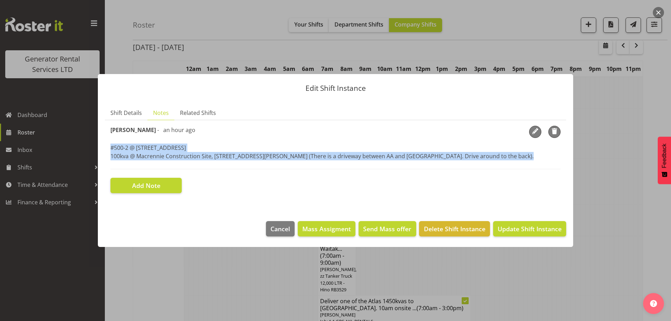
drag, startPoint x: 110, startPoint y: 147, endPoint x: 111, endPoint y: 162, distance: 15.1
click at [111, 162] on section "Shift Instance Name Refuels - Using KZG. Location GRS Auckland Department GRS H…" at bounding box center [335, 159] width 461 height 79
copy p "#500-2 @ [STREET_ADDRESS][GEOGRAPHIC_DATA] @ [GEOGRAPHIC_DATA], [STREET_ADDRESS…"
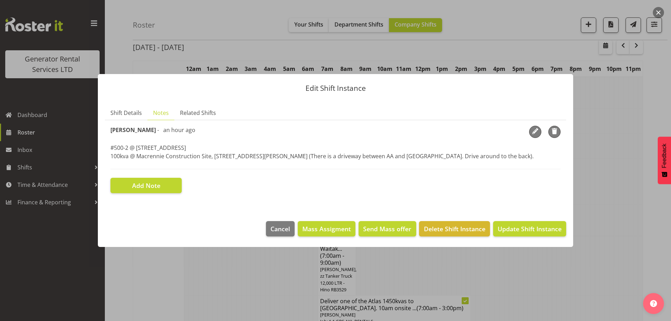
click at [231, 266] on div at bounding box center [335, 160] width 671 height 321
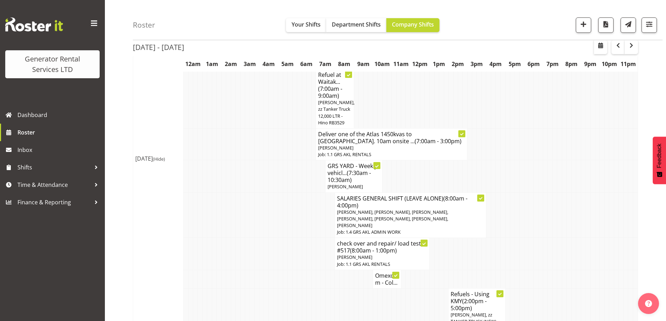
scroll to position [210, 0]
click at [483, 297] on span "(2:00pm - 5:00pm)" at bounding box center [468, 304] width 36 height 15
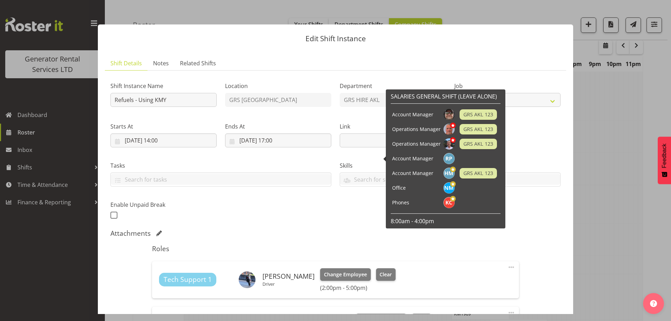
select select
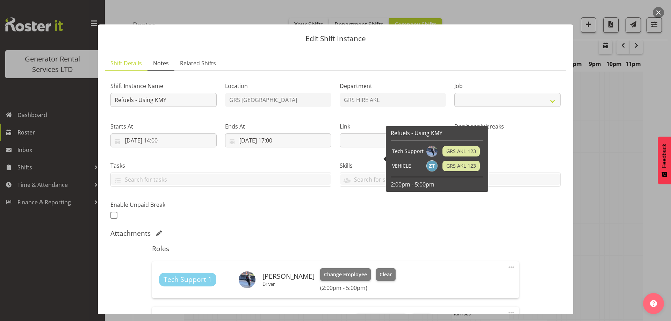
click at [148, 58] on link "Notes" at bounding box center [160, 63] width 27 height 14
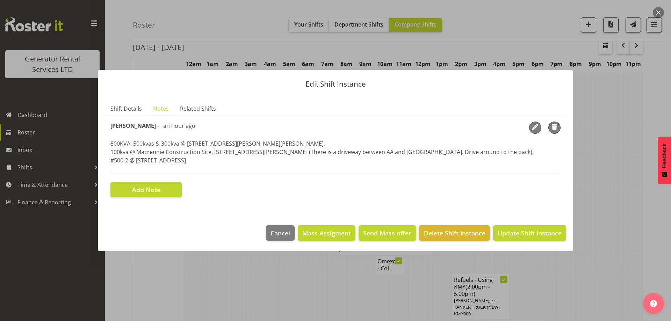
drag, startPoint x: 210, startPoint y: 161, endPoint x: 110, endPoint y: 145, distance: 100.8
click at [110, 145] on section "Shift Instance Name Refuels - Using KMY Location GRS Auckland Department GRS HI…" at bounding box center [335, 159] width 461 height 87
copy p "800KVA, 500kvas & 300kva @ [STREET_ADDRESS][PERSON_NAME][PERSON_NAME], 100kva @…"
click at [279, 297] on div at bounding box center [335, 160] width 671 height 321
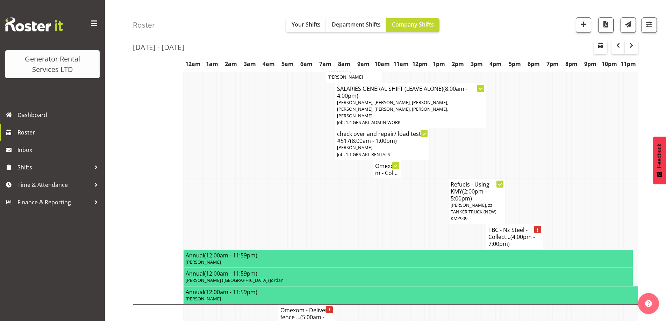
scroll to position [349, 0]
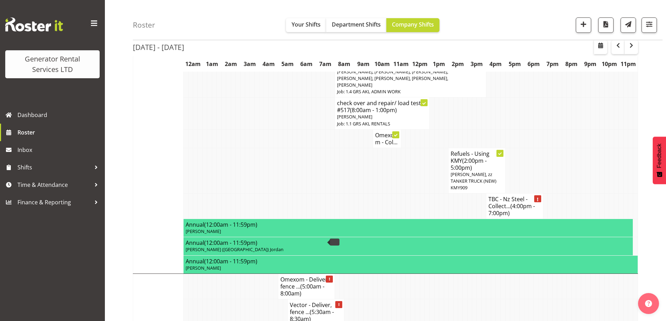
click at [286, 148] on td at bounding box center [285, 171] width 5 height 46
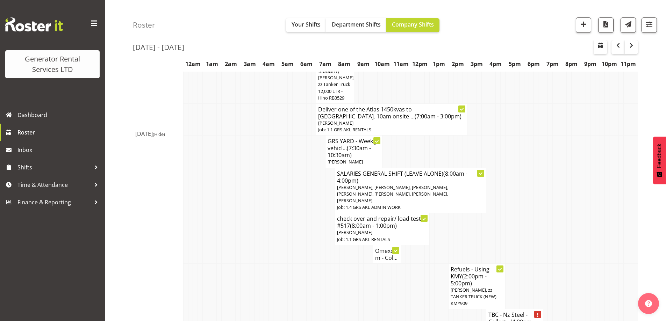
scroll to position [140, 0]
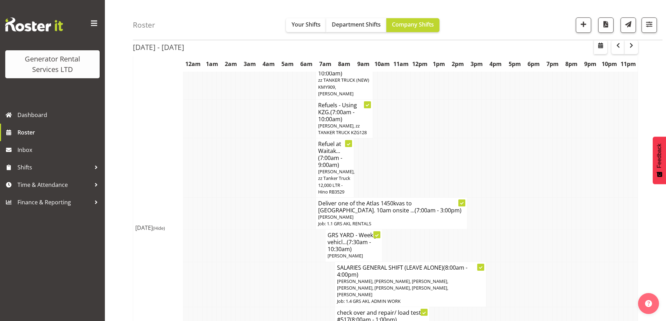
click at [218, 262] on td at bounding box center [219, 284] width 5 height 45
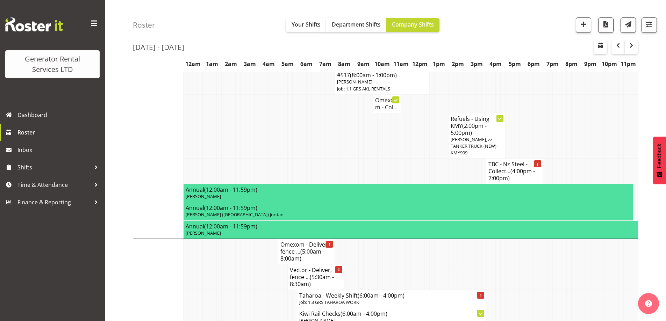
click at [249, 290] on tr "Taharoa - Weekly Shift (6:00am - 4:00pm) Job: 1.3 GRS TAHAROA WORK" at bounding box center [385, 299] width 505 height 18
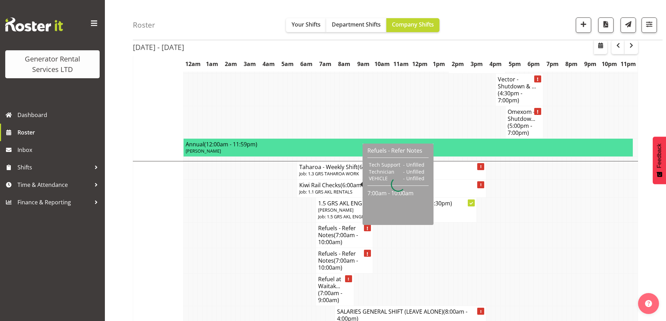
scroll to position [908, 0]
